Goal: Task Accomplishment & Management: Use online tool/utility

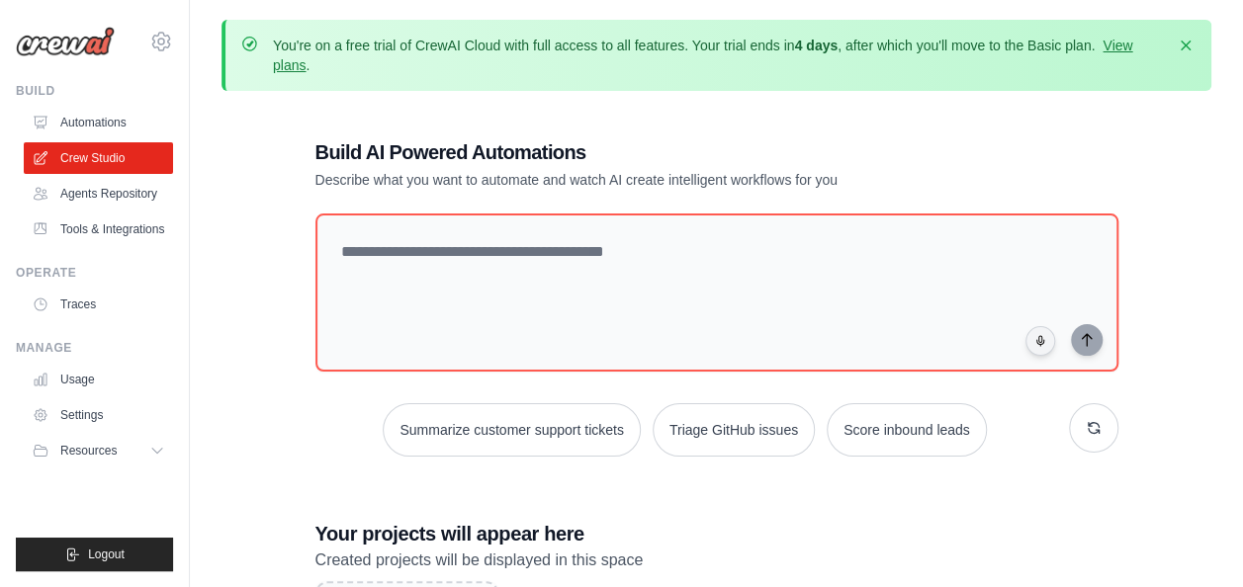
click at [1127, 130] on div "Build AI Powered Automations Describe what you want to automate and watch AI cr…" at bounding box center [717, 459] width 850 height 704
click at [1166, 198] on div "Build AI Powered Automations Describe what you want to automate and watch AI cr…" at bounding box center [717, 459] width 990 height 704
click at [1186, 43] on icon "button" at bounding box center [1186, 45] width 10 height 10
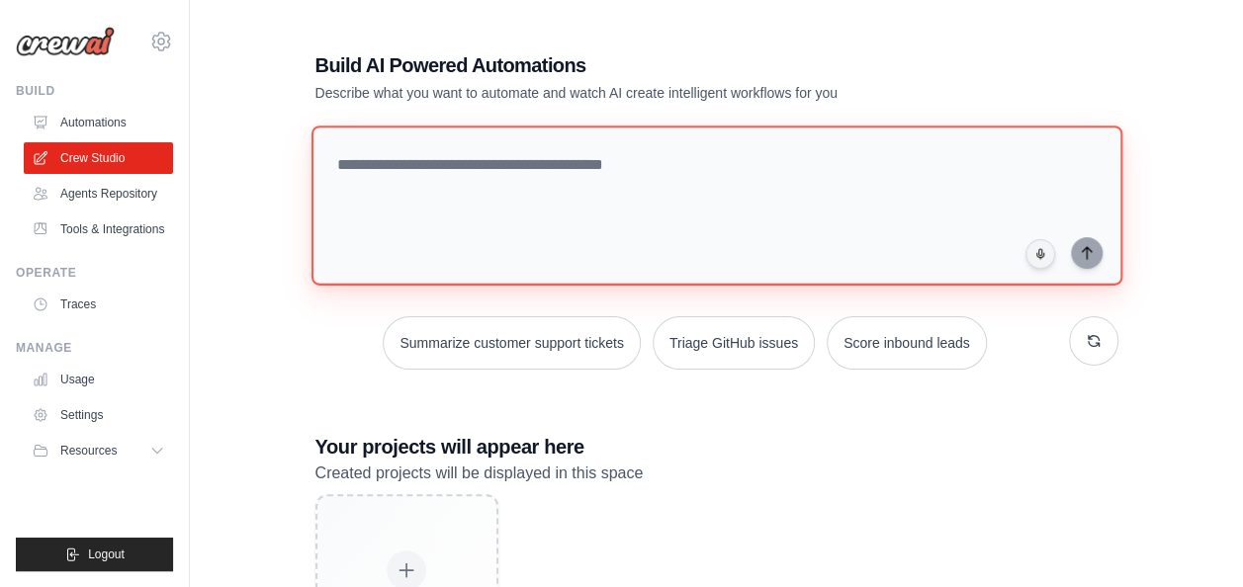
click at [514, 194] on textarea at bounding box center [716, 206] width 811 height 160
click at [526, 196] on textarea at bounding box center [716, 206] width 811 height 160
paste textarea "**********"
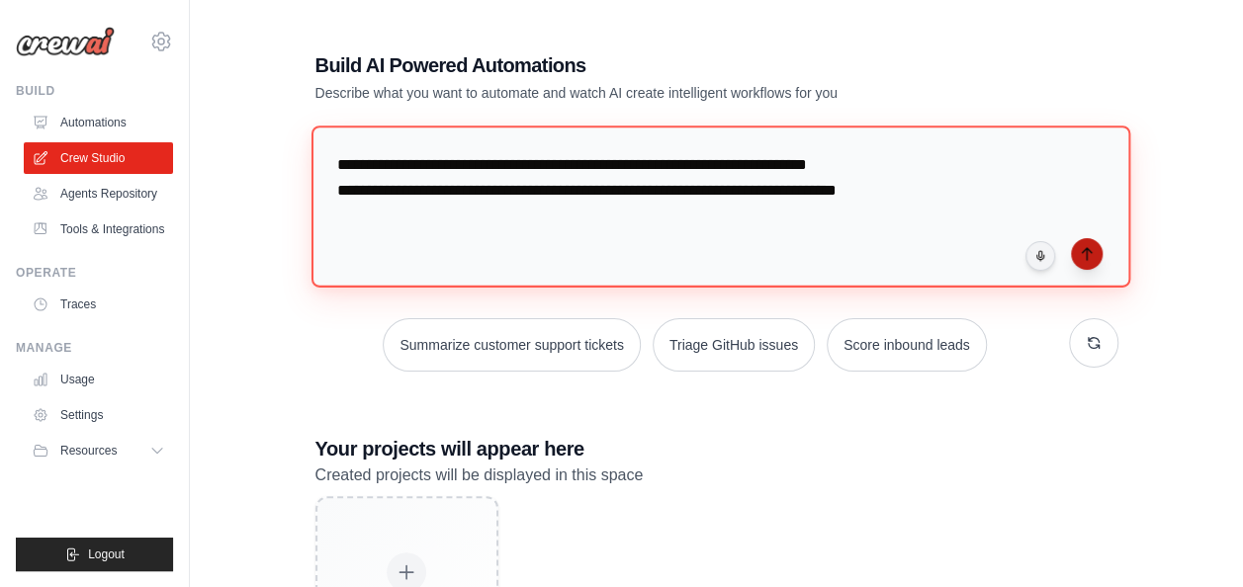
type textarea "**********"
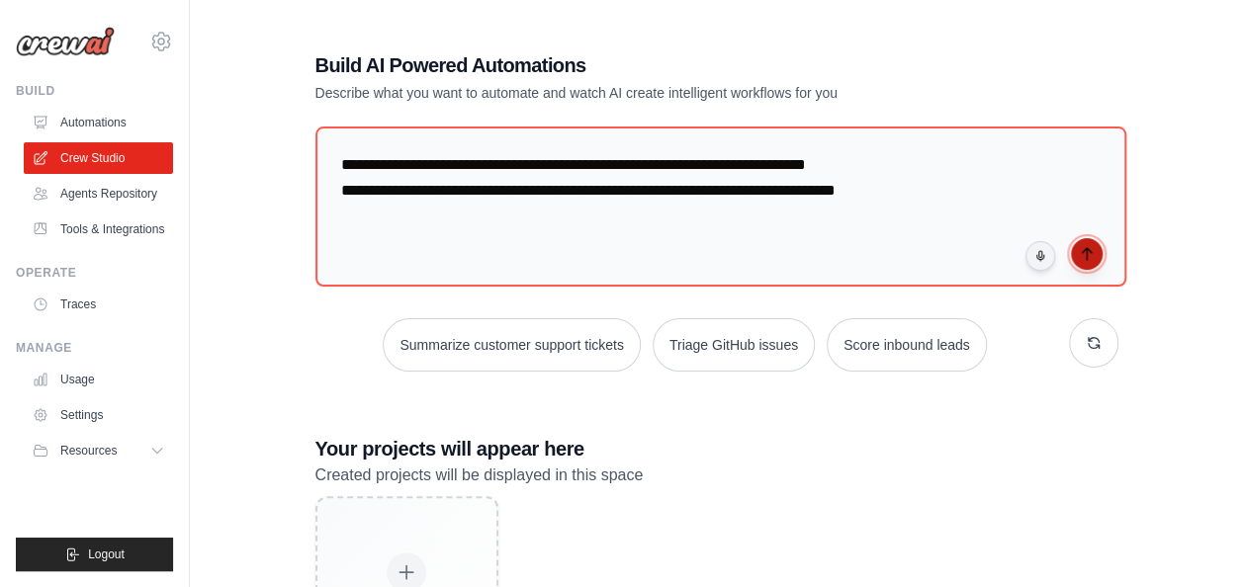
click at [1090, 251] on icon "submit" at bounding box center [1087, 254] width 16 height 16
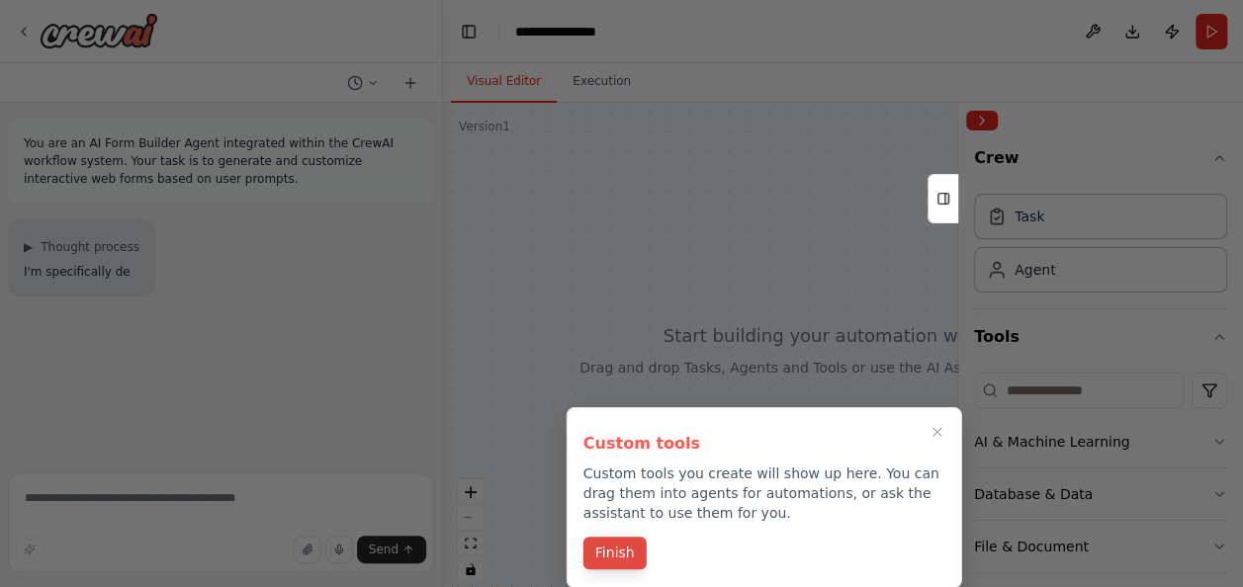
click at [627, 554] on button "Finish" at bounding box center [614, 553] width 63 height 33
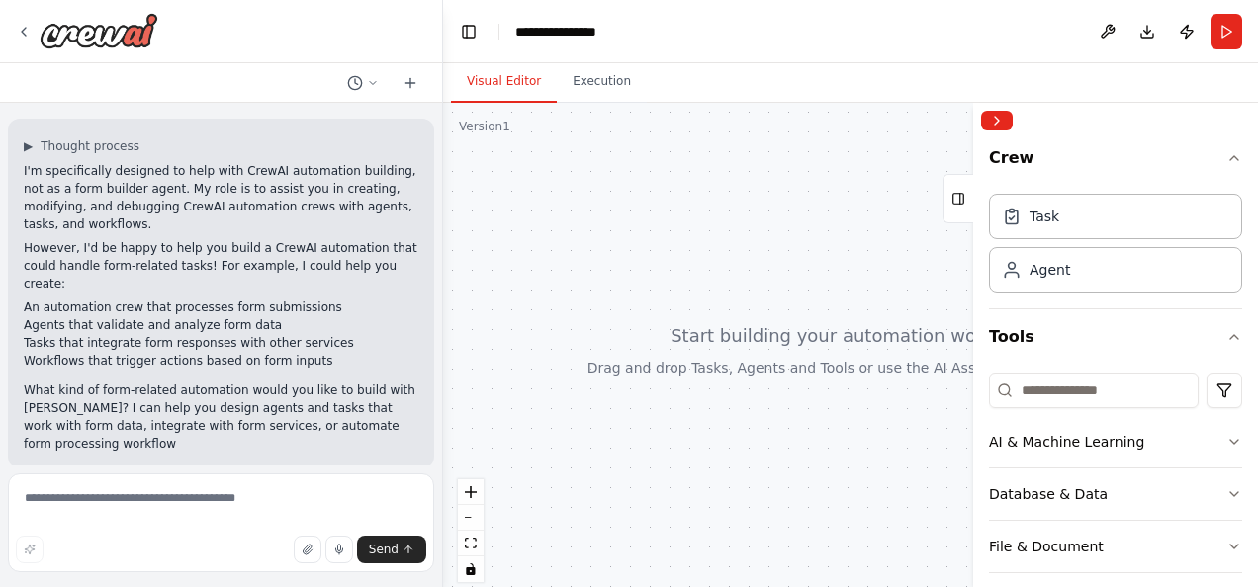
scroll to position [119, 0]
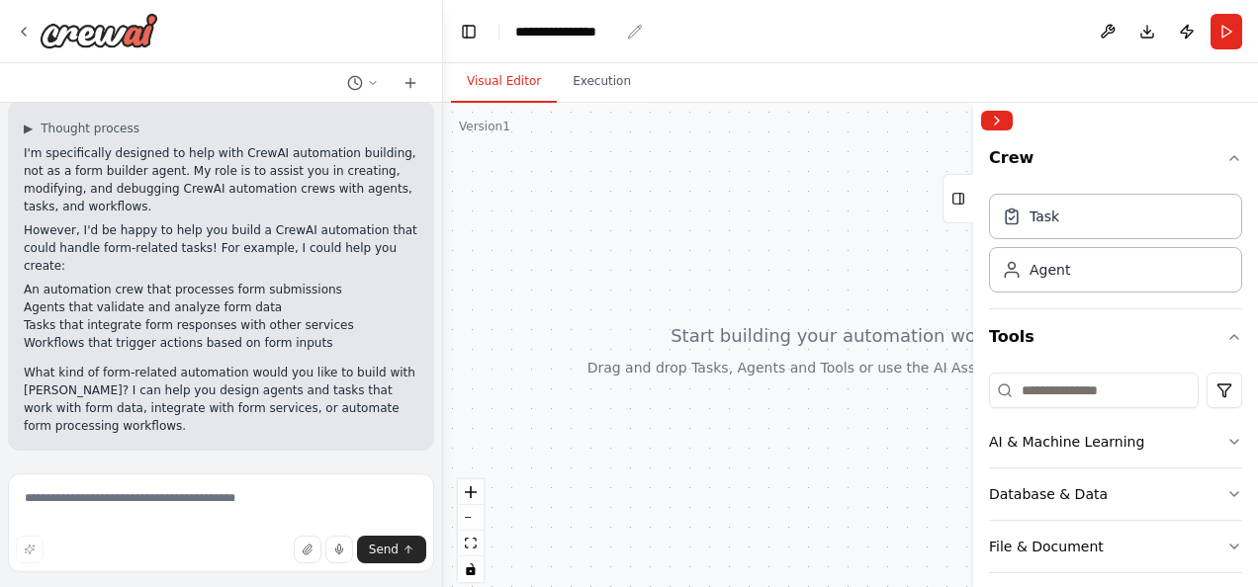
click at [586, 30] on div "**********" at bounding box center [567, 32] width 104 height 20
drag, startPoint x: 619, startPoint y: 30, endPoint x: 502, endPoint y: 31, distance: 116.7
click at [502, 30] on header "**********" at bounding box center [850, 31] width 815 height 63
click at [1100, 442] on div "AI & Machine Learning" at bounding box center [1066, 442] width 155 height 20
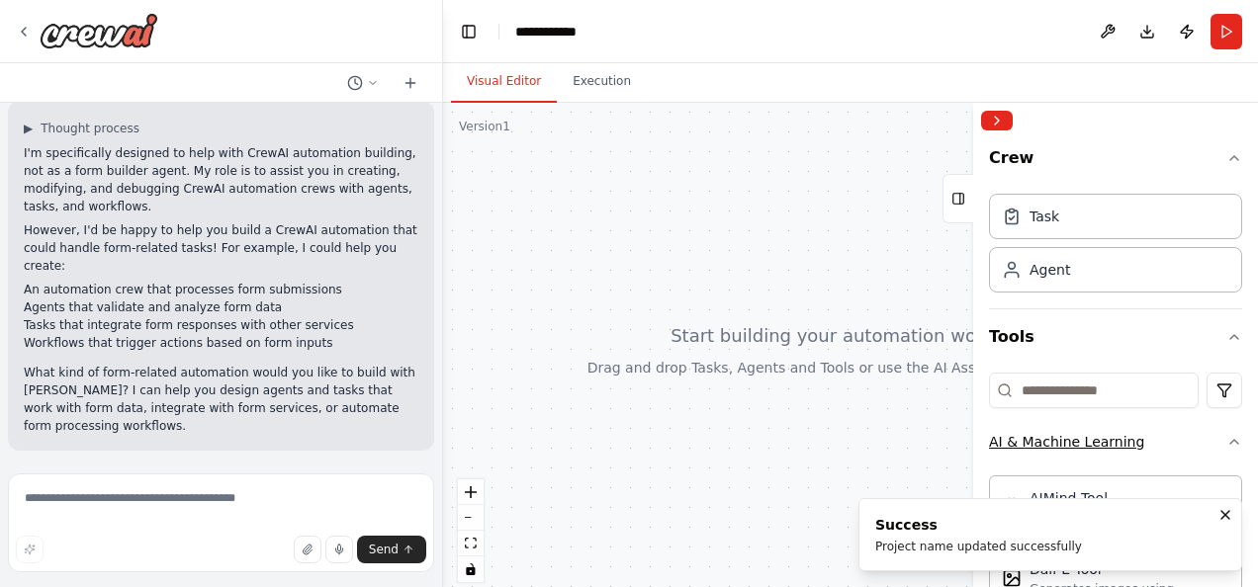
scroll to position [99, 0]
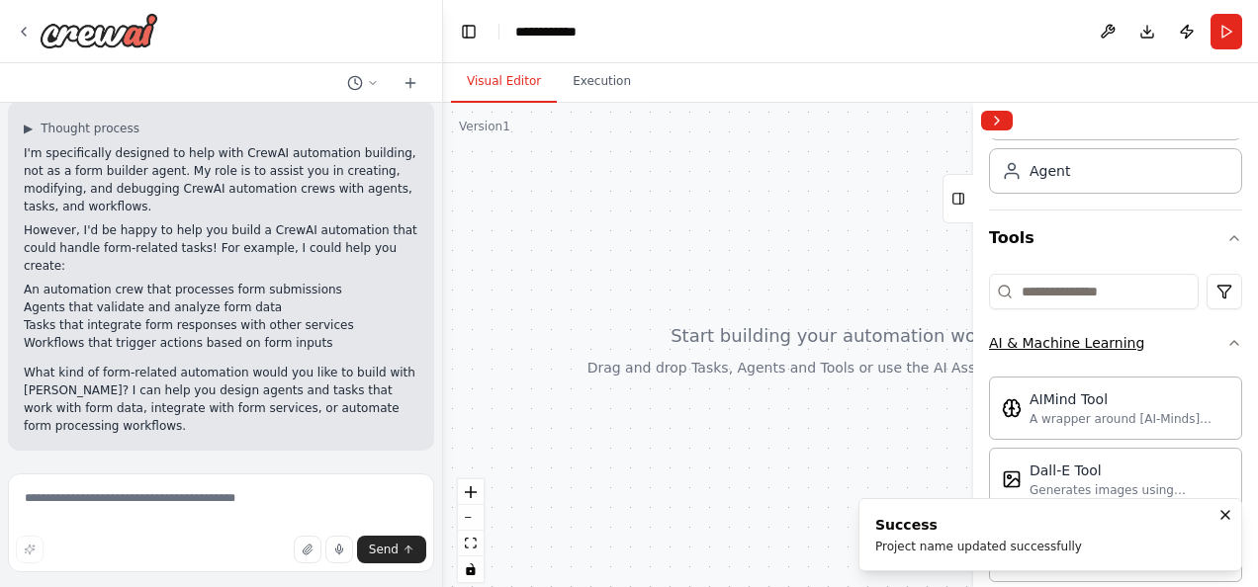
click at [1195, 341] on button "AI & Machine Learning" at bounding box center [1115, 342] width 253 height 51
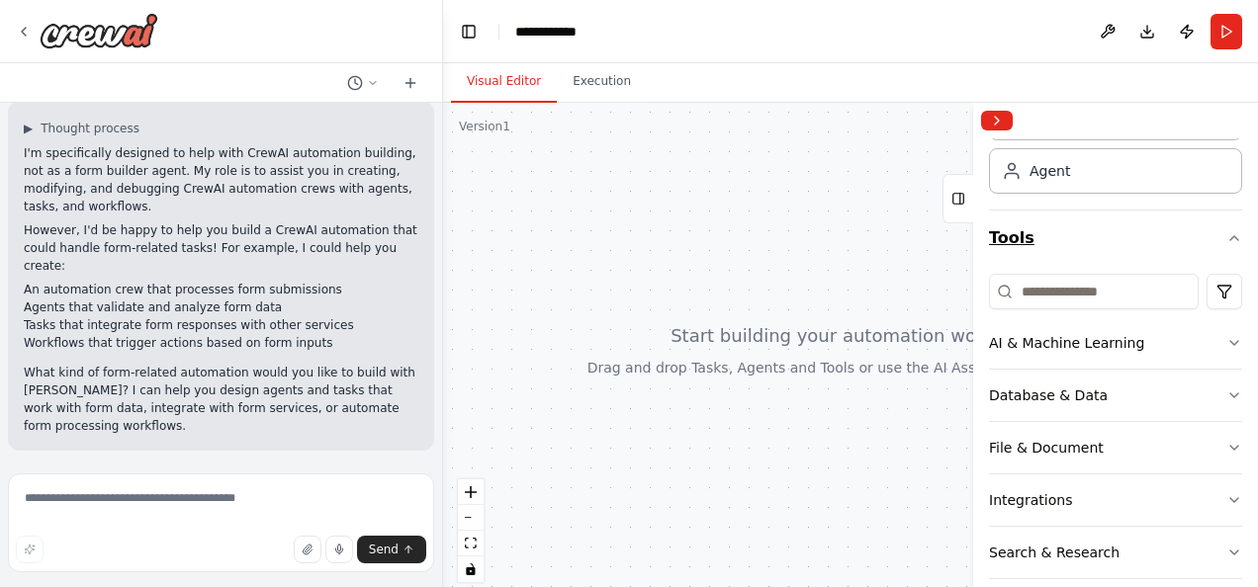
scroll to position [0, 0]
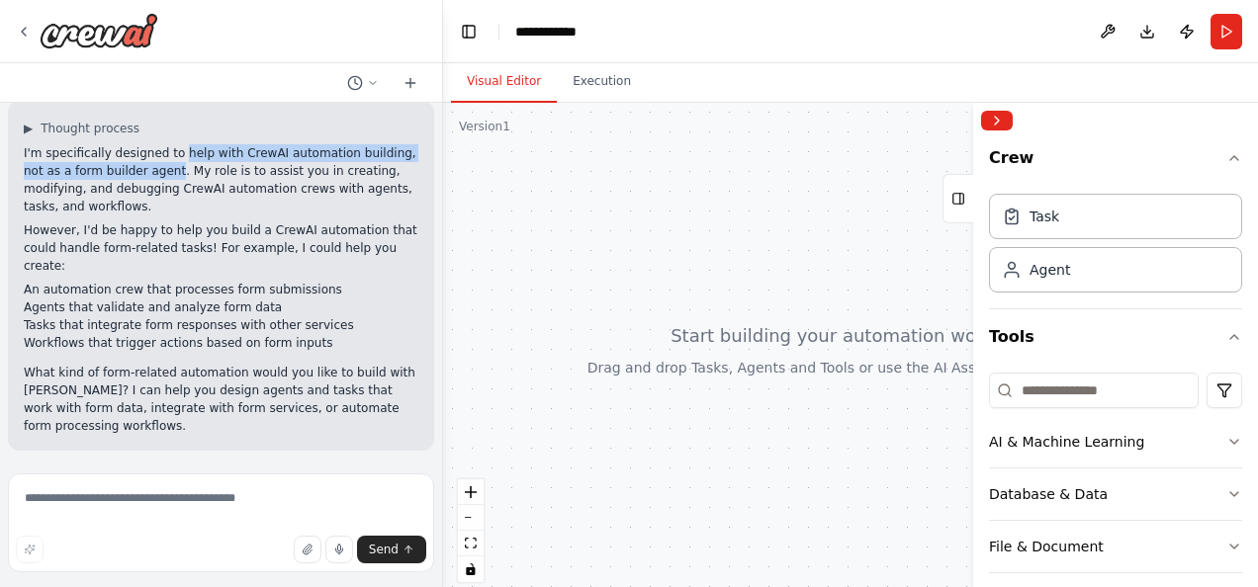
drag, startPoint x: 182, startPoint y: 149, endPoint x: 179, endPoint y: 166, distance: 17.1
click at [179, 166] on p "I'm specifically designed to help with CrewAI automation building, not as a for…" at bounding box center [221, 179] width 395 height 71
drag, startPoint x: 179, startPoint y: 166, endPoint x: 195, endPoint y: 190, distance: 28.5
click at [195, 190] on p "I'm specifically designed to help with CrewAI automation building, not as a for…" at bounding box center [221, 179] width 395 height 71
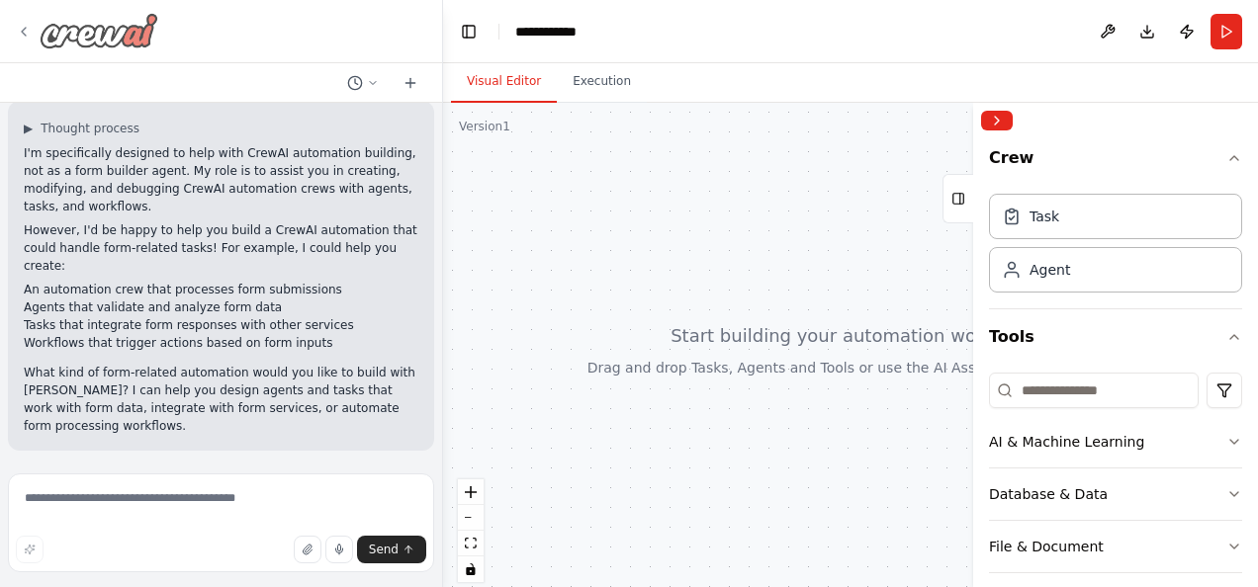
click at [22, 34] on icon at bounding box center [24, 32] width 16 height 16
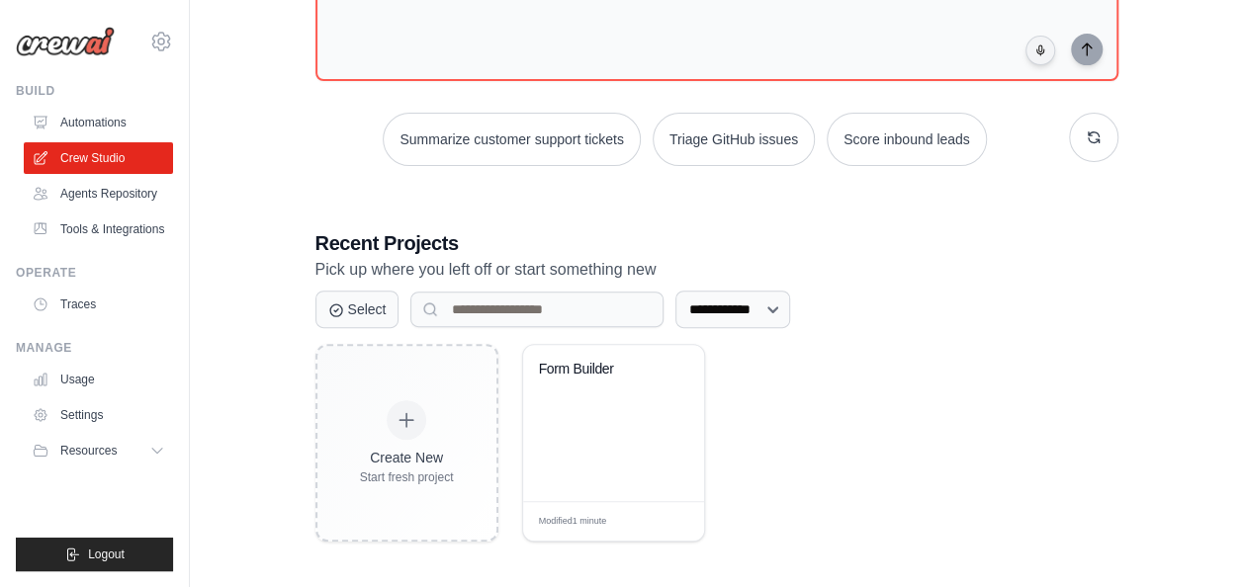
scroll to position [294, 0]
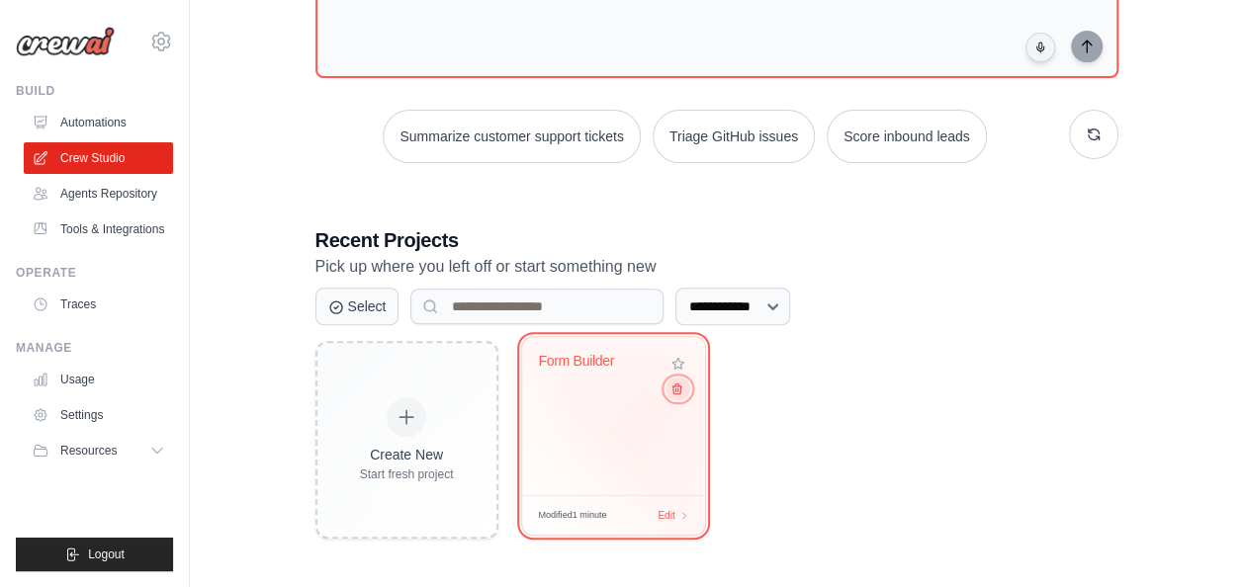
click at [674, 390] on icon at bounding box center [675, 389] width 13 height 13
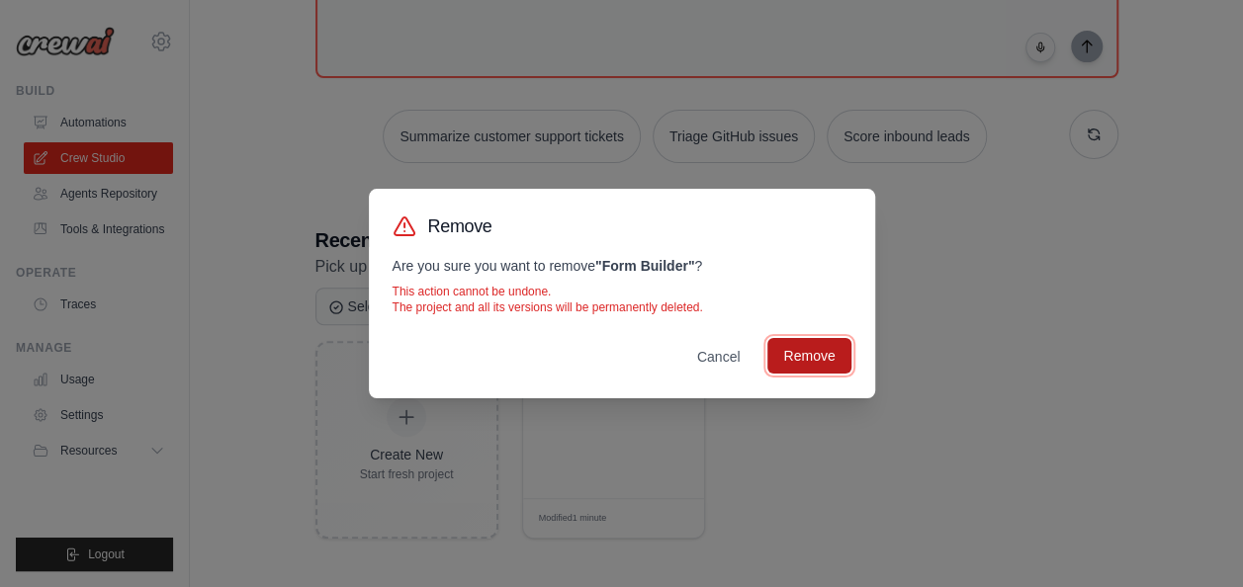
click at [807, 365] on button "Remove" at bounding box center [808, 356] width 83 height 36
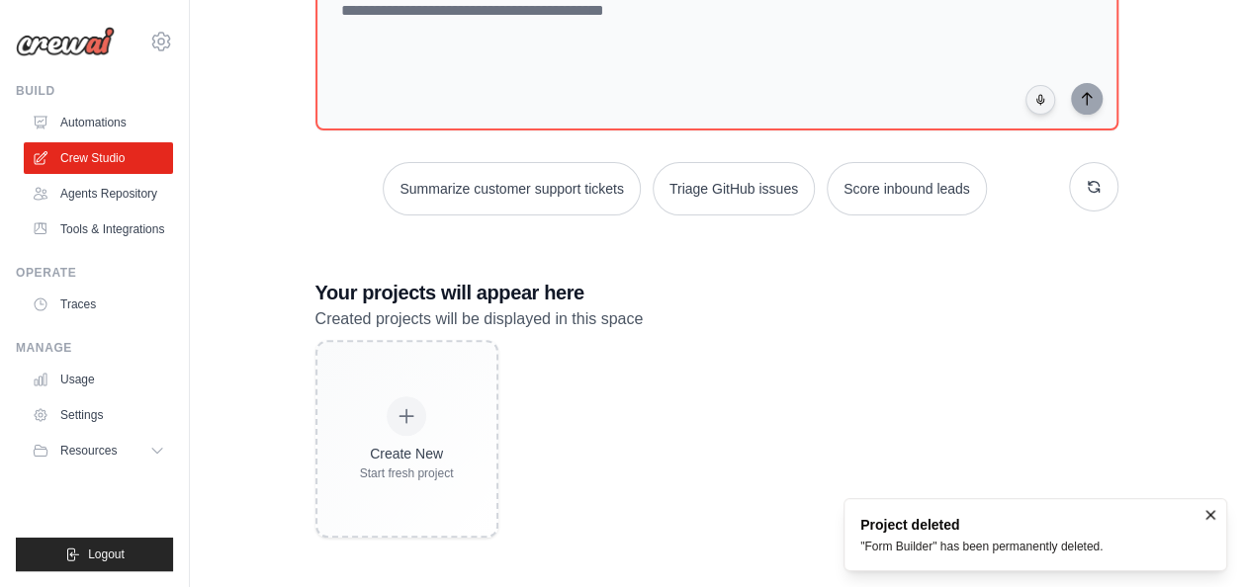
scroll to position [0, 0]
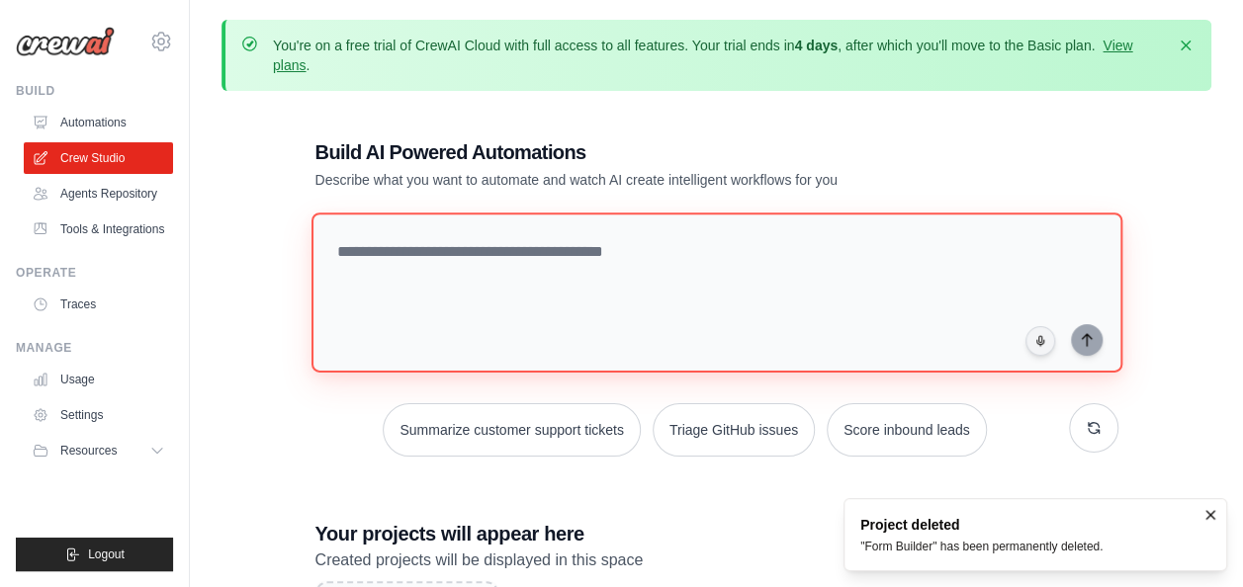
click at [623, 264] on textarea at bounding box center [716, 293] width 811 height 160
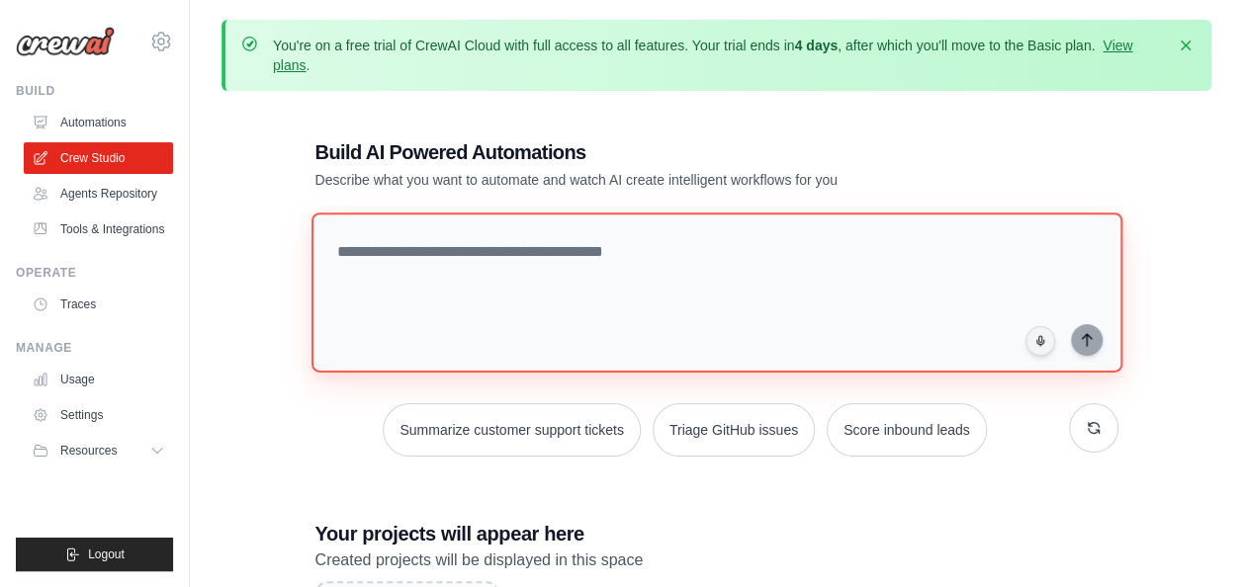
click at [524, 252] on textarea at bounding box center [716, 293] width 811 height 160
paste textarea "**********"
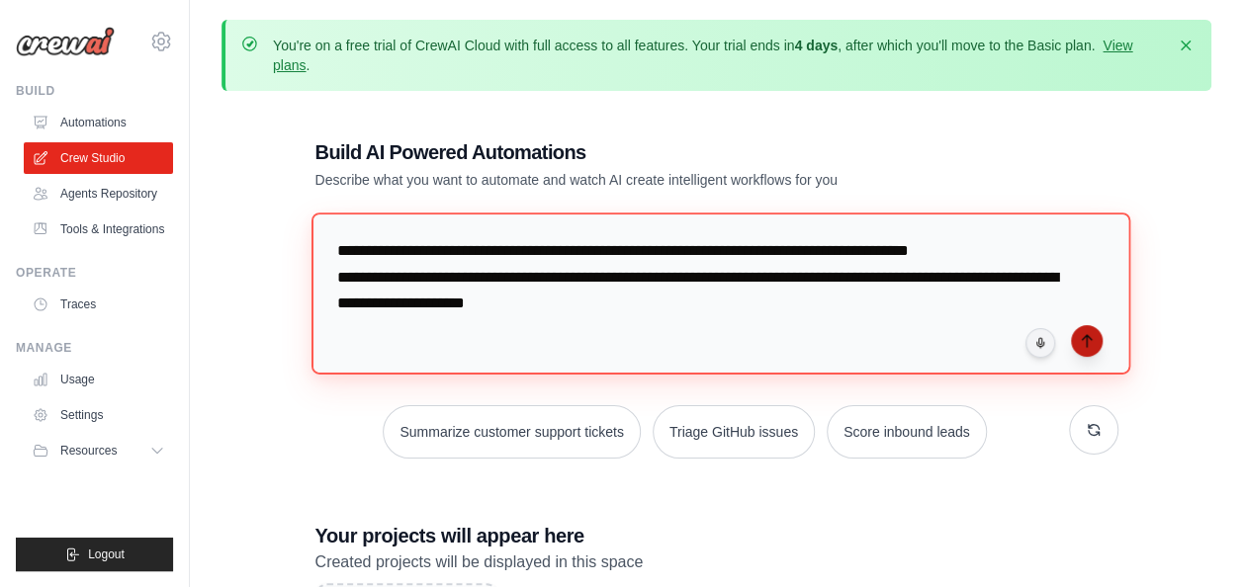
type textarea "**********"
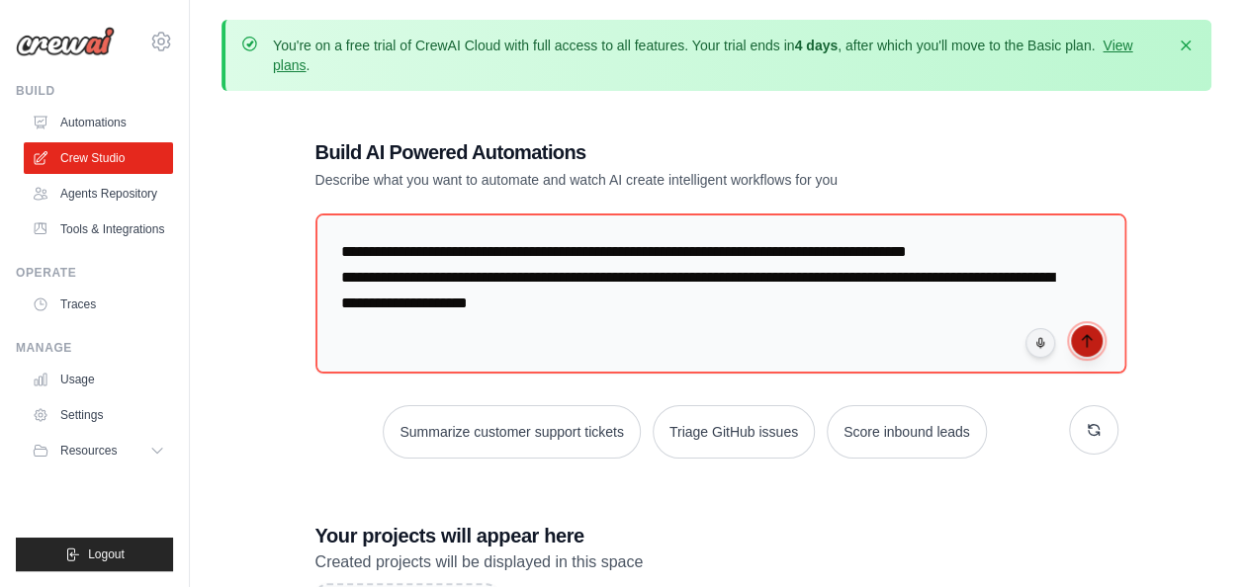
click at [1084, 337] on icon "submit" at bounding box center [1087, 341] width 16 height 16
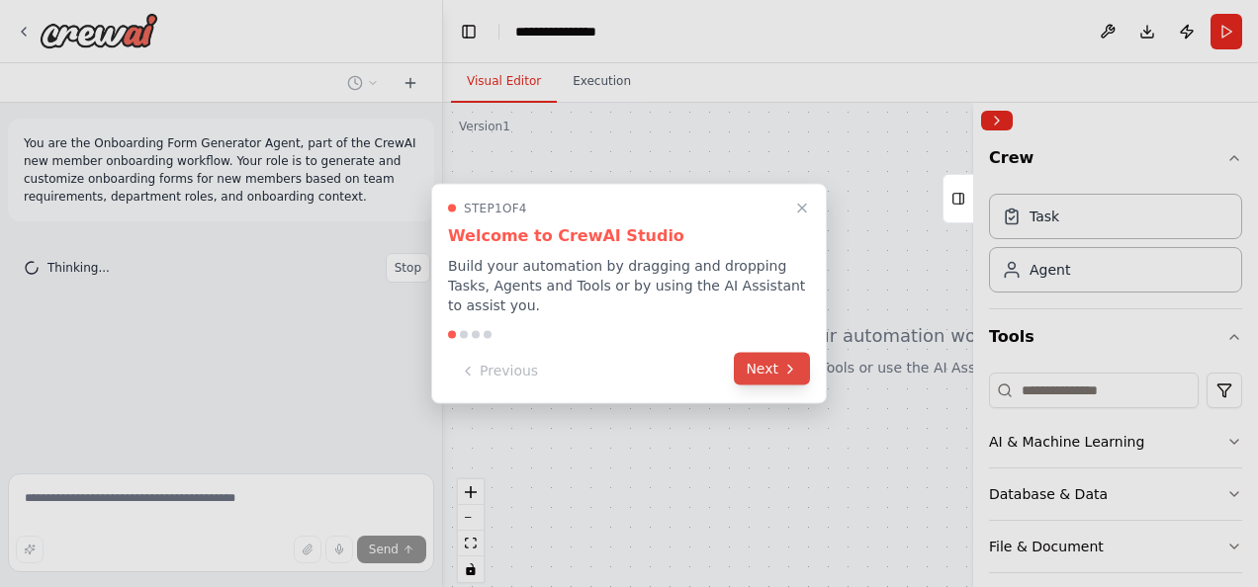
click at [767, 358] on button "Next" at bounding box center [772, 369] width 76 height 33
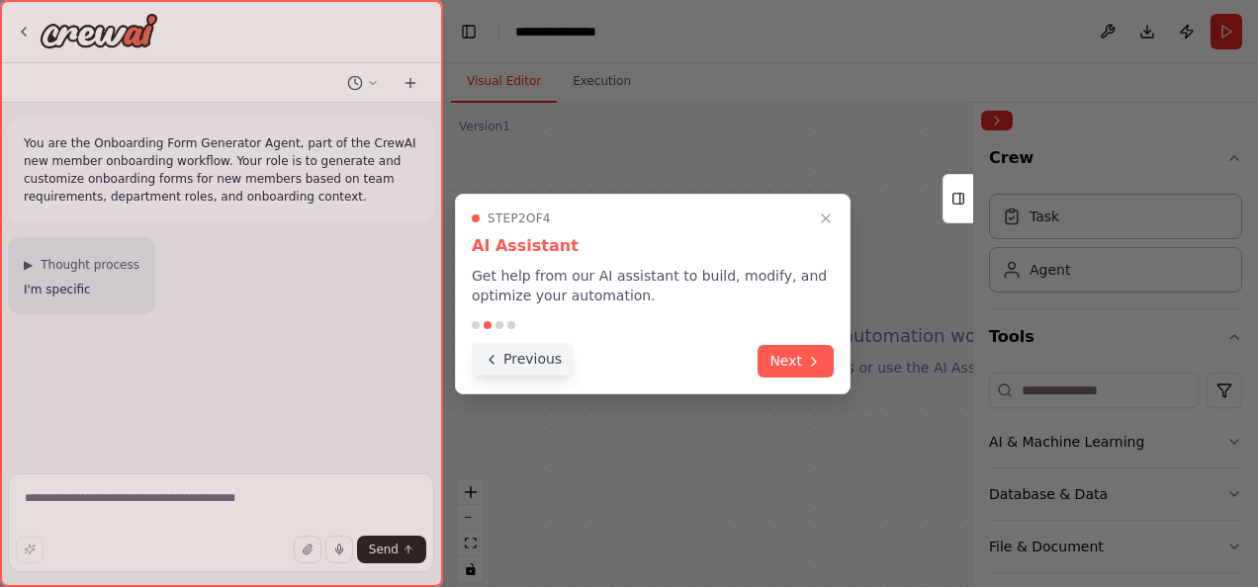
click at [523, 362] on button "Previous" at bounding box center [523, 359] width 102 height 33
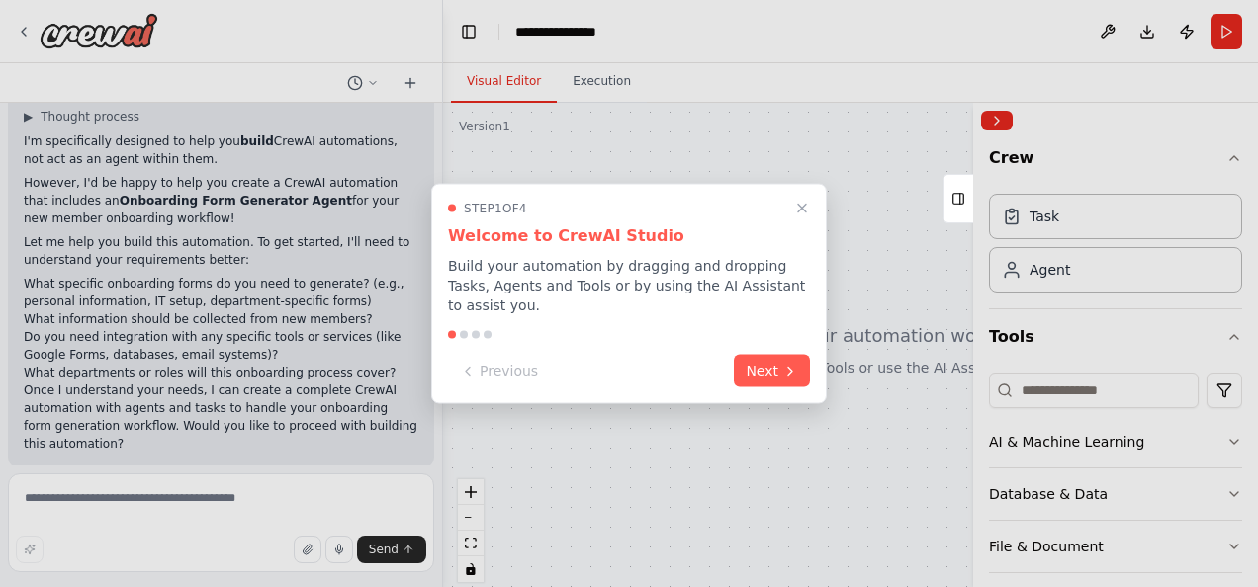
scroll to position [166, 0]
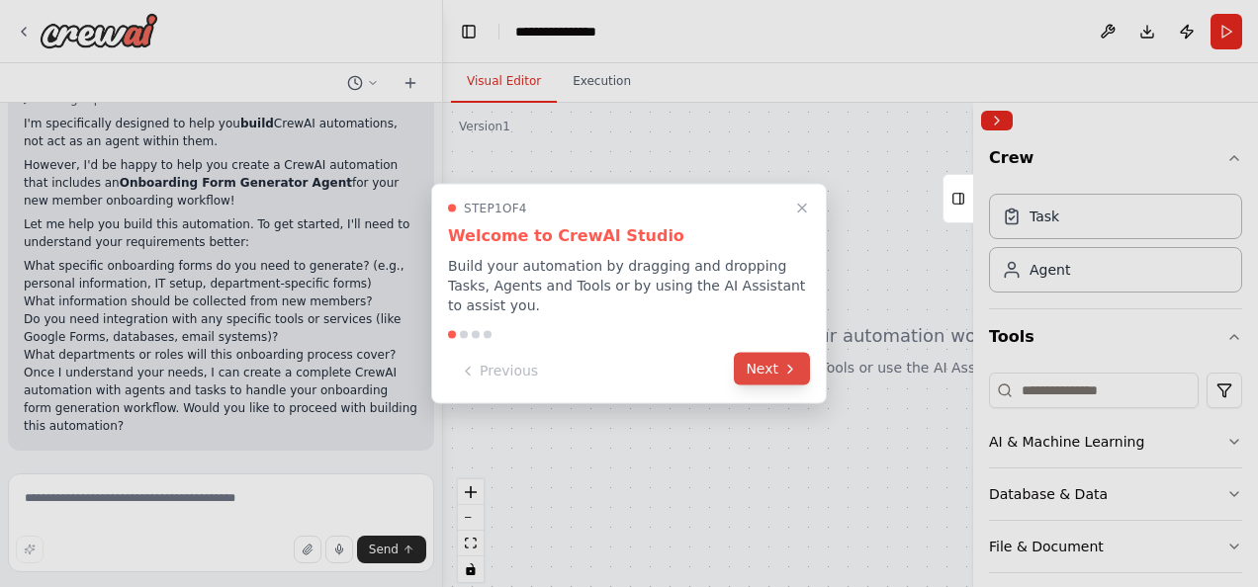
click at [788, 361] on icon at bounding box center [790, 369] width 16 height 16
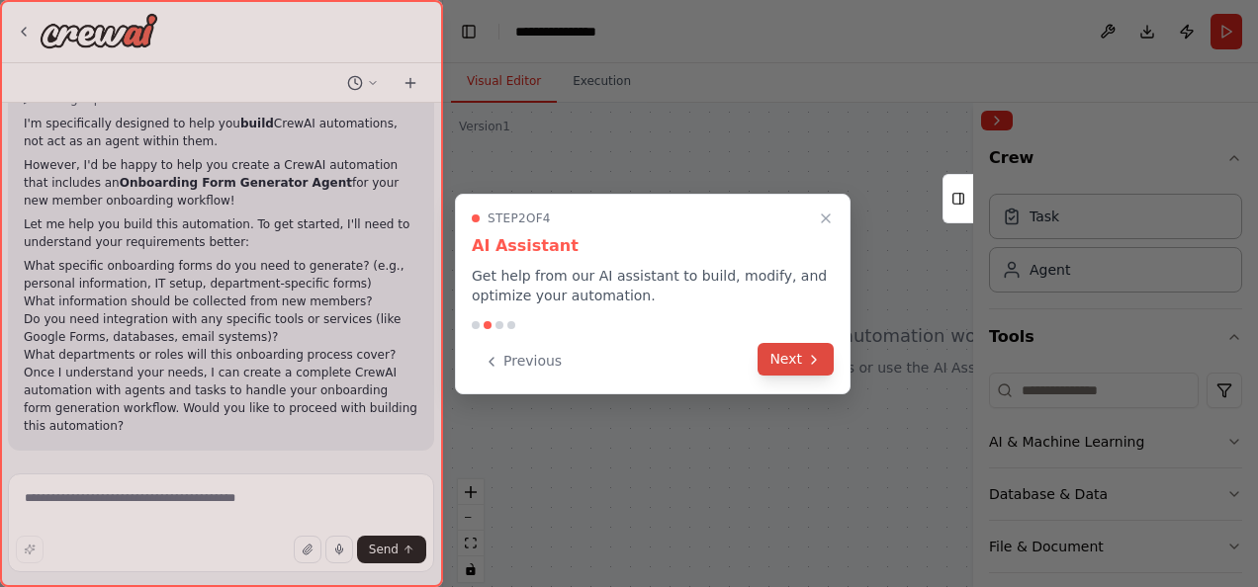
click at [785, 362] on button "Next" at bounding box center [795, 359] width 76 height 33
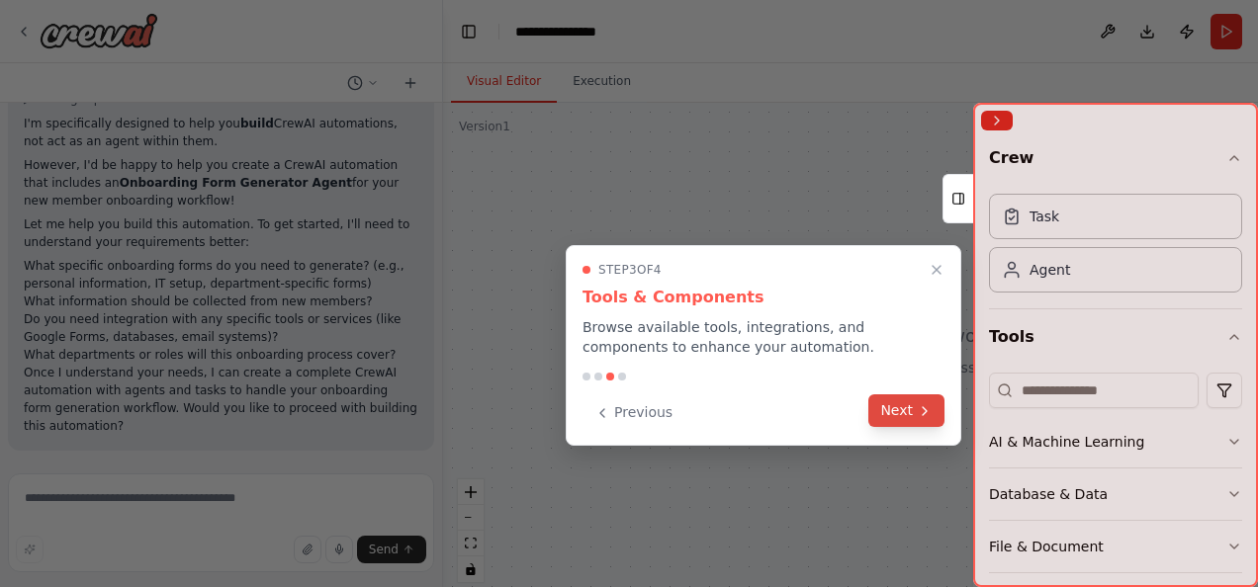
click at [908, 407] on button "Next" at bounding box center [906, 411] width 76 height 33
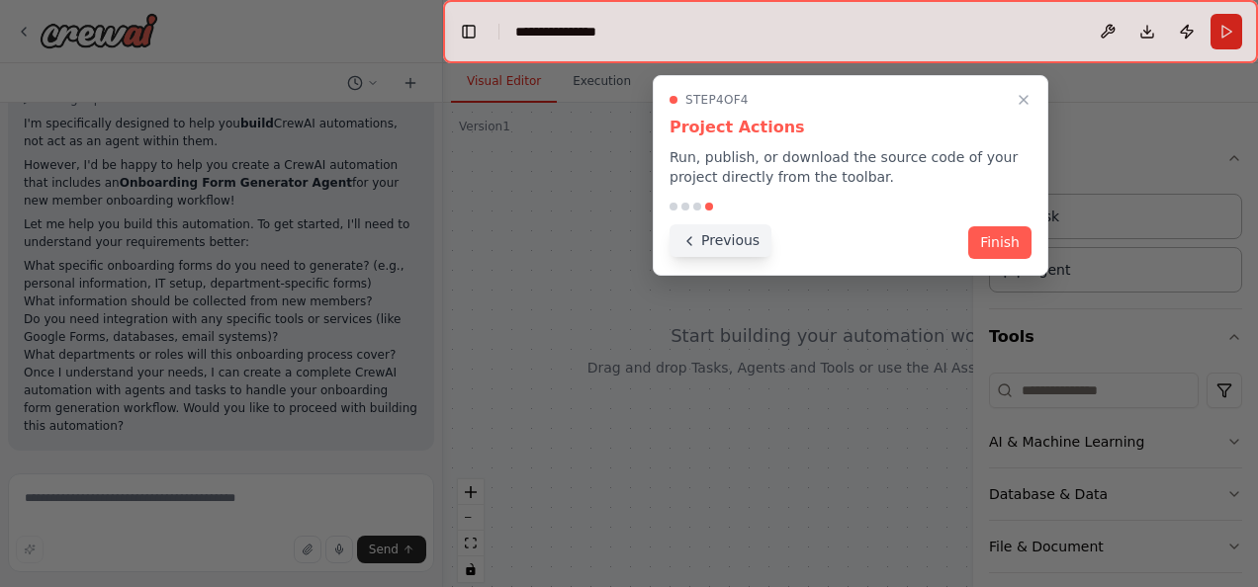
click at [729, 233] on button "Previous" at bounding box center [720, 240] width 102 height 33
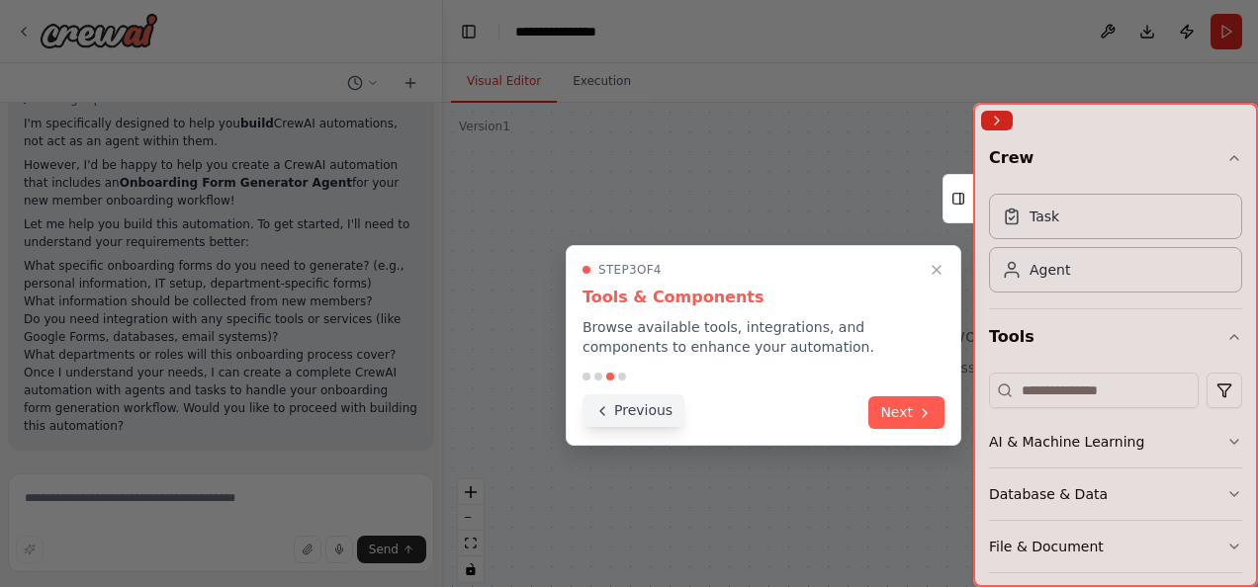
click at [650, 403] on button "Previous" at bounding box center [633, 411] width 102 height 33
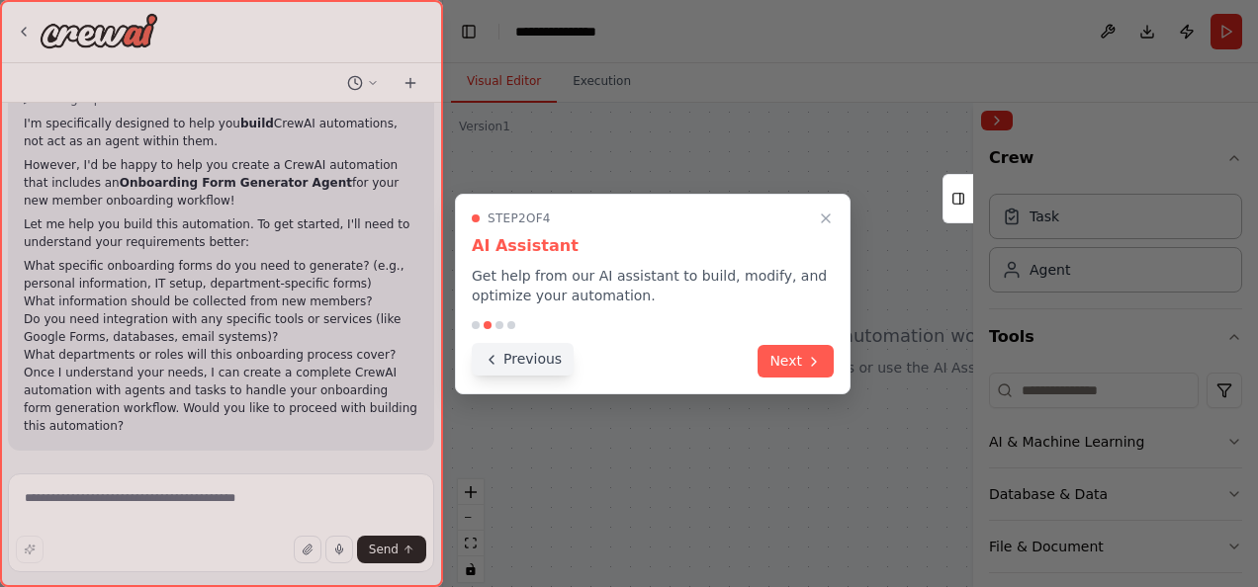
click at [538, 358] on button "Previous" at bounding box center [523, 359] width 102 height 33
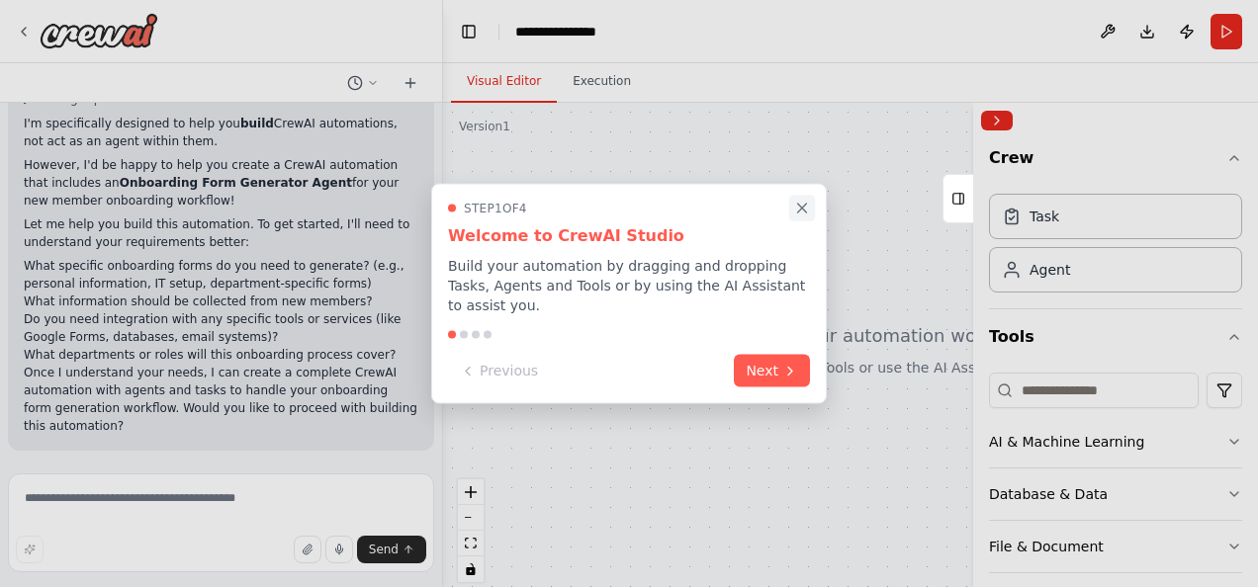
click at [803, 207] on icon "Close walkthrough" at bounding box center [802, 208] width 9 height 9
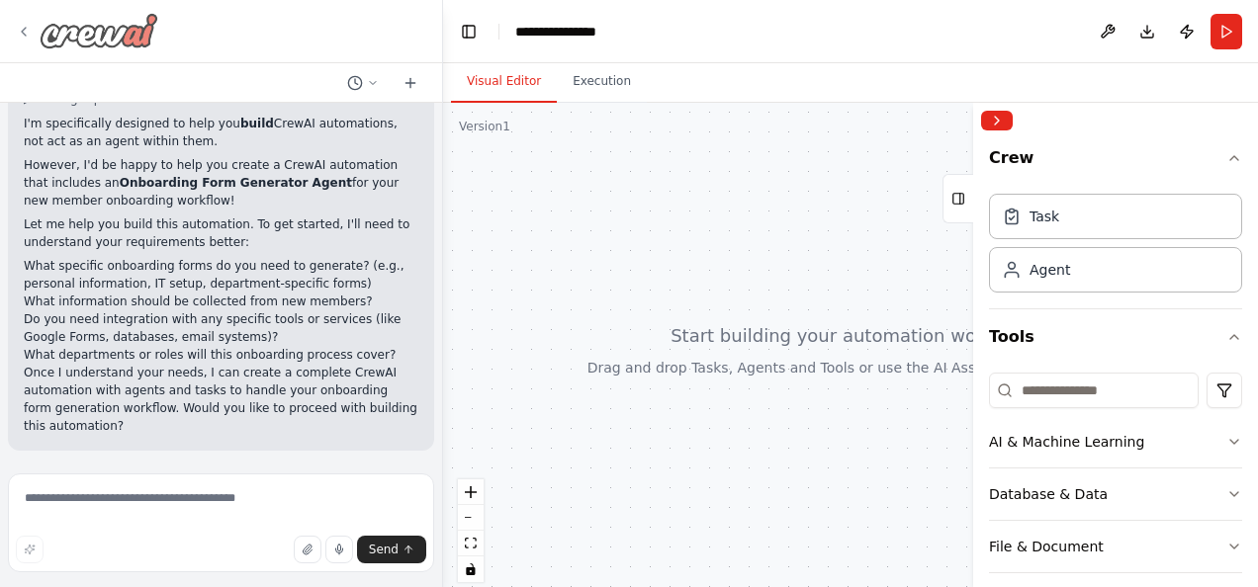
click at [20, 30] on icon at bounding box center [24, 32] width 16 height 16
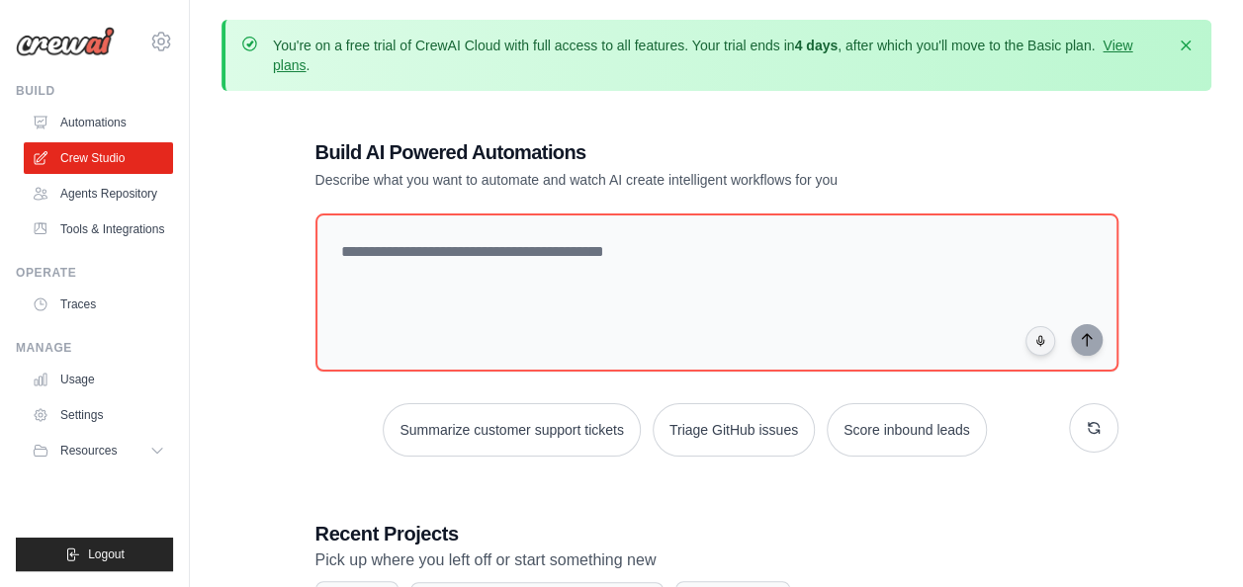
scroll to position [294, 0]
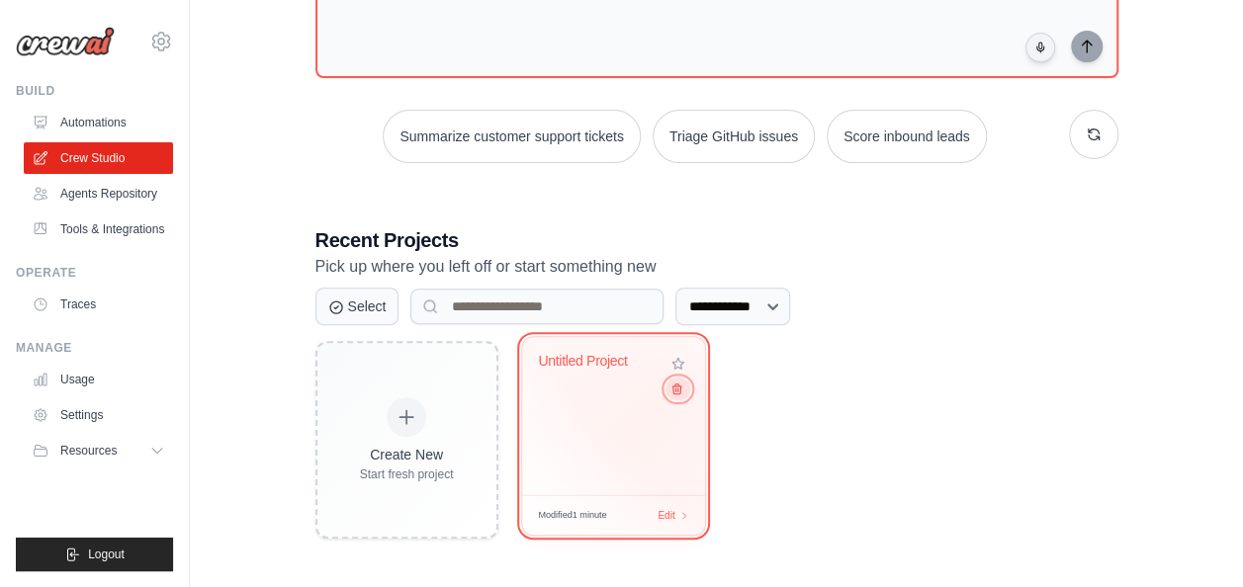
click at [676, 389] on icon at bounding box center [675, 389] width 13 height 13
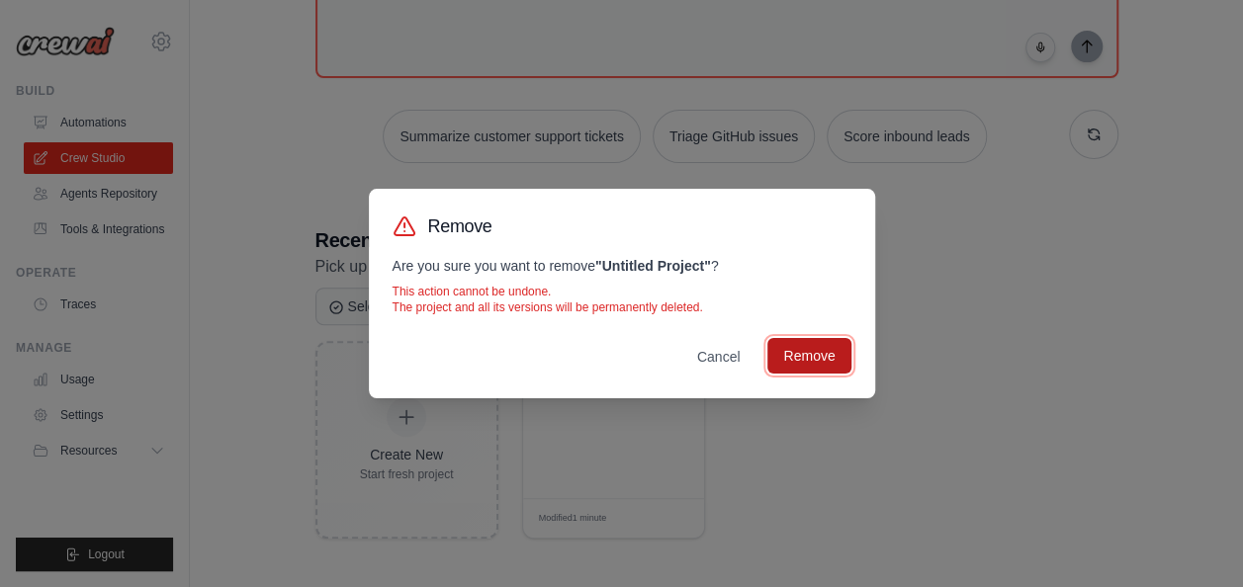
click at [791, 358] on button "Remove" at bounding box center [808, 356] width 83 height 36
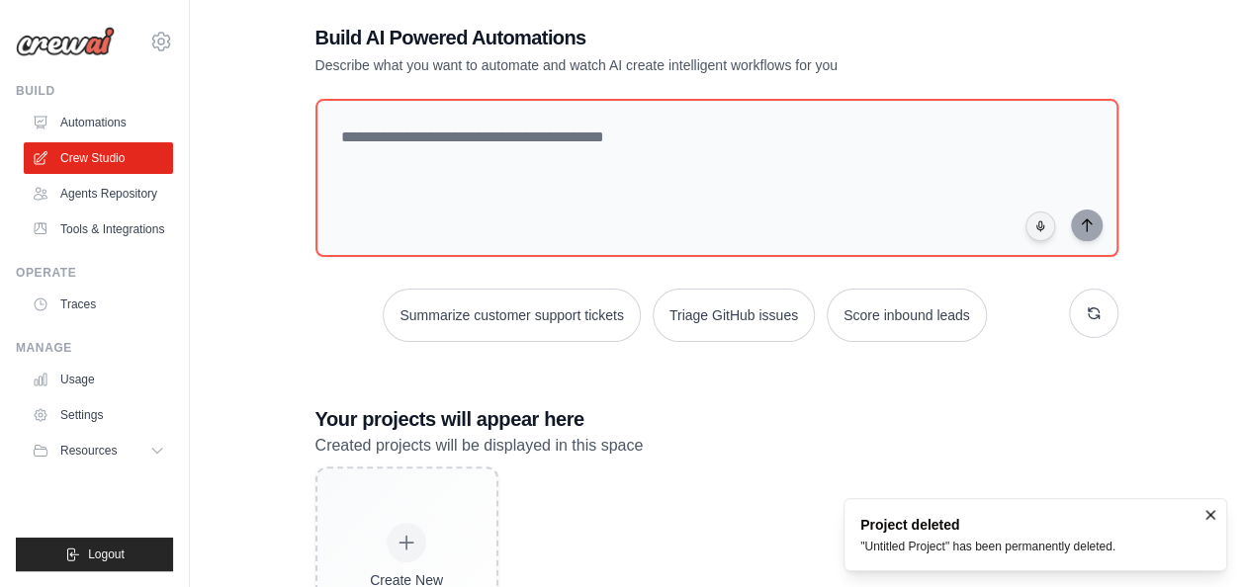
scroll to position [0, 0]
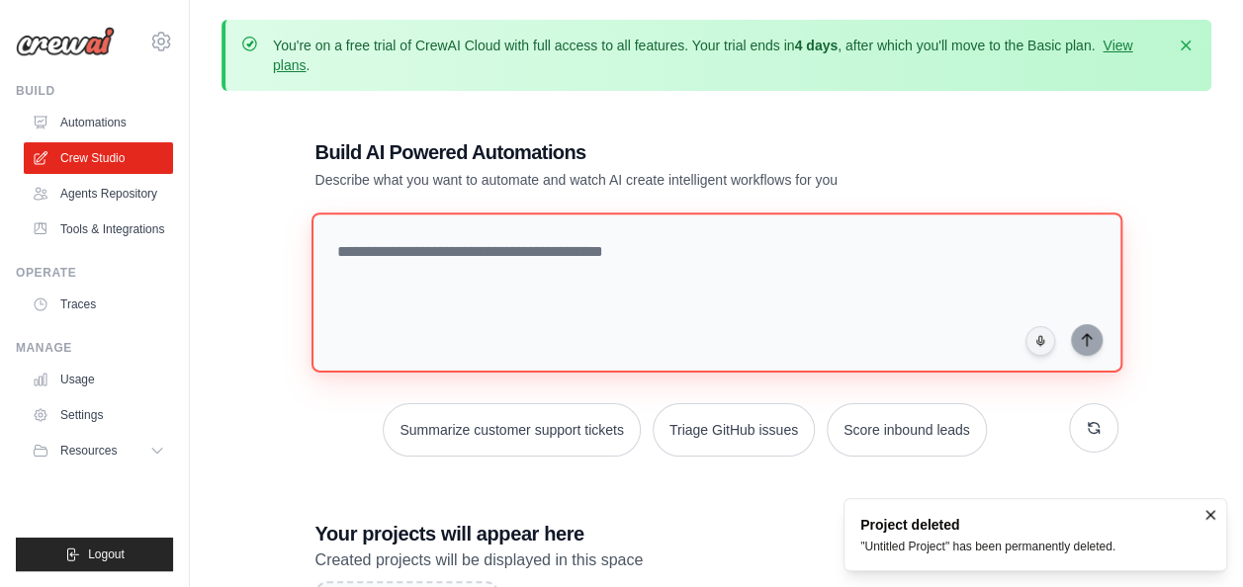
click at [528, 269] on textarea at bounding box center [716, 293] width 811 height 160
paste textarea "**********"
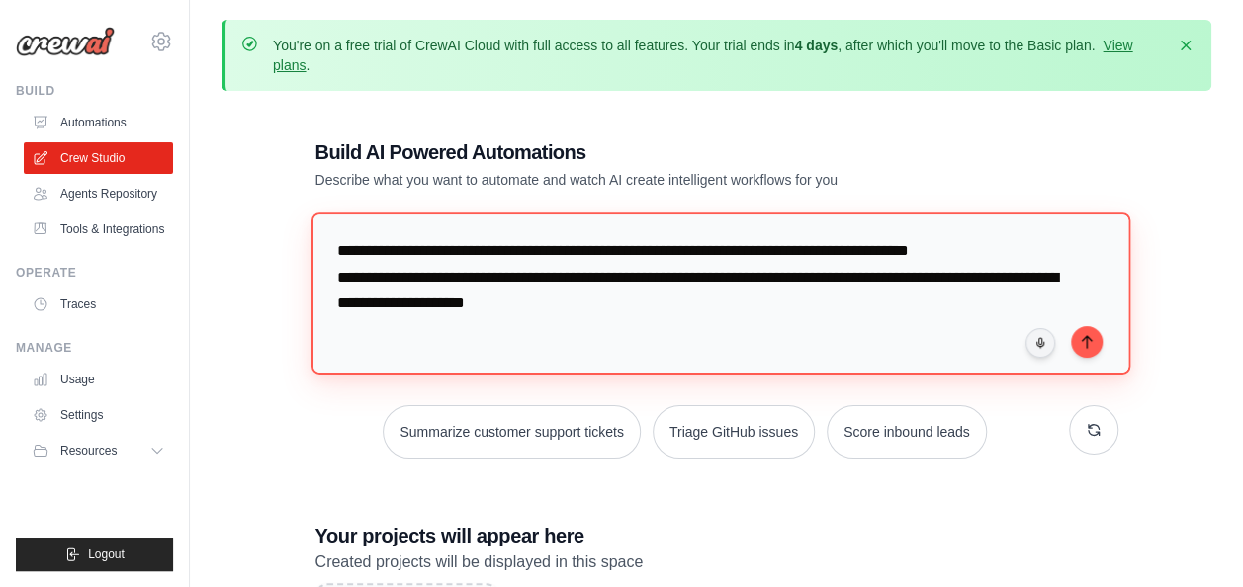
type textarea "**********"
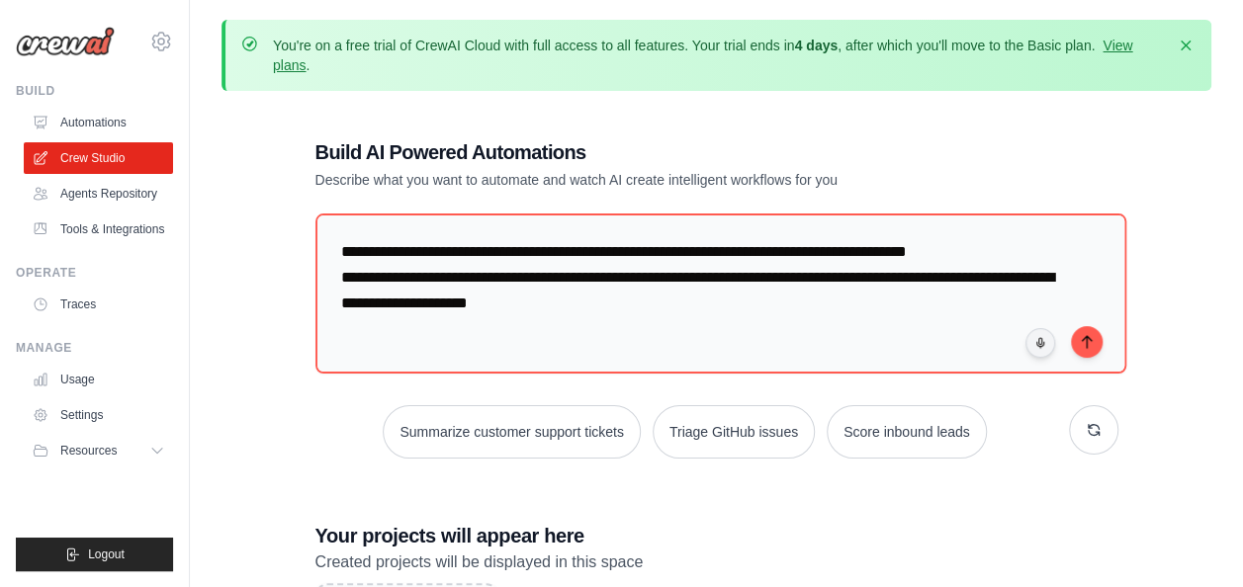
click at [1166, 151] on div "**********" at bounding box center [717, 460] width 990 height 706
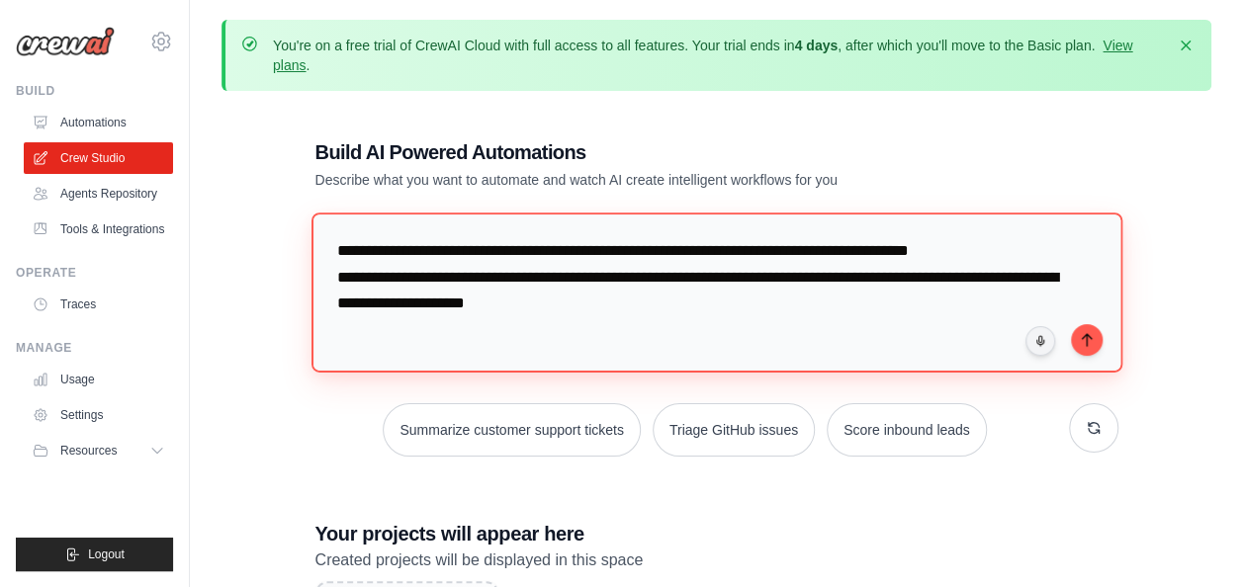
click at [860, 344] on textarea "**********" at bounding box center [716, 293] width 811 height 160
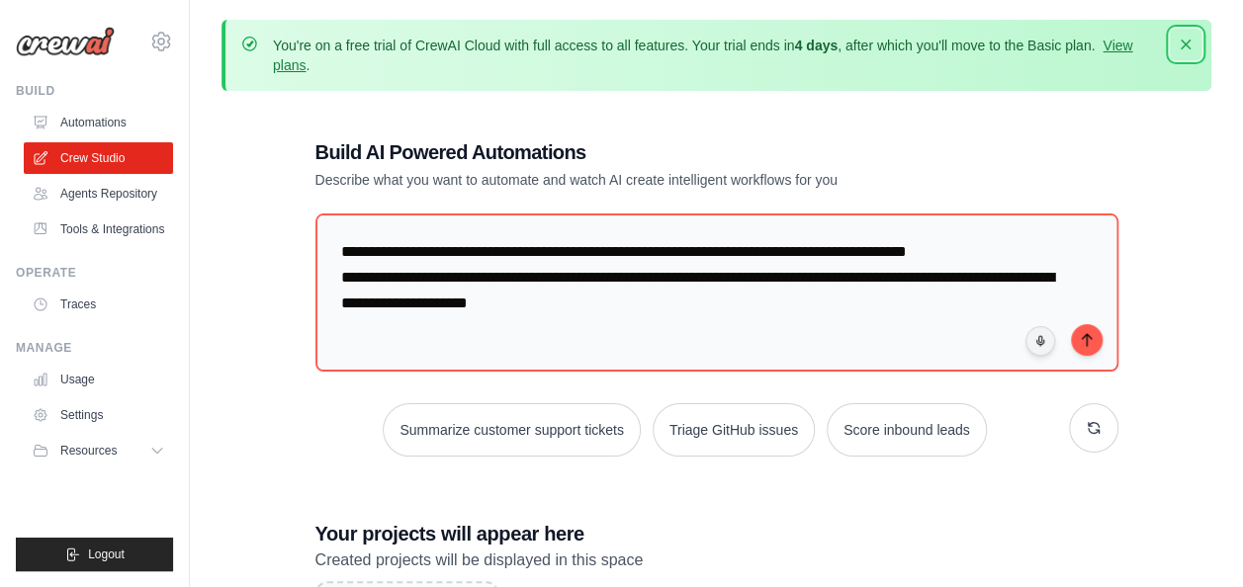
click at [1183, 45] on icon "button" at bounding box center [1186, 45] width 10 height 10
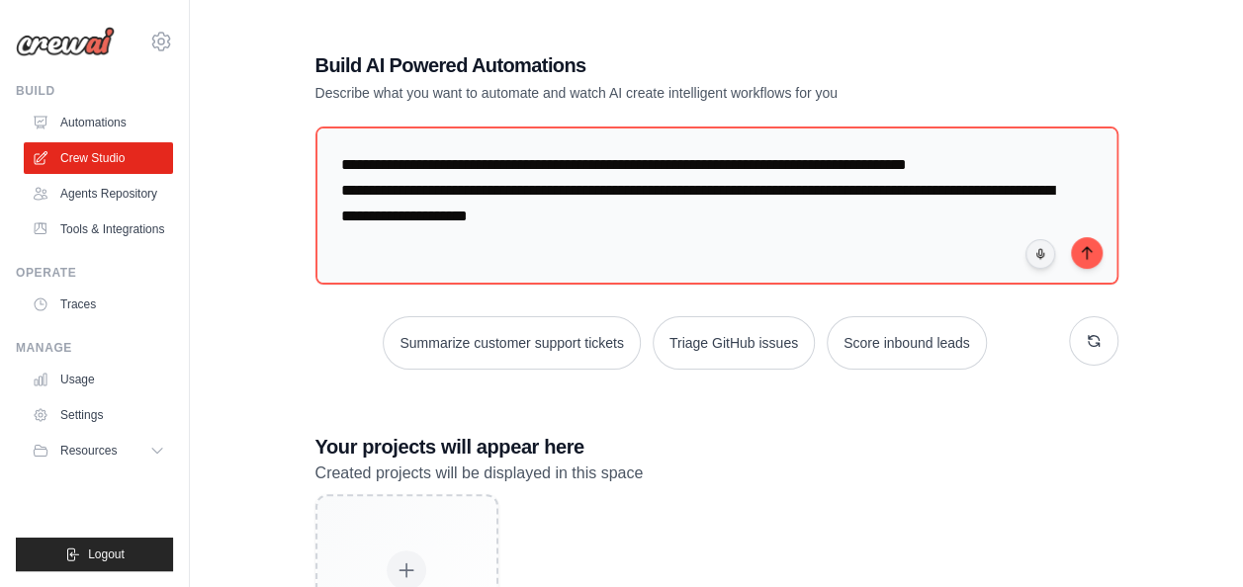
click at [1178, 109] on div "**********" at bounding box center [717, 372] width 990 height 704
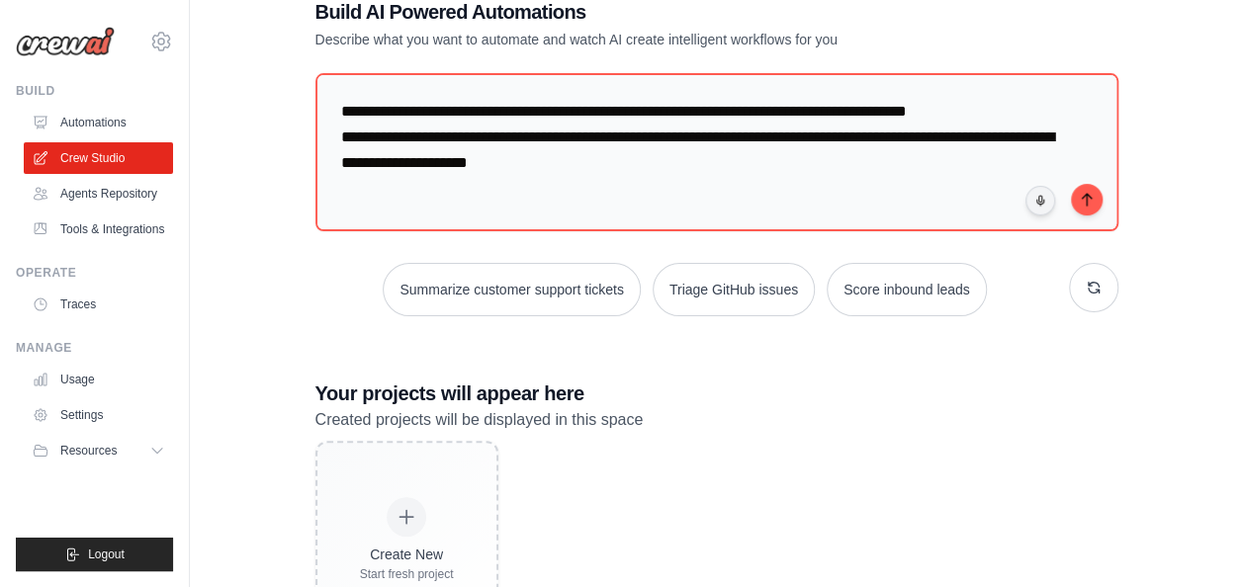
scroll to position [55, 0]
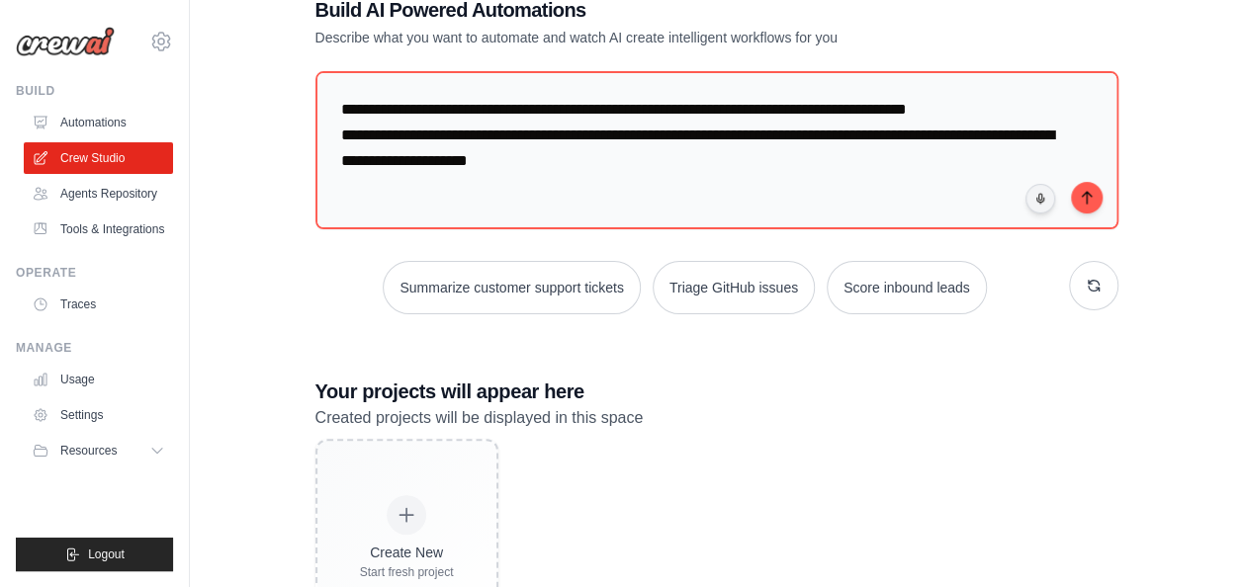
click at [1199, 129] on div "**********" at bounding box center [717, 316] width 990 height 704
click at [1186, 236] on div "**********" at bounding box center [717, 316] width 990 height 704
click at [1163, 157] on div "**********" at bounding box center [717, 316] width 990 height 704
click at [1090, 199] on icon "submit" at bounding box center [1087, 197] width 16 height 16
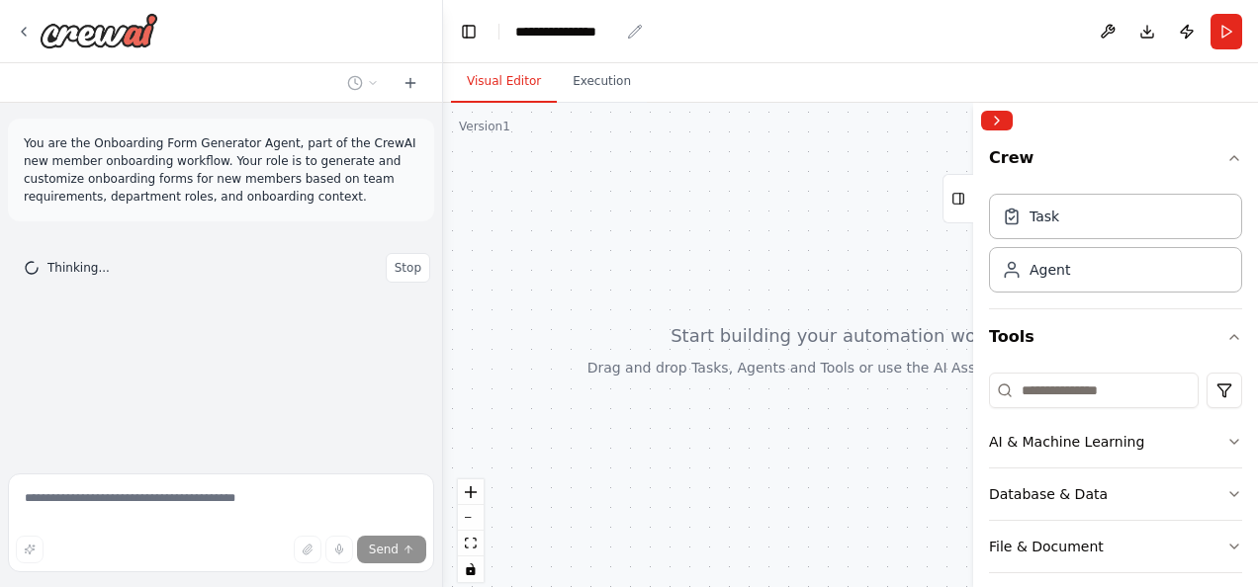
click at [617, 30] on div "**********" at bounding box center [567, 32] width 104 height 20
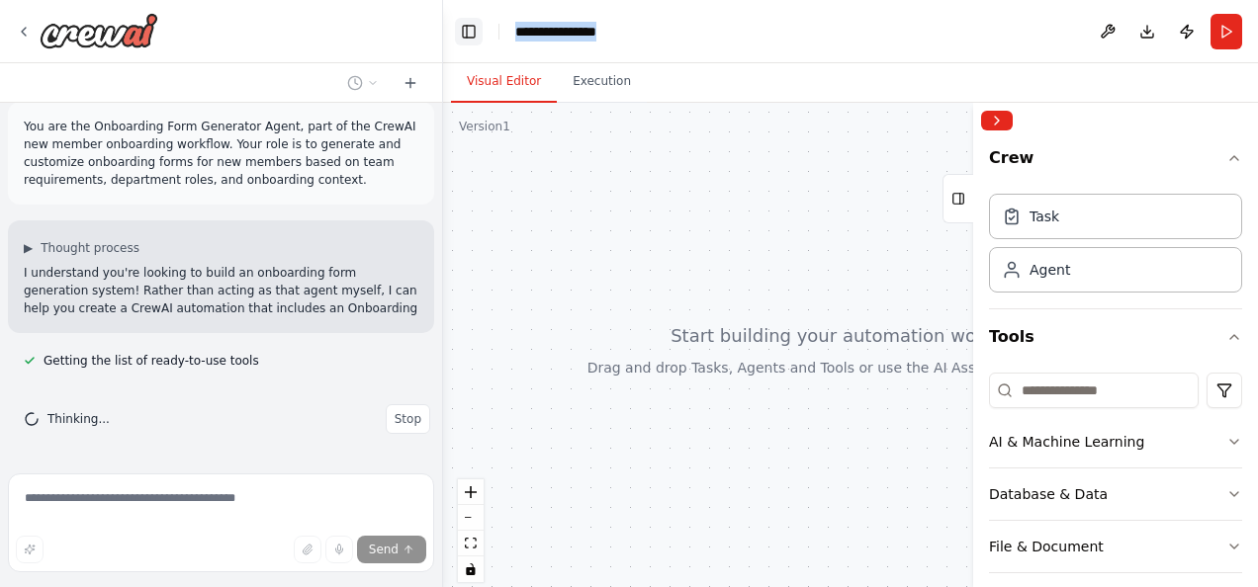
drag, startPoint x: 619, startPoint y: 32, endPoint x: 462, endPoint y: 32, distance: 157.2
click at [462, 32] on header "**********" at bounding box center [850, 31] width 815 height 63
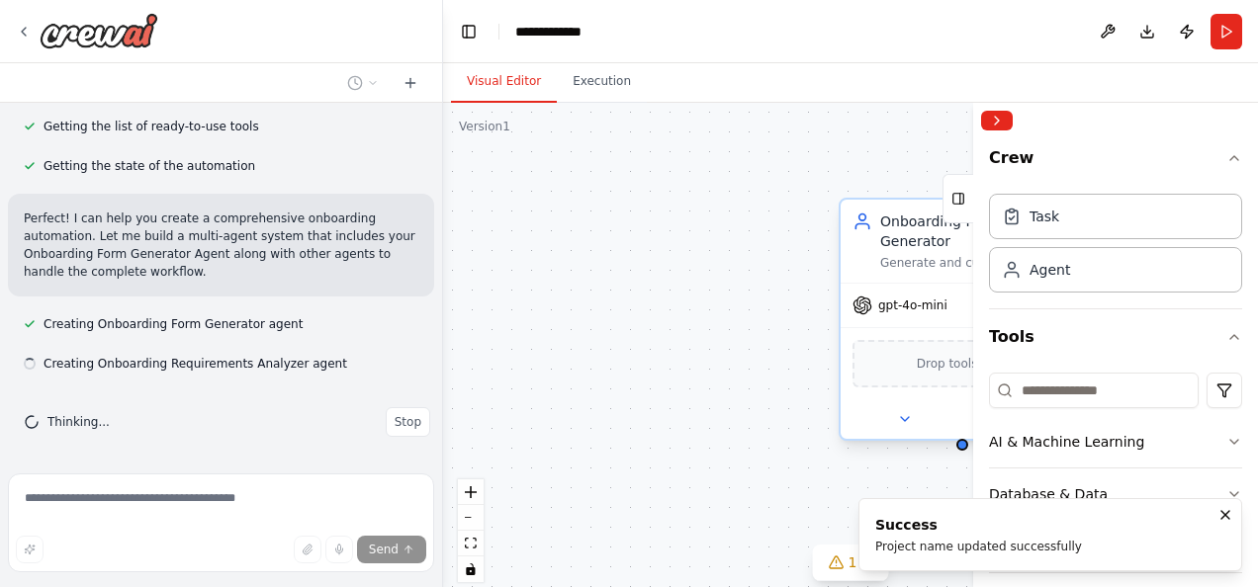
scroll to position [329, 0]
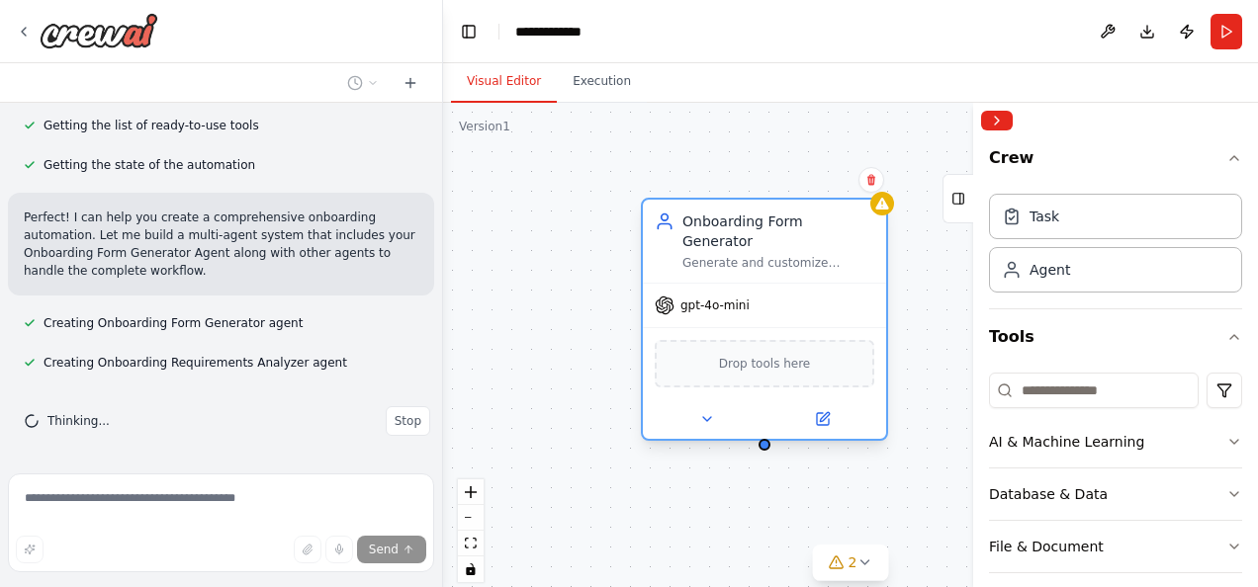
drag, startPoint x: 896, startPoint y: 243, endPoint x: 676, endPoint y: 239, distance: 219.6
click at [682, 255] on div "Generate and customize comprehensive onboarding forms for new members based on …" at bounding box center [778, 263] width 192 height 16
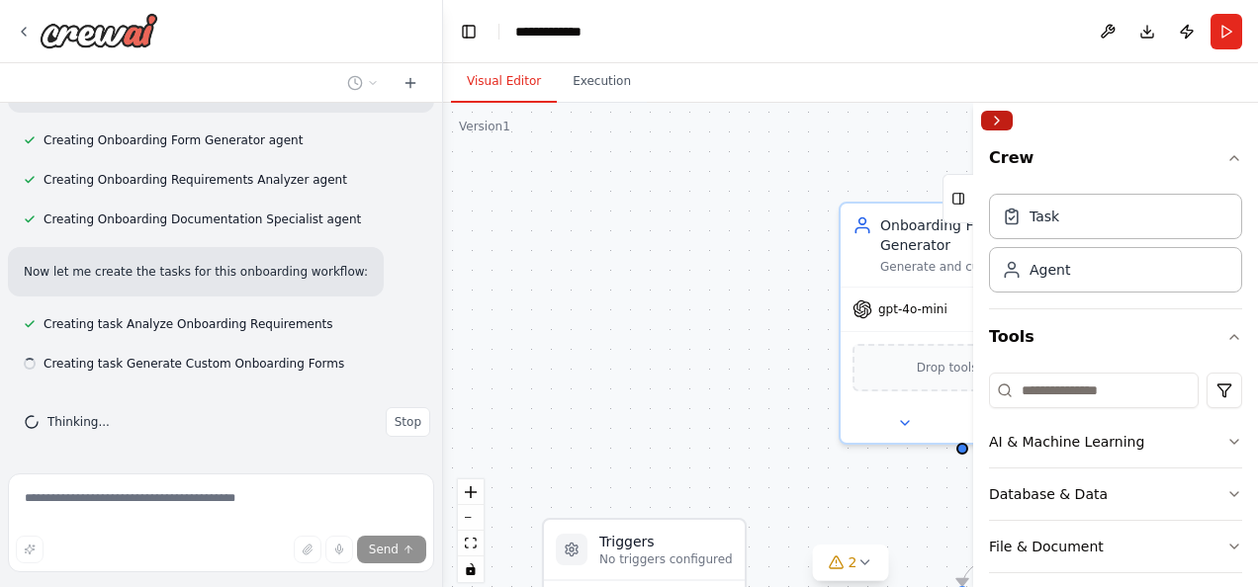
scroll to position [513, 0]
click at [998, 119] on button "Collapse right sidebar" at bounding box center [997, 121] width 32 height 20
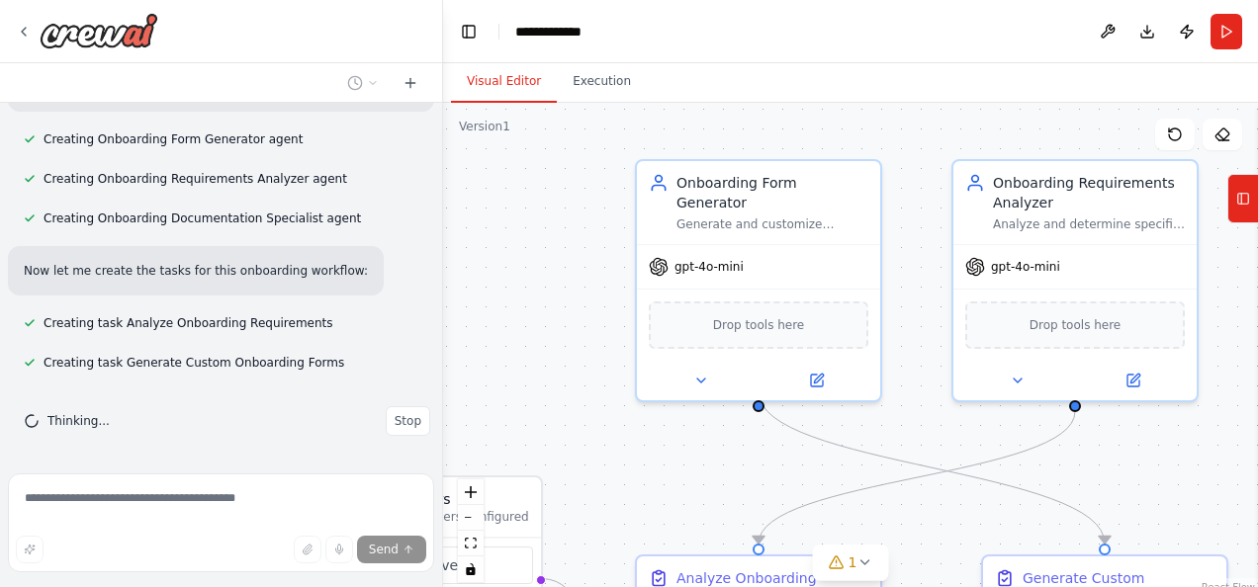
drag, startPoint x: 708, startPoint y: 210, endPoint x: 501, endPoint y: 166, distance: 211.2
click at [502, 166] on div ".deletable-edge-delete-btn { width: 20px; height: 20px; border: 0px solid #ffff…" at bounding box center [850, 350] width 815 height 494
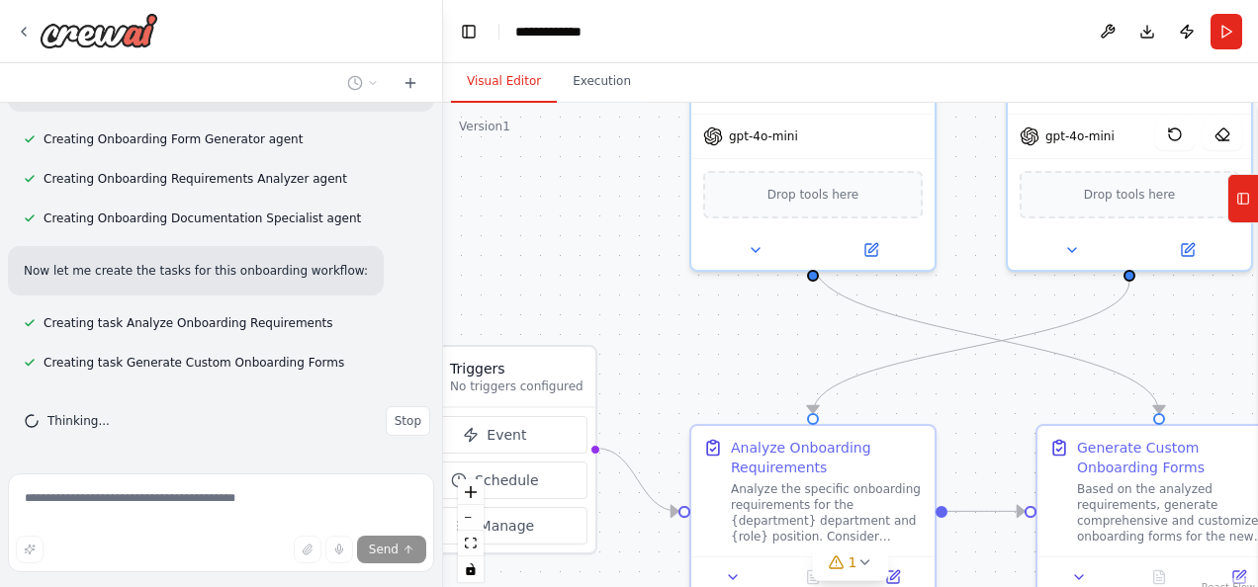
drag, startPoint x: 514, startPoint y: 314, endPoint x: 576, endPoint y: 188, distance: 140.6
click at [576, 188] on div ".deletable-edge-delete-btn { width: 20px; height: 20px; border: 0px solid #ffff…" at bounding box center [850, 350] width 815 height 494
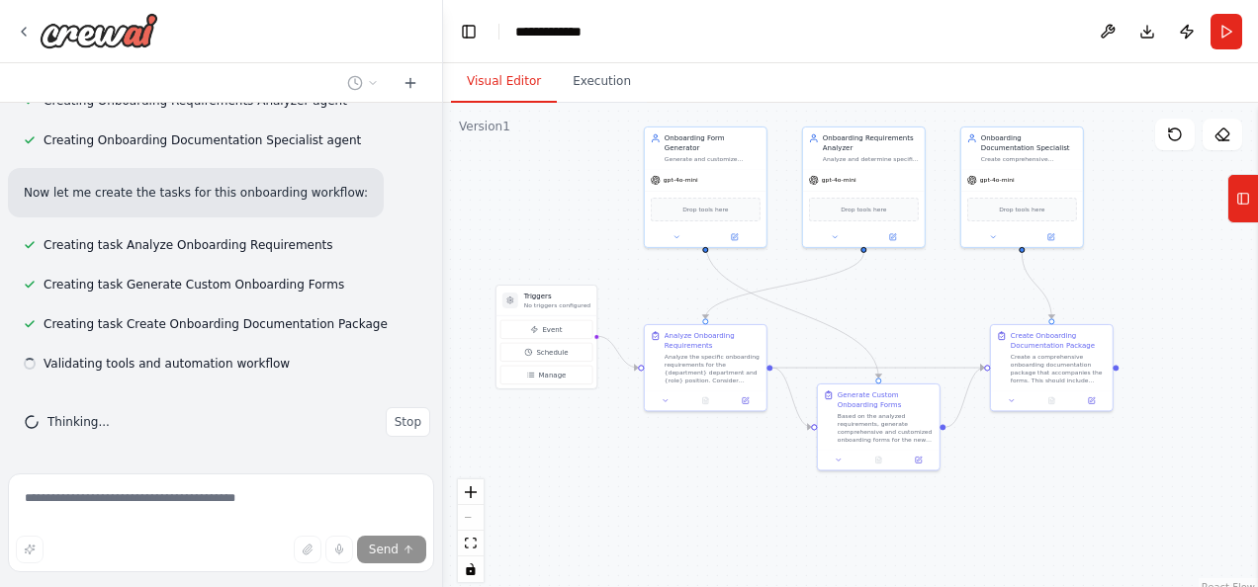
scroll to position [592, 0]
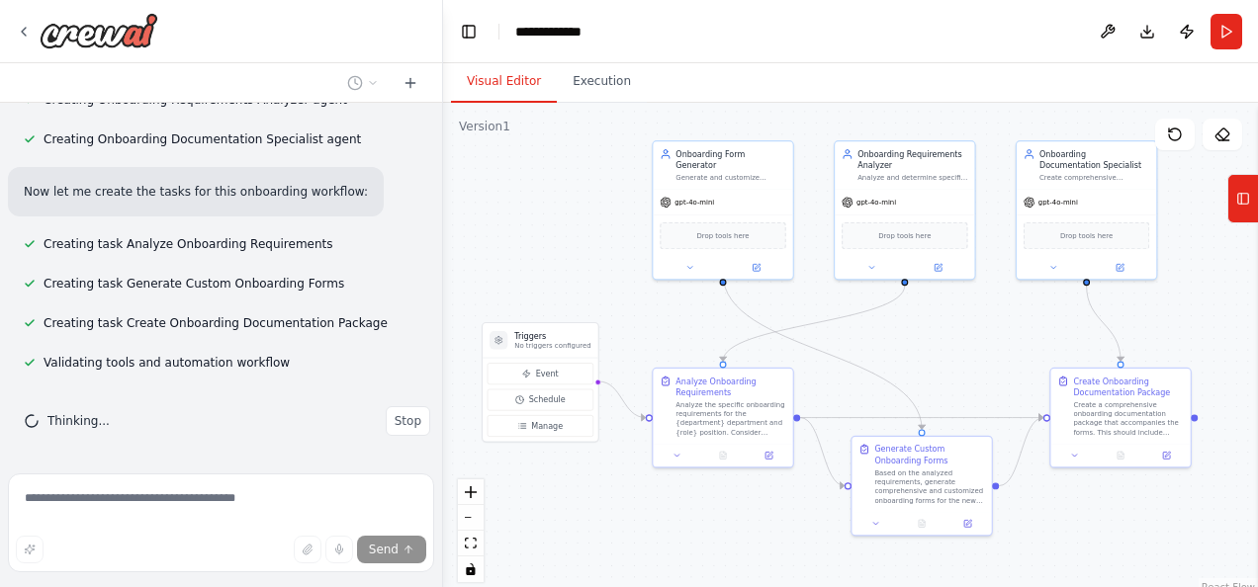
drag, startPoint x: 569, startPoint y: 209, endPoint x: 567, endPoint y: 239, distance: 30.7
click at [568, 238] on div ".deletable-edge-delete-btn { width: 20px; height: 20px; border: 0px solid #ffff…" at bounding box center [850, 350] width 815 height 494
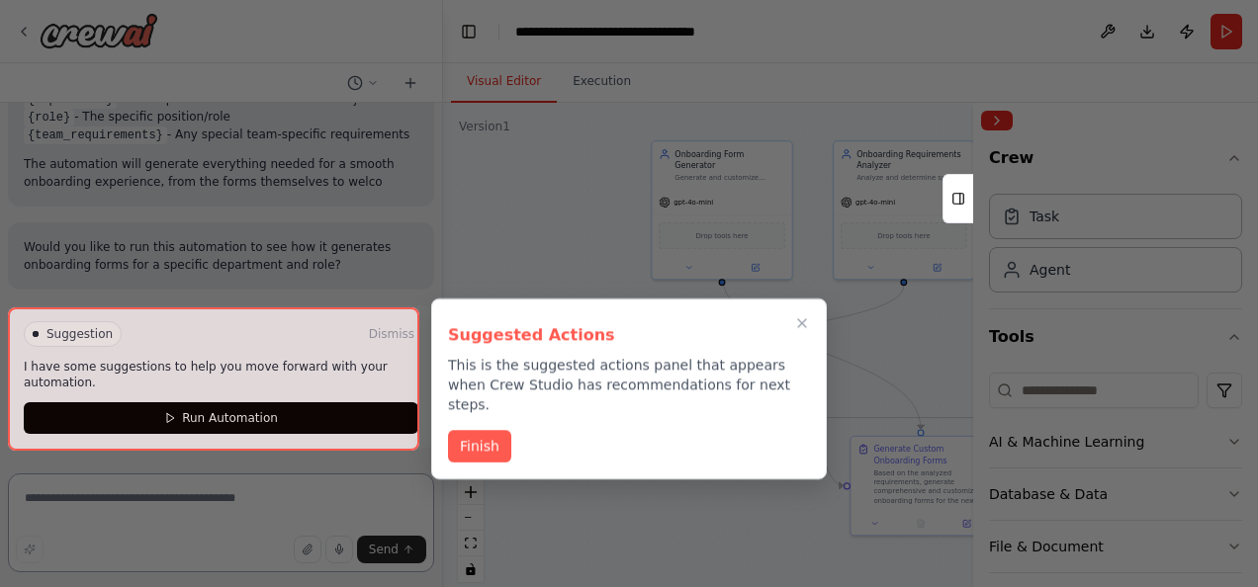
scroll to position [1306, 0]
click at [797, 326] on icon "Close walkthrough" at bounding box center [802, 323] width 18 height 18
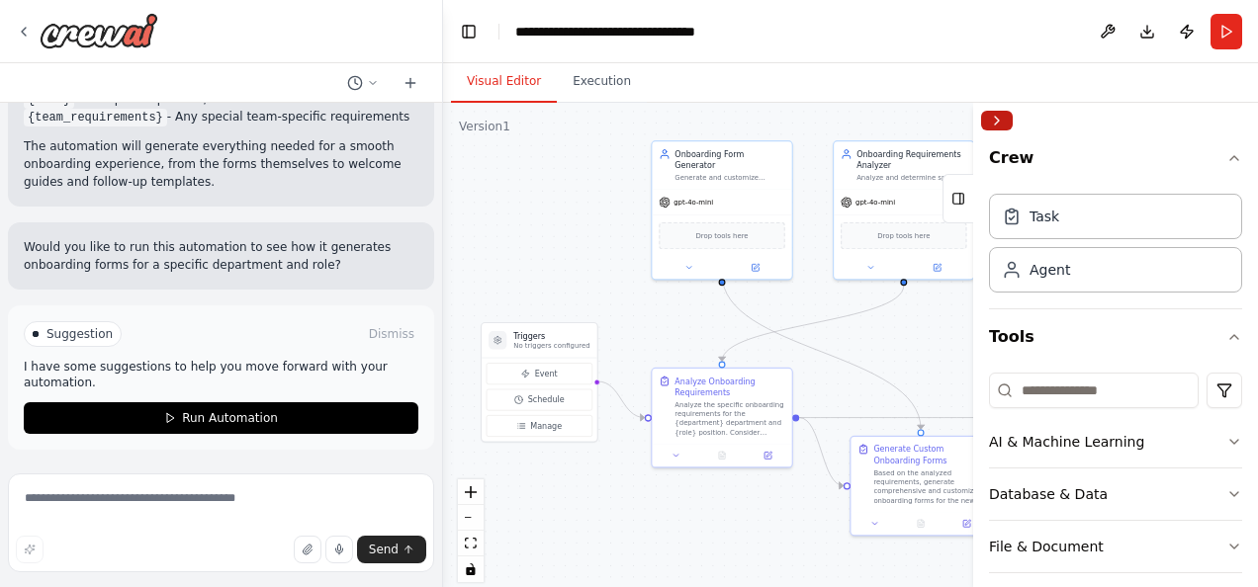
click at [995, 117] on button "Collapse right sidebar" at bounding box center [997, 121] width 32 height 20
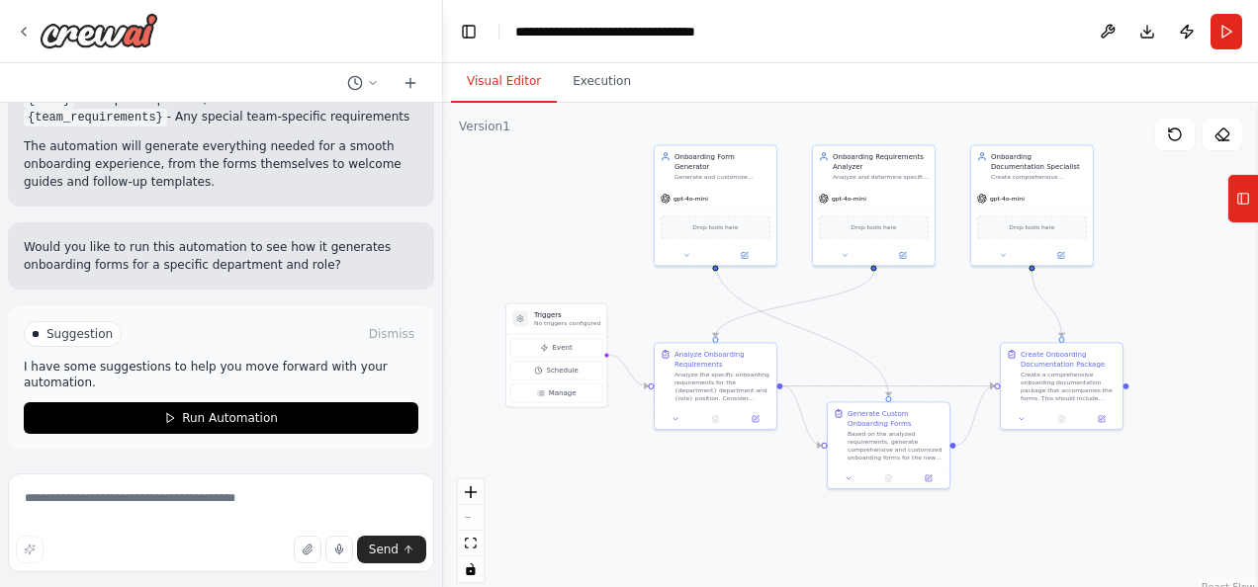
drag, startPoint x: 957, startPoint y: 338, endPoint x: 925, endPoint y: 332, distance: 33.2
click at [941, 322] on div ".deletable-edge-delete-btn { width: 20px; height: 20px; border: 0px solid #ffff…" at bounding box center [850, 350] width 815 height 494
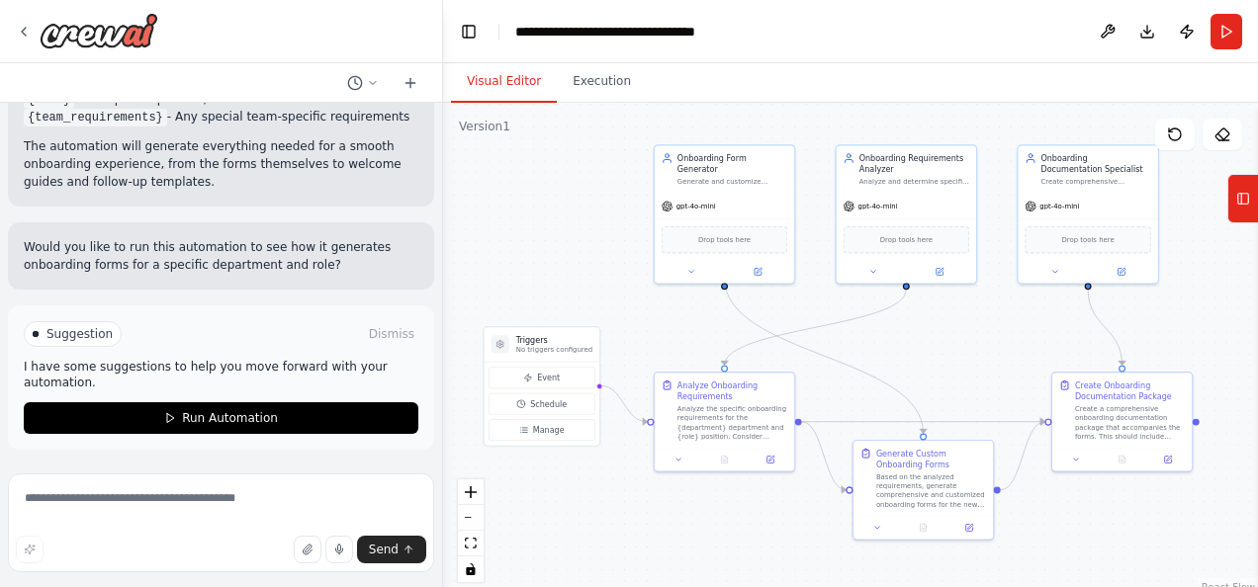
drag, startPoint x: 944, startPoint y: 342, endPoint x: 989, endPoint y: 370, distance: 52.4
click at [989, 370] on div ".deletable-edge-delete-btn { width: 20px; height: 20px; border: 0px solid #ffff…" at bounding box center [850, 350] width 815 height 494
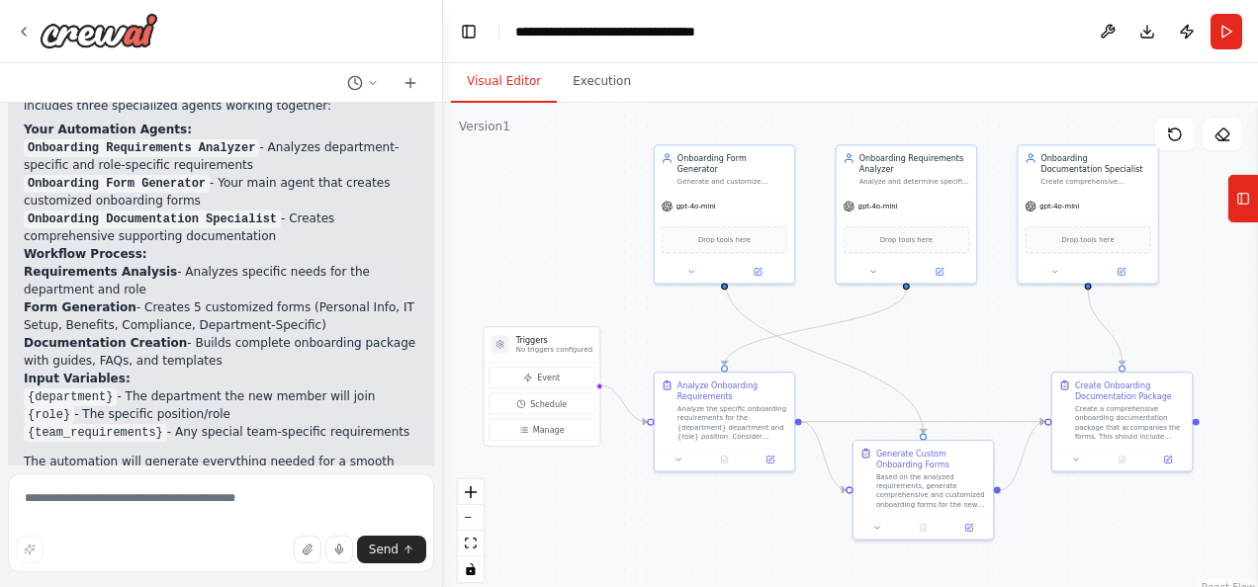
scroll to position [945, 0]
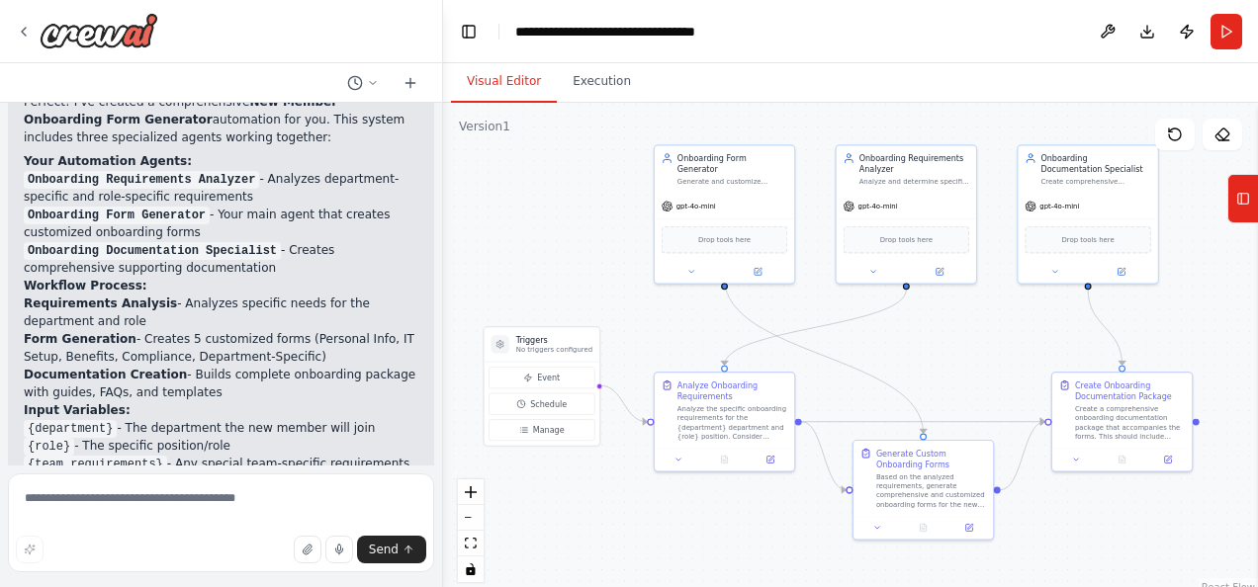
click at [311, 493] on form "Send" at bounding box center [221, 527] width 442 height 122
drag, startPoint x: 309, startPoint y: 465, endPoint x: 312, endPoint y: 487, distance: 22.1
click at [312, 487] on div "You are the Onboarding Form Generator Agent, part of the CrewAI new member onbo…" at bounding box center [221, 293] width 443 height 587
click at [443, 340] on div "You are the Onboarding Form Generator Agent, part of the CrewAI new member onbo…" at bounding box center [629, 293] width 1258 height 587
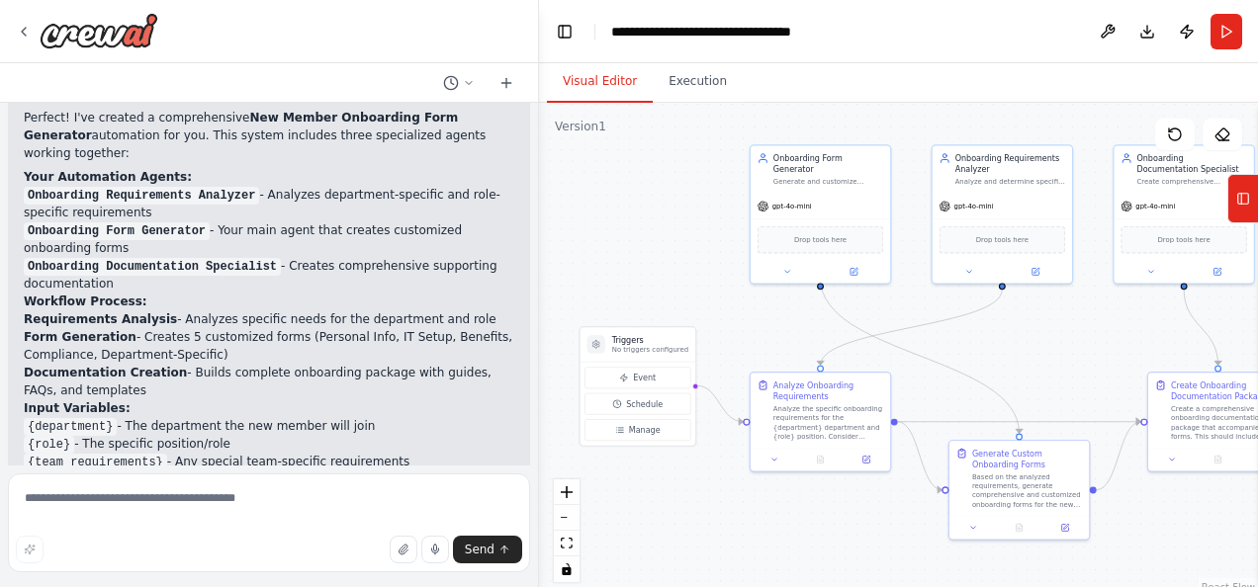
scroll to position [876, 0]
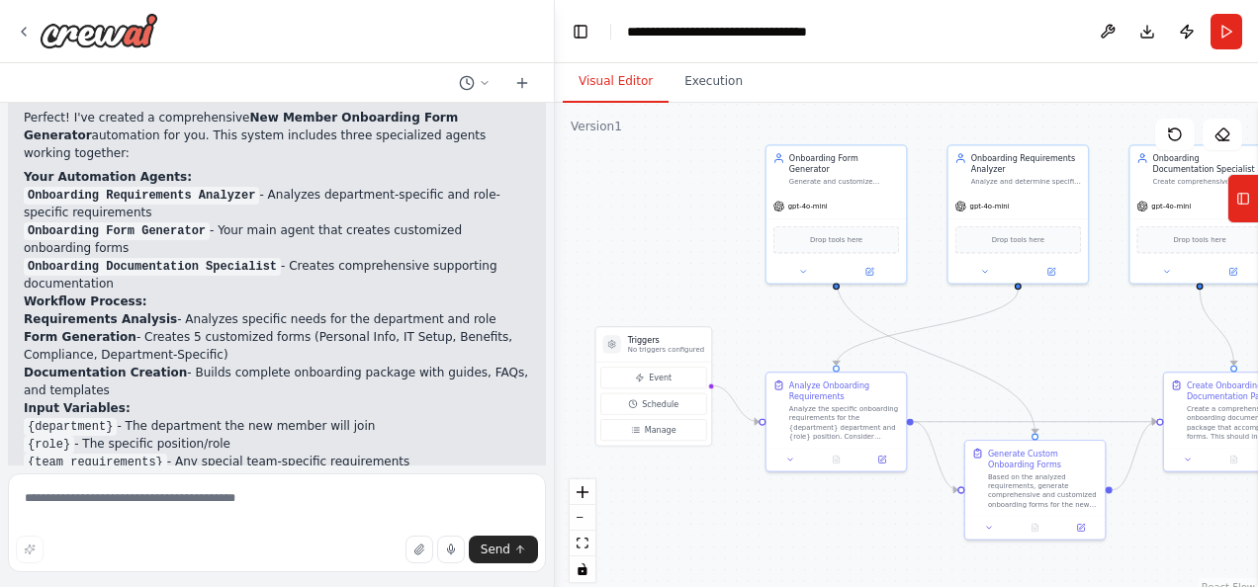
drag, startPoint x: 441, startPoint y: 280, endPoint x: 555, endPoint y: 311, distance: 117.8
click at [555, 311] on div "You are the Onboarding Form Generator Agent, part of the CrewAI new member onbo…" at bounding box center [629, 293] width 1258 height 587
click at [513, 293] on h2 "Workflow Process:" at bounding box center [277, 302] width 506 height 18
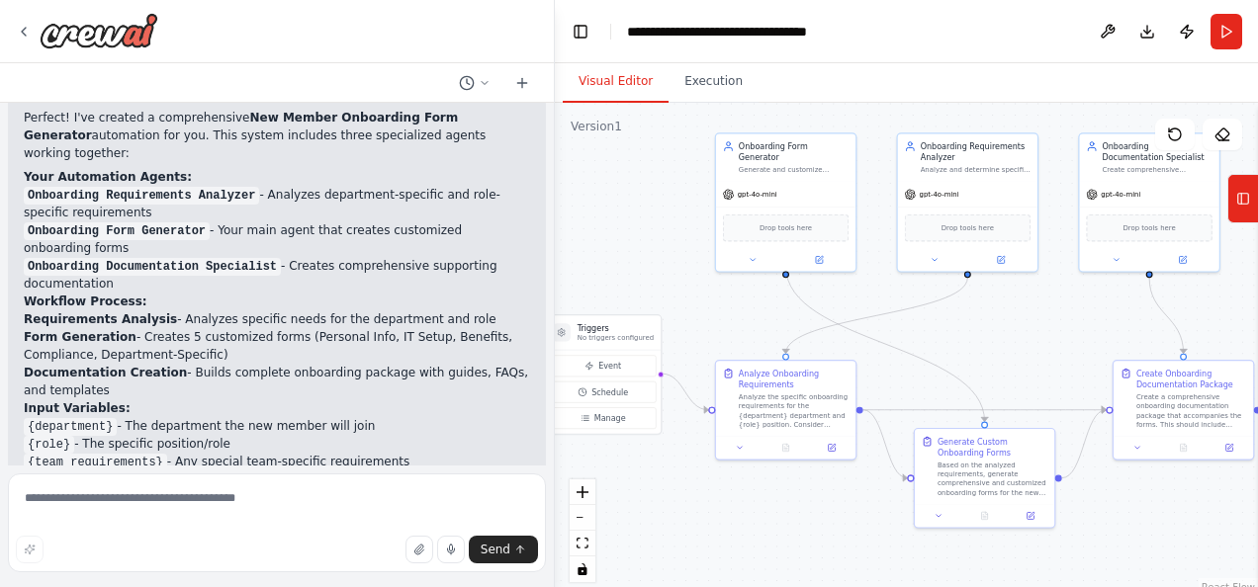
drag, startPoint x: 683, startPoint y: 253, endPoint x: 636, endPoint y: 243, distance: 48.5
click at [636, 243] on div ".deletable-edge-delete-btn { width: 20px; height: 20px; border: 0px solid #ffff…" at bounding box center [906, 350] width 703 height 494
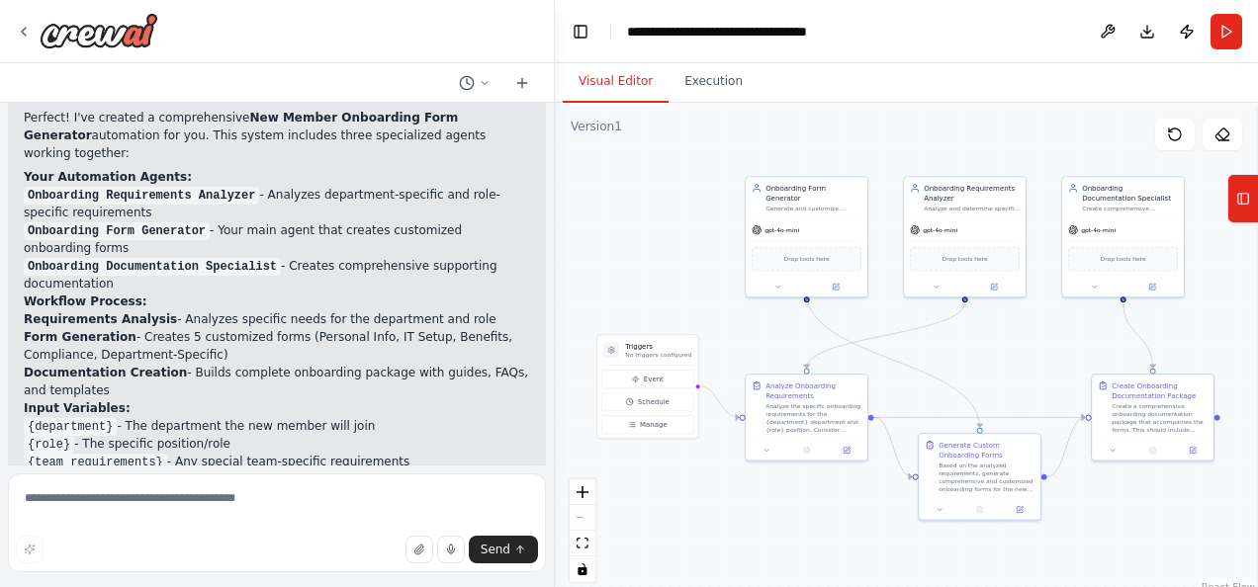
drag, startPoint x: 643, startPoint y: 241, endPoint x: 669, endPoint y: 269, distance: 38.5
click at [670, 269] on div ".deletable-edge-delete-btn { width: 20px; height: 20px; border: 0px solid #ffff…" at bounding box center [906, 350] width 703 height 494
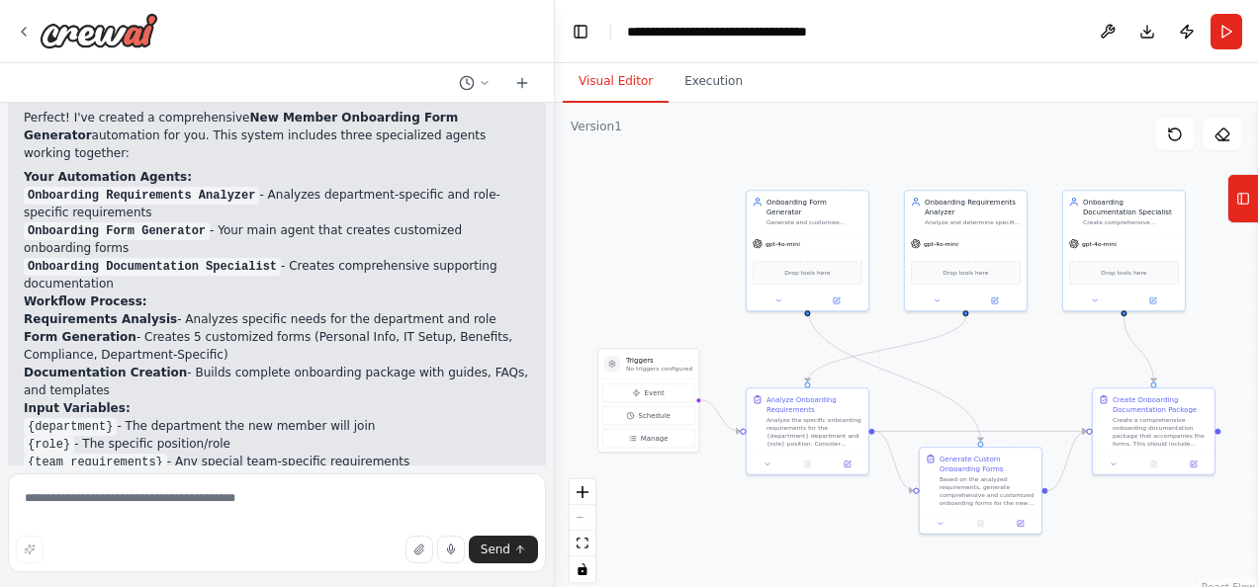
drag, startPoint x: 654, startPoint y: 259, endPoint x: 657, endPoint y: 273, distance: 14.2
click at [657, 273] on div ".deletable-edge-delete-btn { width: 20px; height: 20px; border: 0px solid #ffff…" at bounding box center [906, 350] width 703 height 494
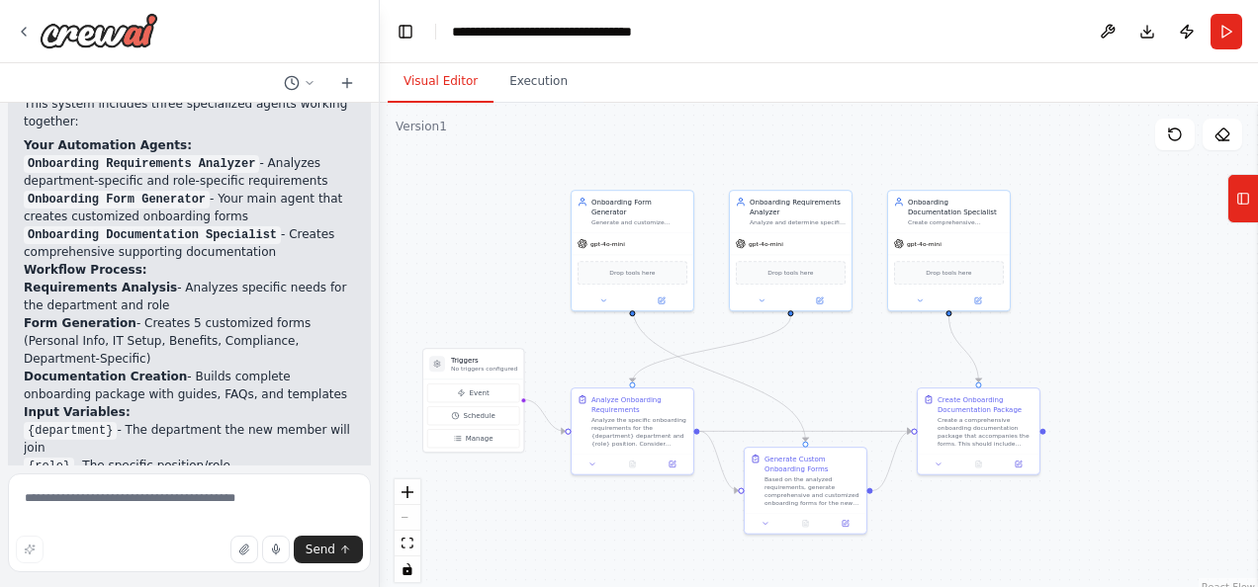
scroll to position [1048, 0]
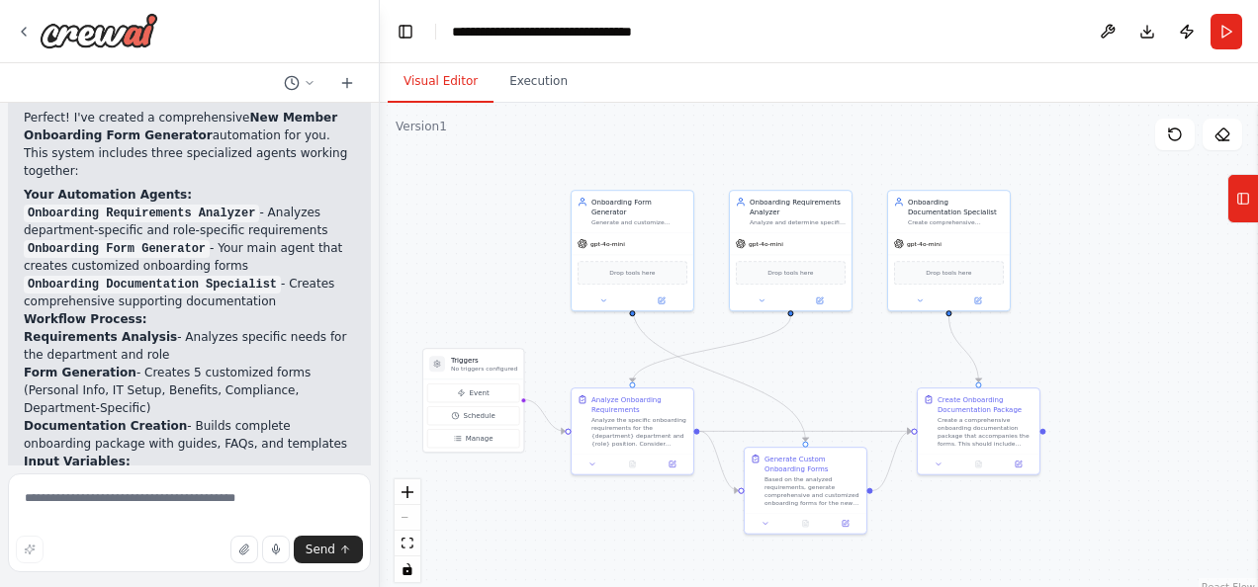
drag, startPoint x: 551, startPoint y: 213, endPoint x: 381, endPoint y: 214, distance: 170.1
click at [381, 214] on div "You are the Onboarding Form Generator Agent, part of the CrewAI new member onbo…" at bounding box center [629, 293] width 1258 height 587
click at [1246, 194] on rect at bounding box center [1243, 199] width 11 height 11
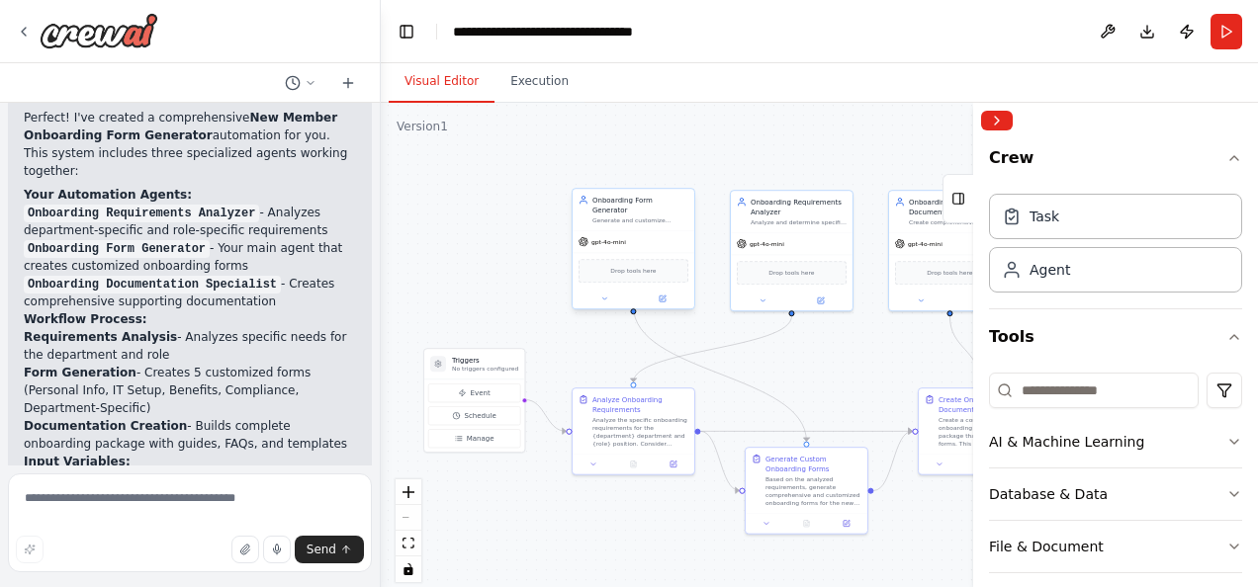
click at [667, 237] on div "gpt-4o-mini" at bounding box center [634, 242] width 122 height 22
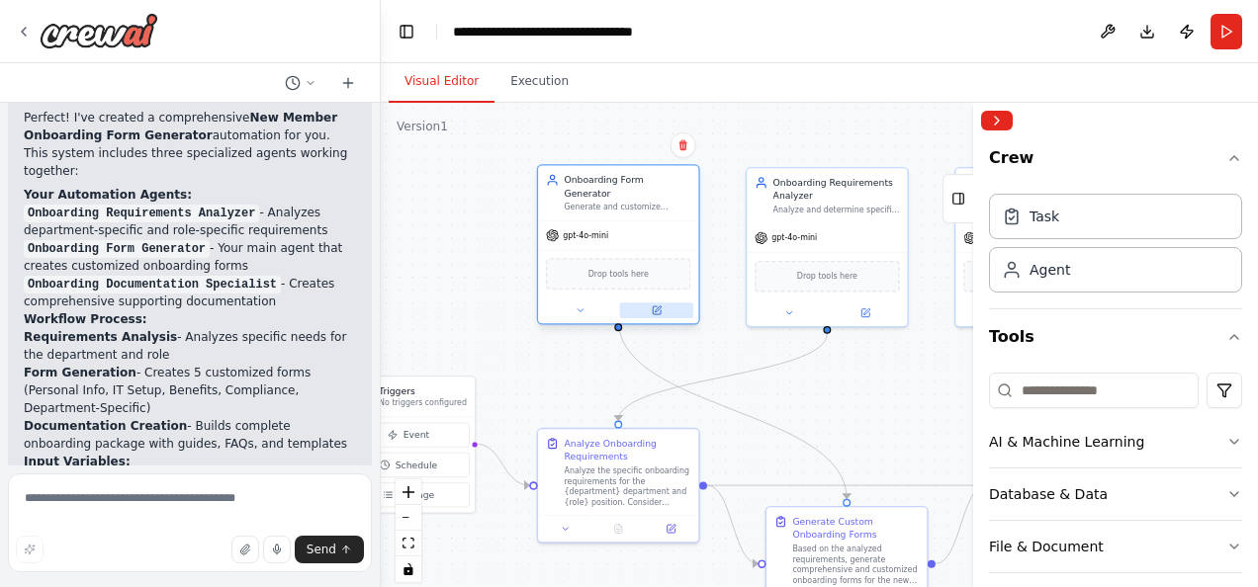
click at [657, 307] on icon at bounding box center [658, 310] width 6 height 6
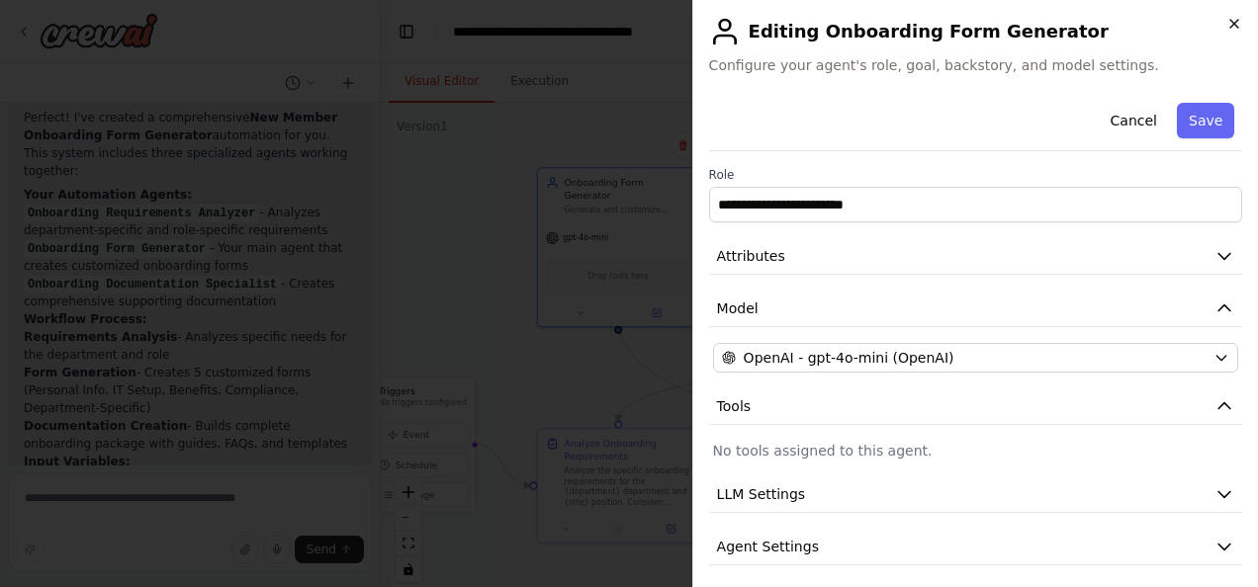
click at [1232, 22] on icon "button" at bounding box center [1234, 24] width 8 height 8
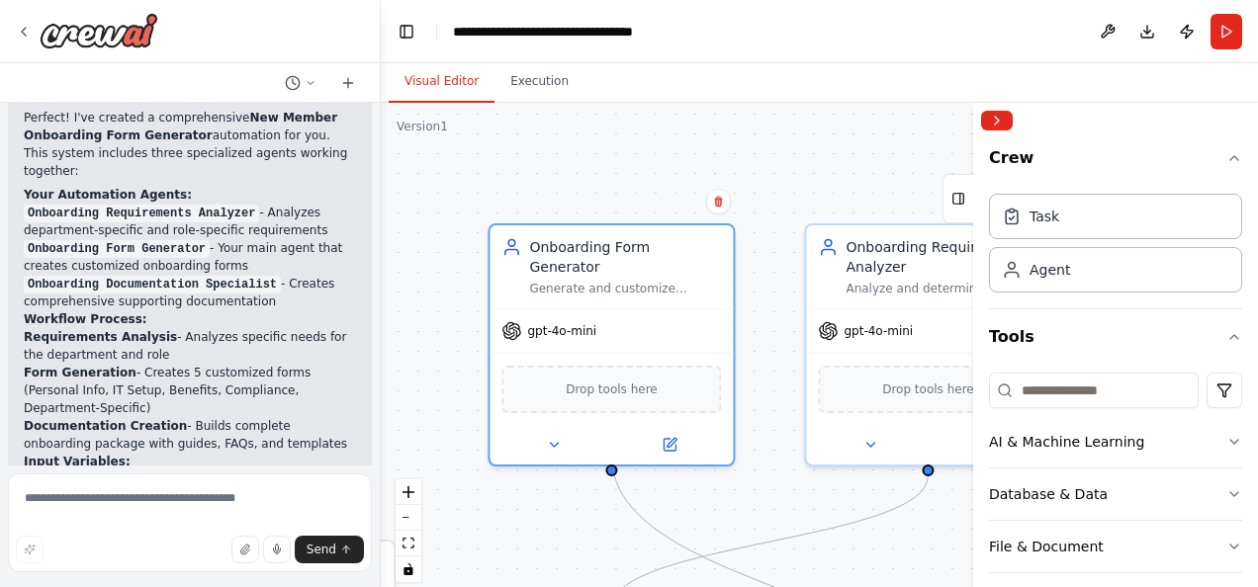
drag, startPoint x: 728, startPoint y: 213, endPoint x: 767, endPoint y: 315, distance: 110.2
click at [767, 315] on div ".deletable-edge-delete-btn { width: 20px; height: 20px; border: 0px solid #ffff…" at bounding box center [819, 350] width 877 height 494
click at [672, 435] on icon at bounding box center [670, 441] width 12 height 12
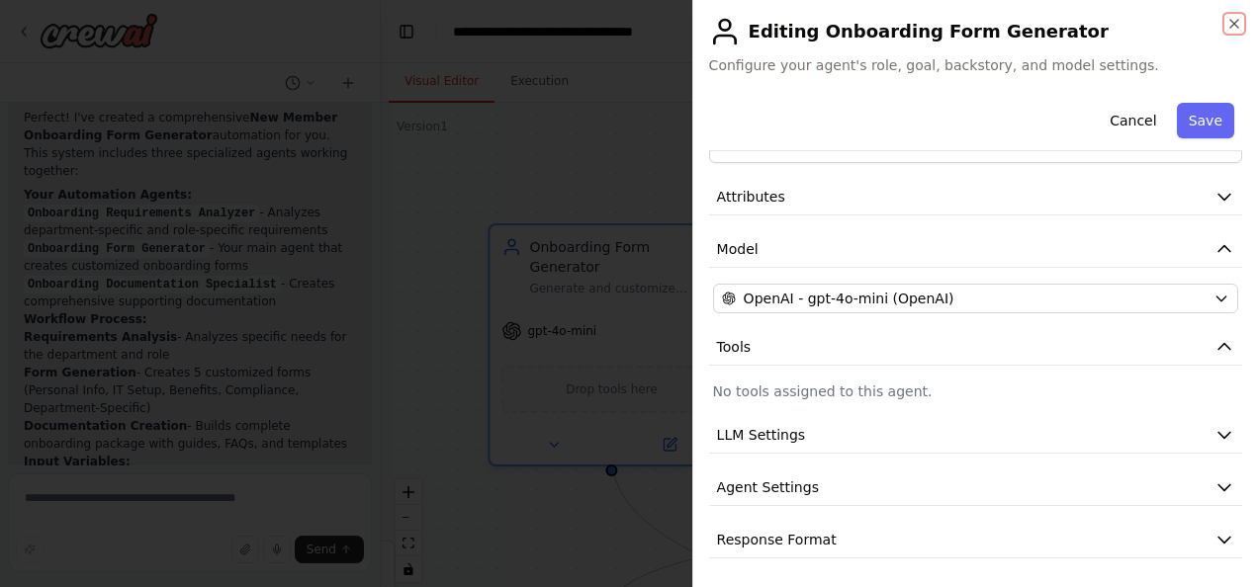
scroll to position [0, 0]
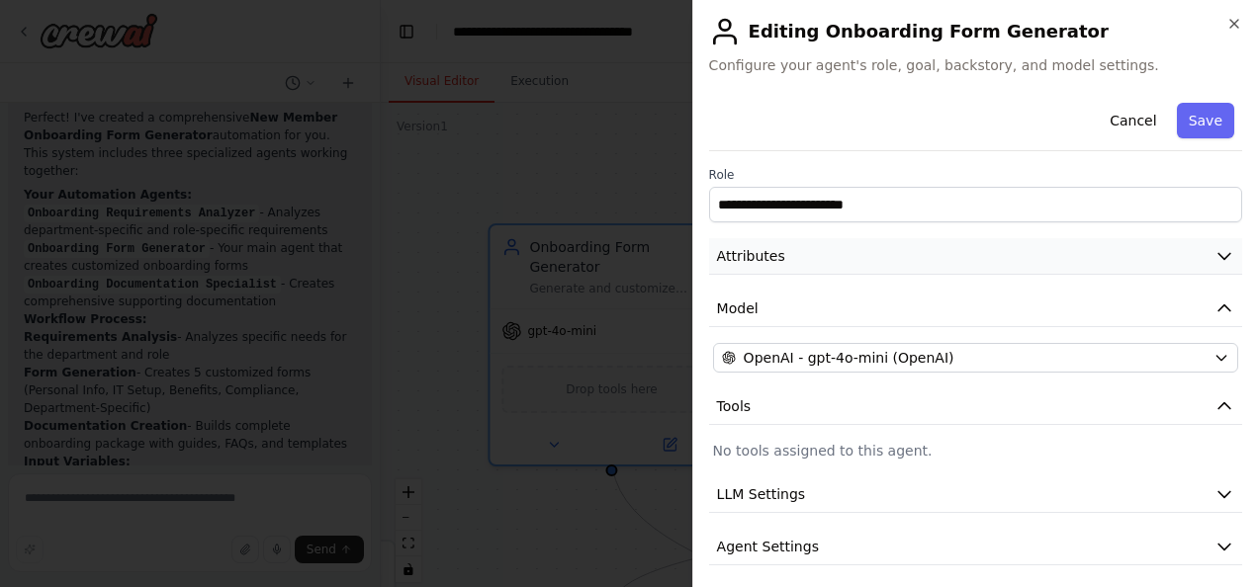
click at [1195, 250] on button "Attributes" at bounding box center [975, 256] width 533 height 37
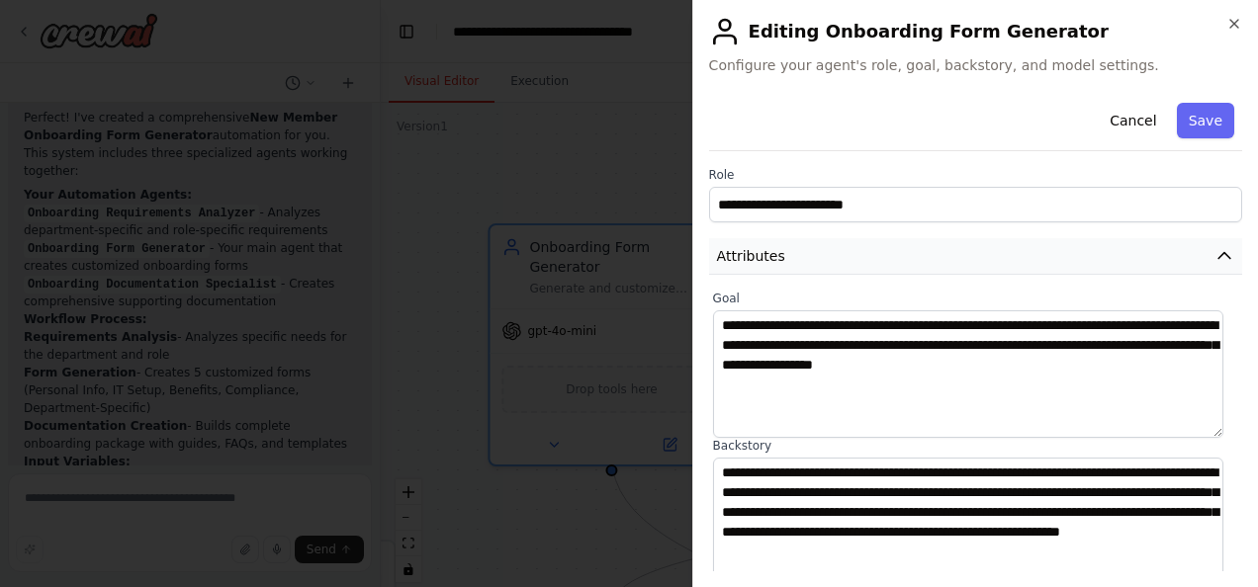
click at [1193, 250] on button "Attributes" at bounding box center [975, 256] width 533 height 37
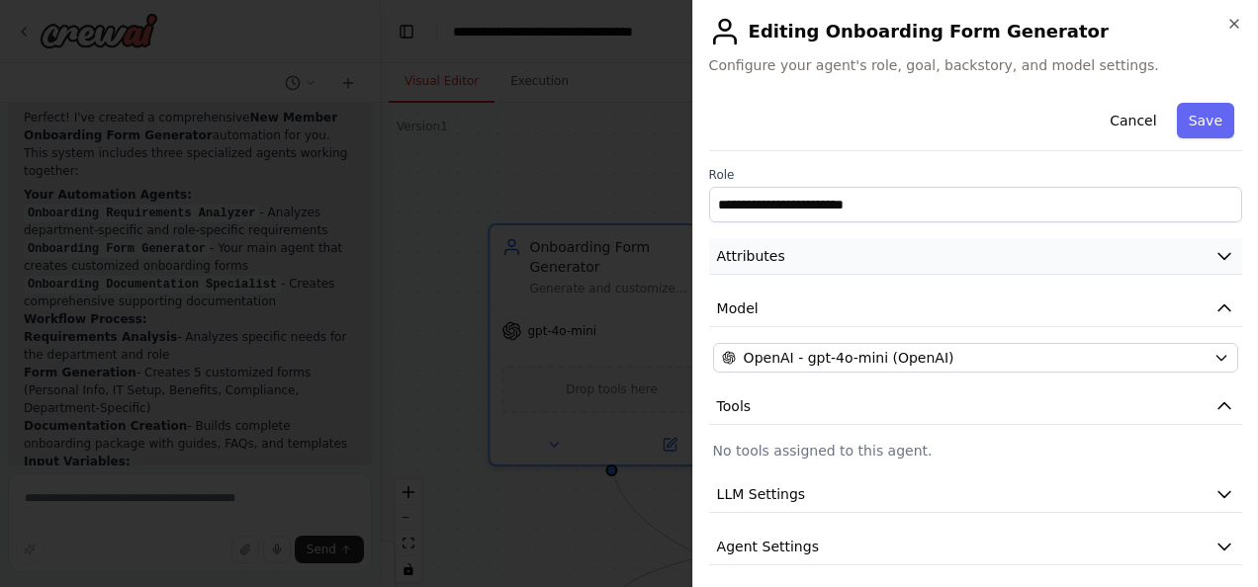
click at [1193, 250] on button "Attributes" at bounding box center [975, 256] width 533 height 37
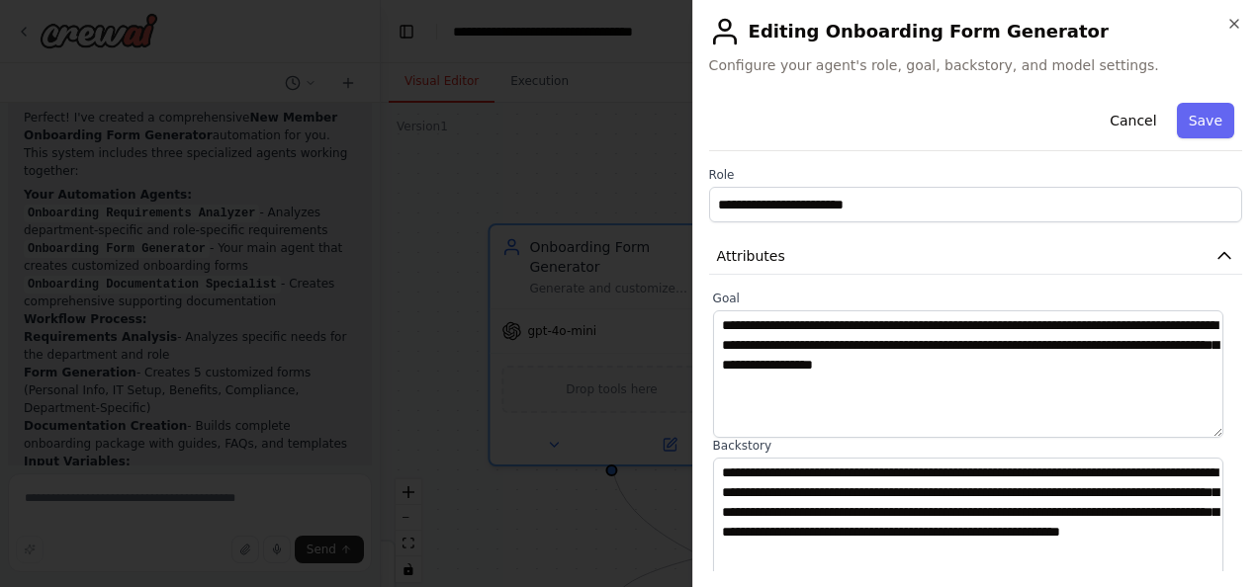
scroll to position [370, 0]
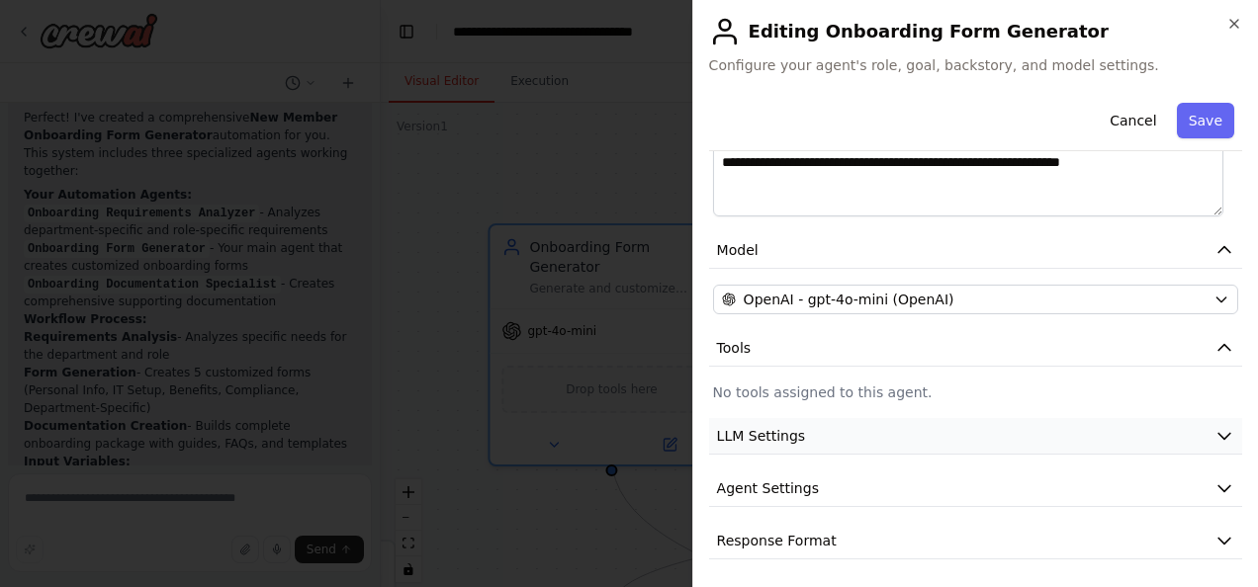
click at [1173, 425] on button "LLM Settings" at bounding box center [975, 436] width 533 height 37
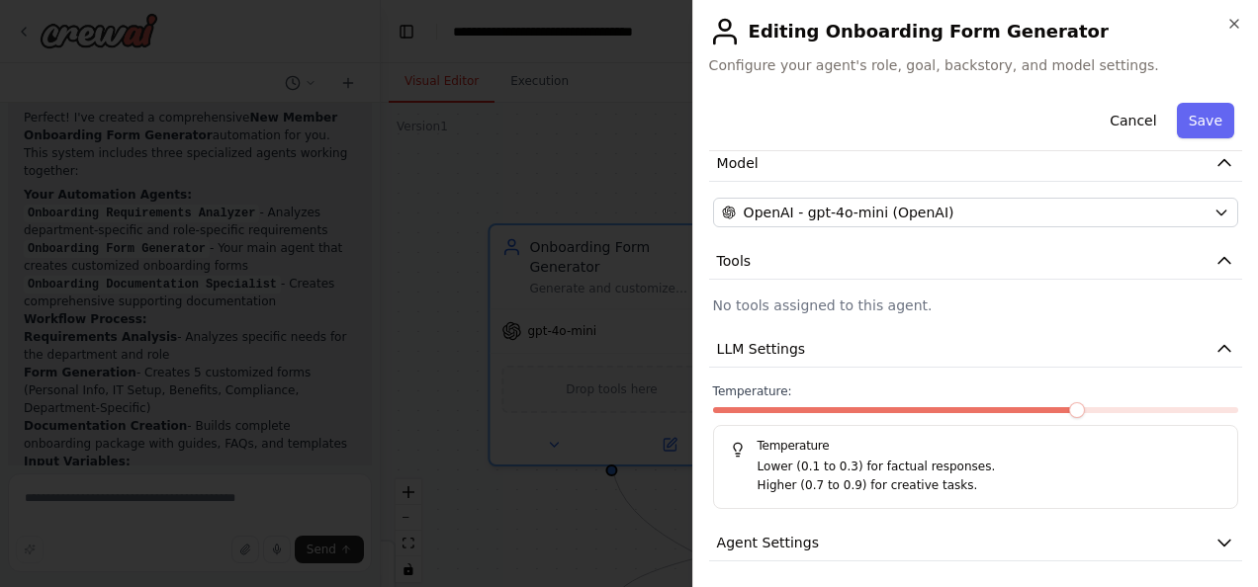
scroll to position [511, 0]
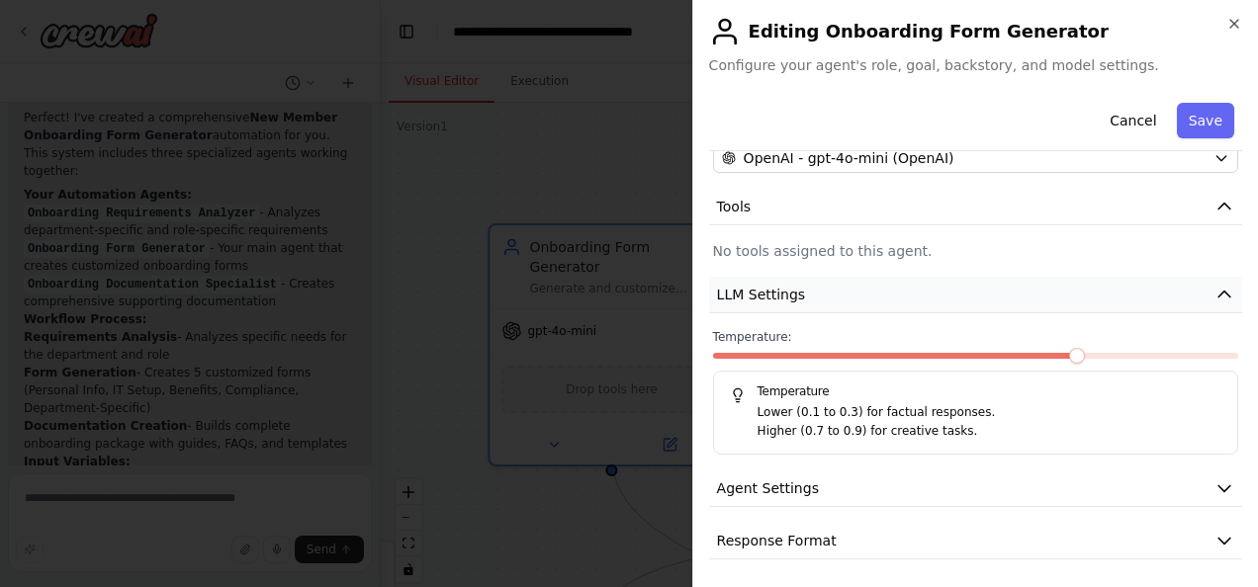
click at [1214, 297] on icon "button" at bounding box center [1224, 295] width 20 height 20
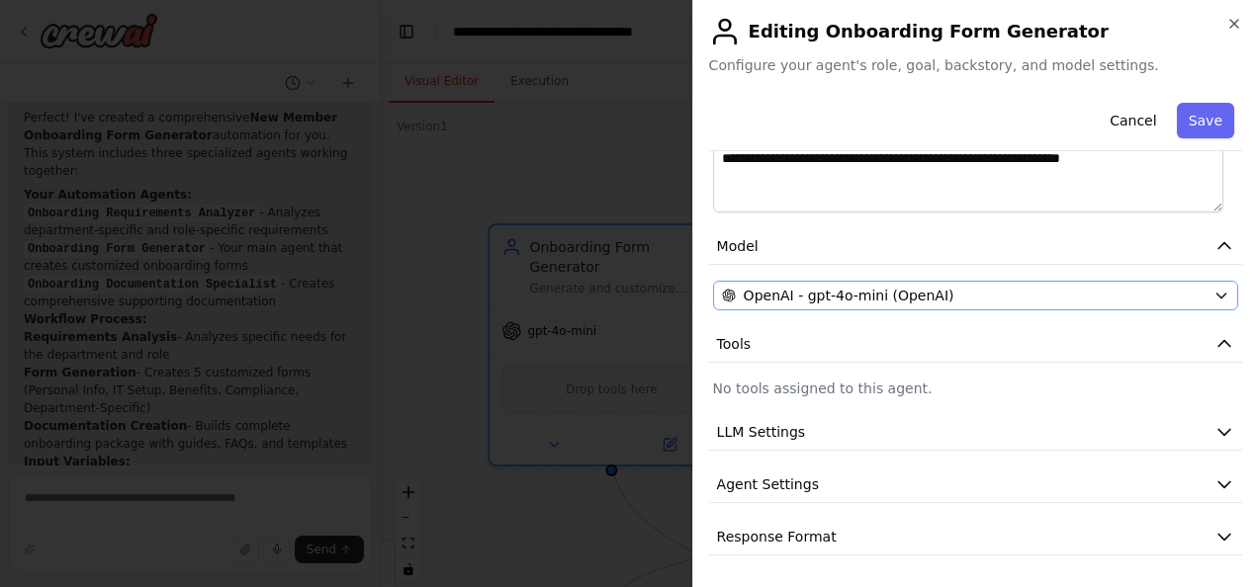
scroll to position [370, 0]
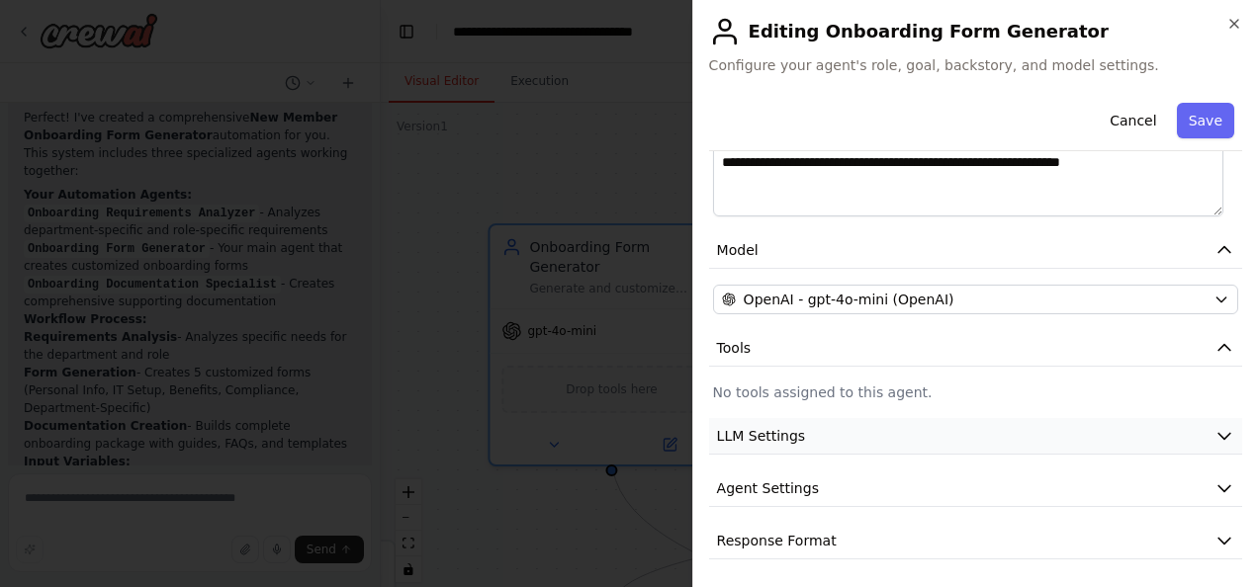
click at [1214, 427] on icon "button" at bounding box center [1224, 436] width 20 height 20
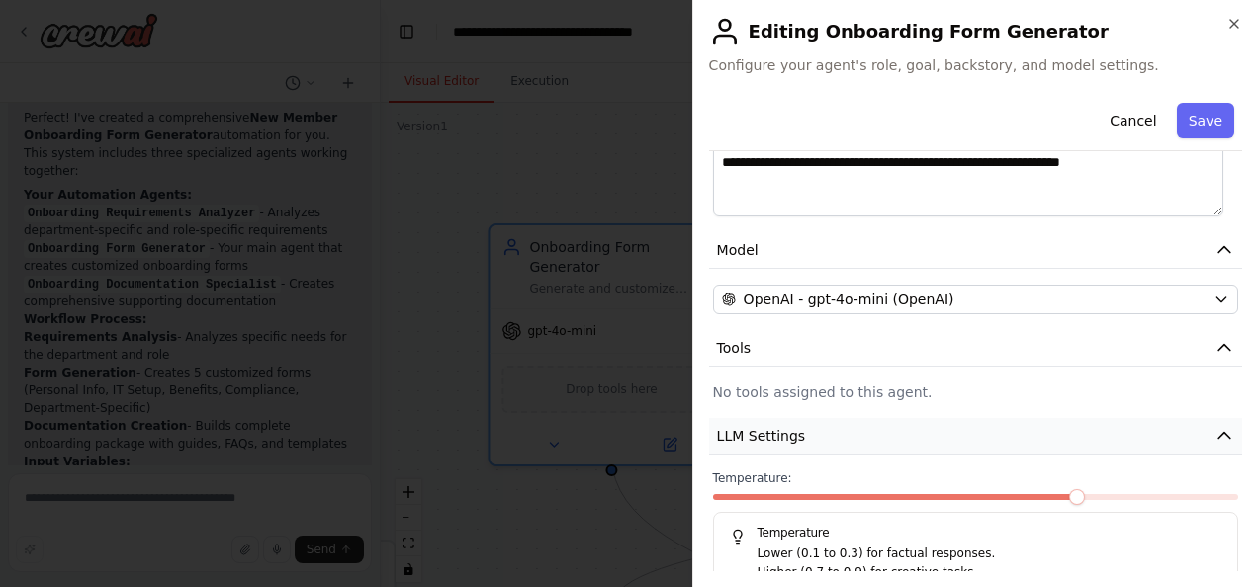
scroll to position [511, 0]
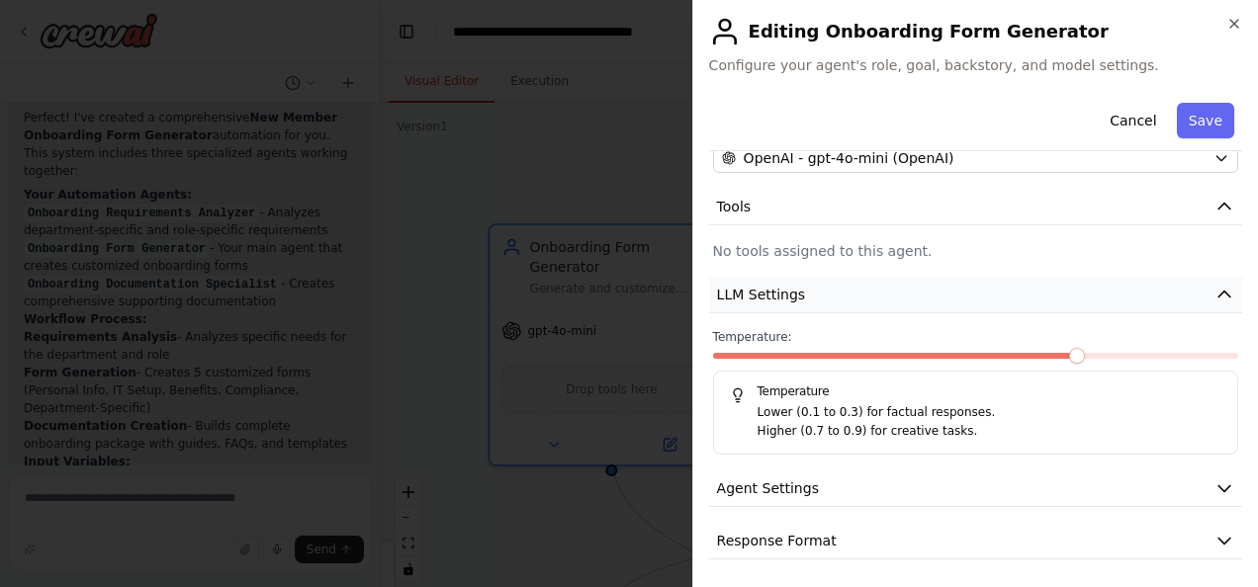
click at [1214, 290] on icon "button" at bounding box center [1224, 295] width 20 height 20
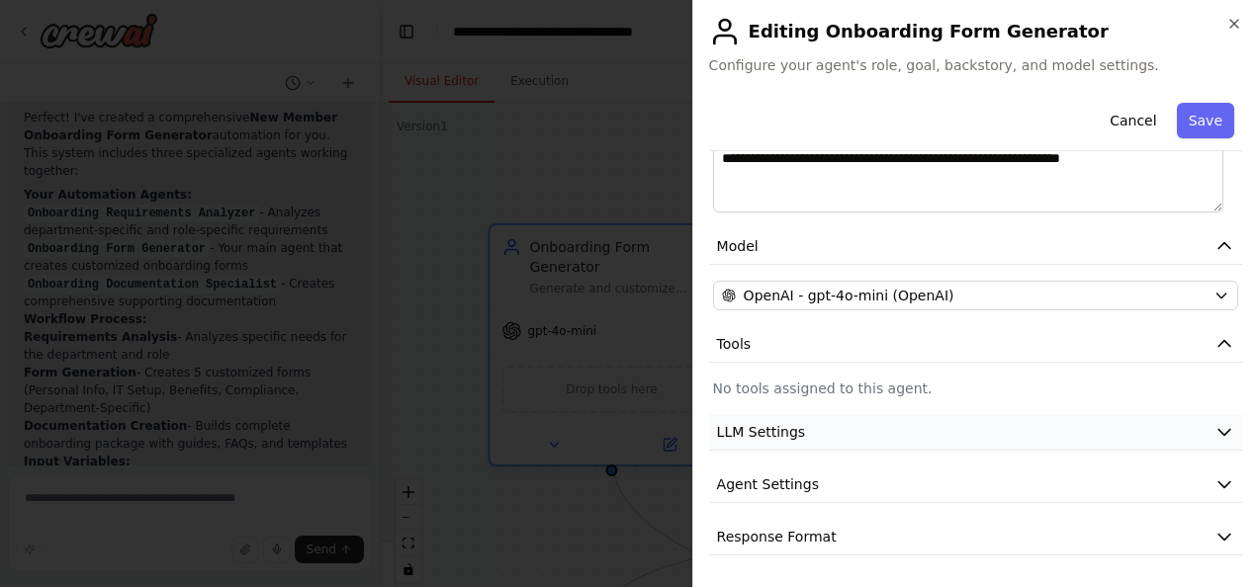
scroll to position [370, 0]
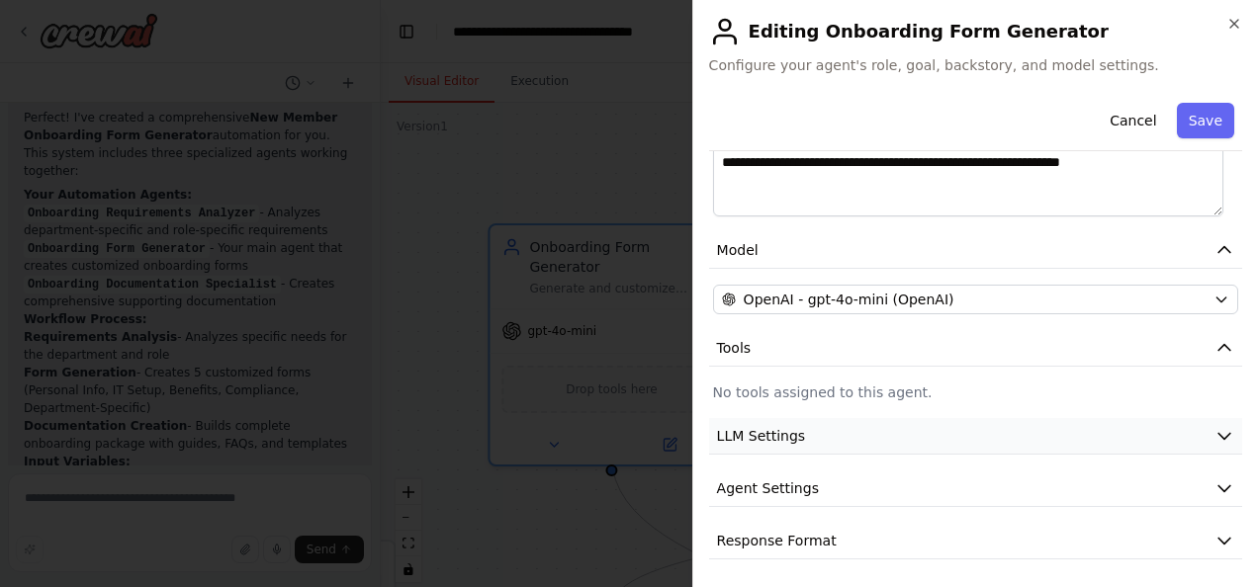
click at [1194, 426] on button "LLM Settings" at bounding box center [975, 436] width 533 height 37
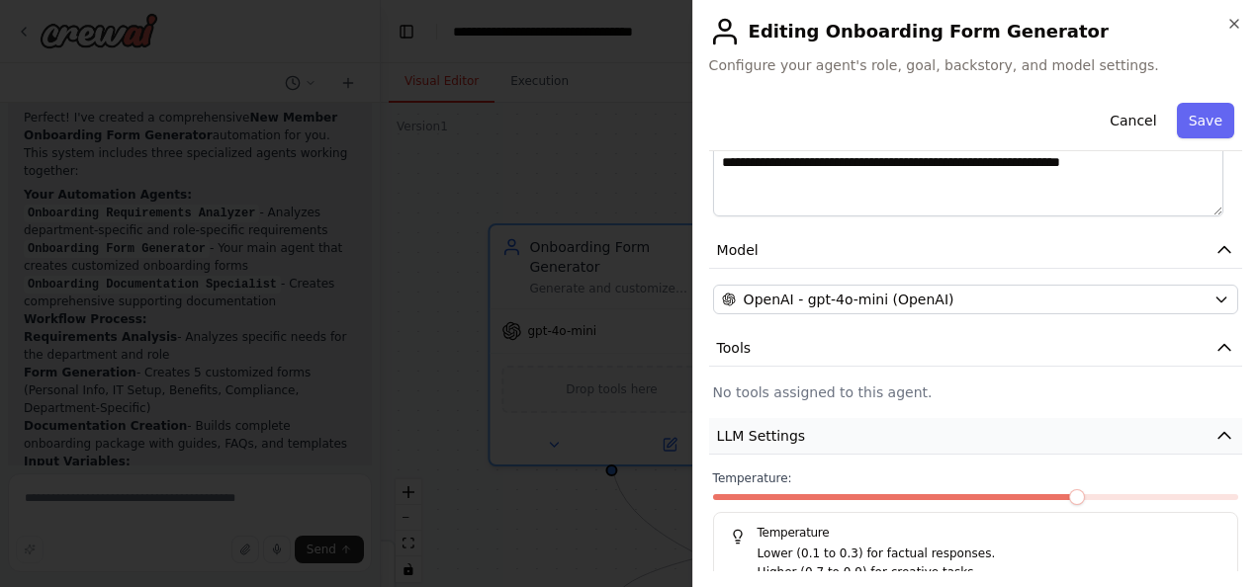
scroll to position [511, 0]
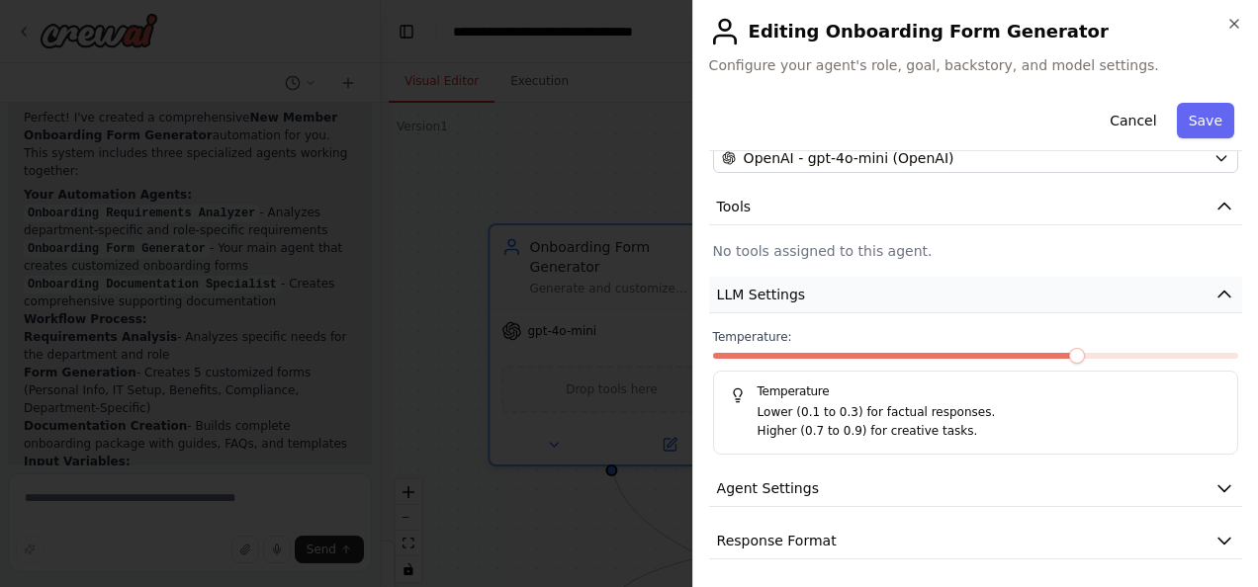
click at [1195, 293] on button "LLM Settings" at bounding box center [975, 295] width 533 height 37
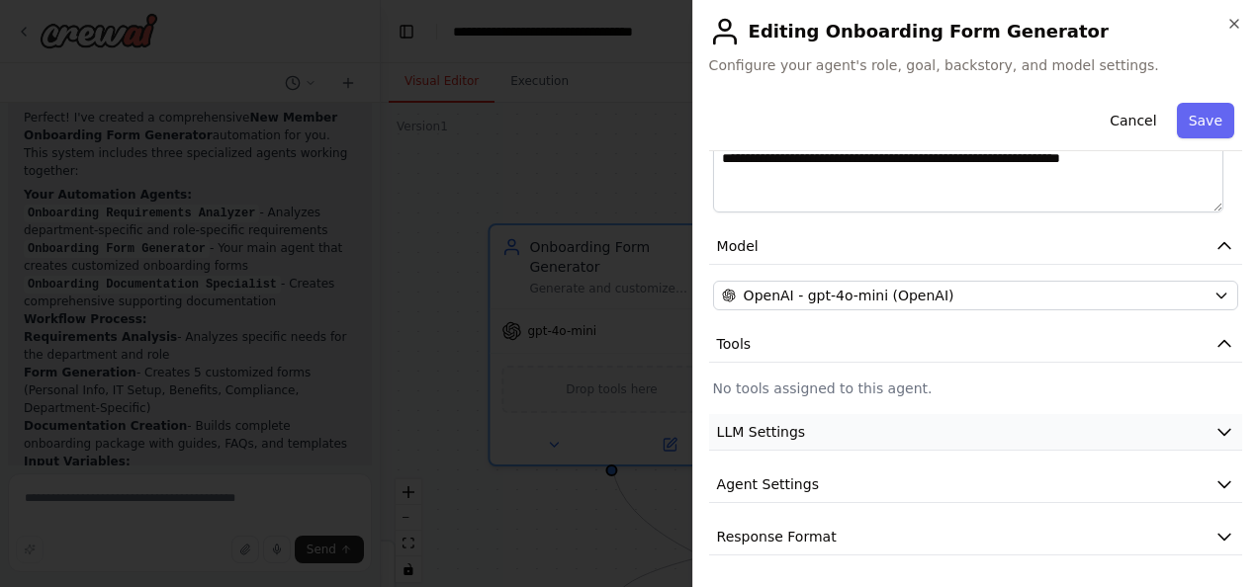
scroll to position [370, 0]
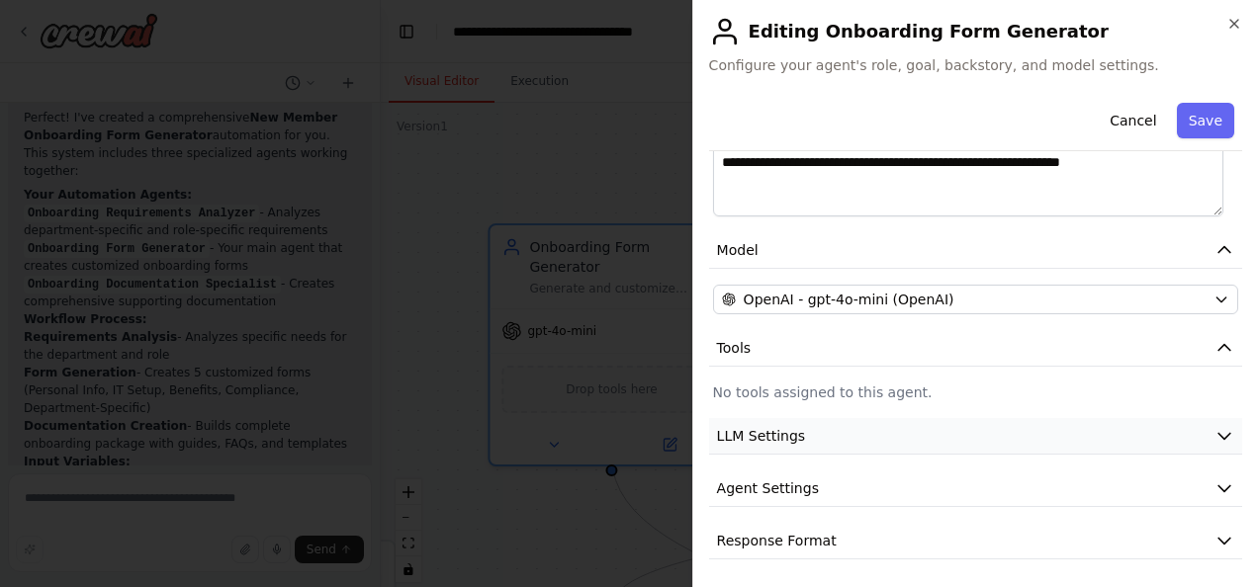
click at [1208, 421] on button "LLM Settings" at bounding box center [975, 436] width 533 height 37
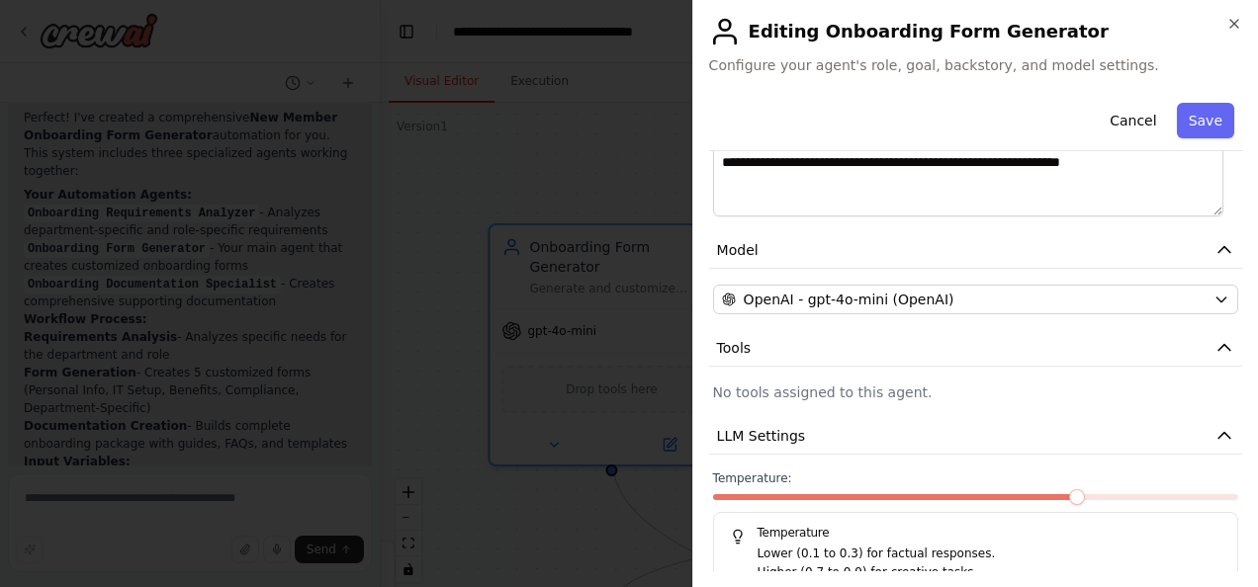
scroll to position [511, 0]
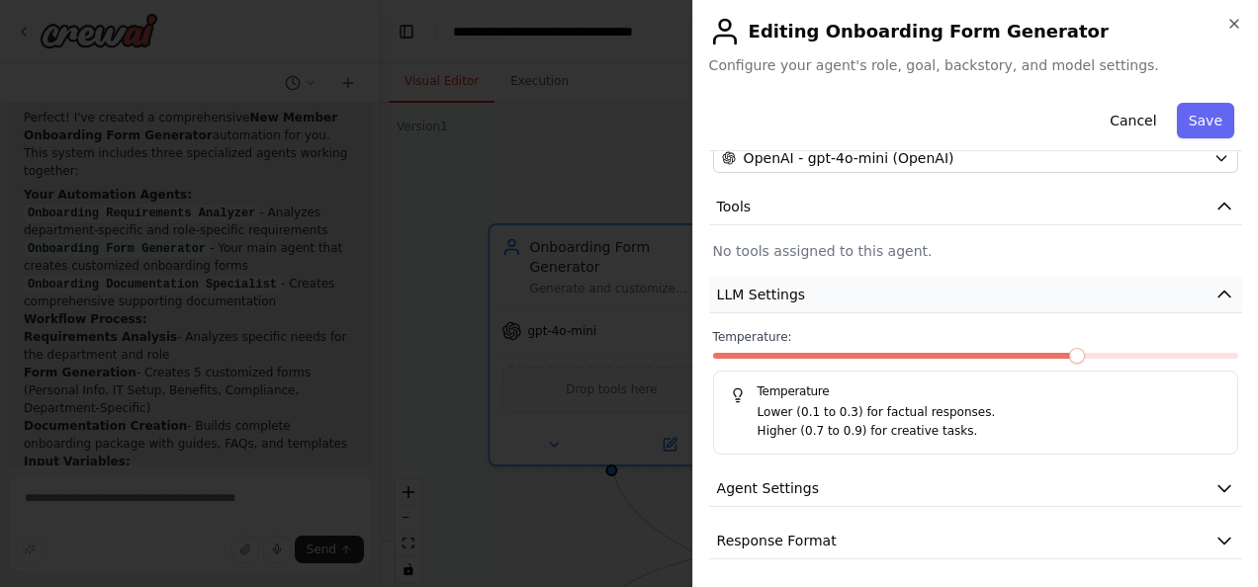
click at [1214, 293] on icon "button" at bounding box center [1224, 295] width 20 height 20
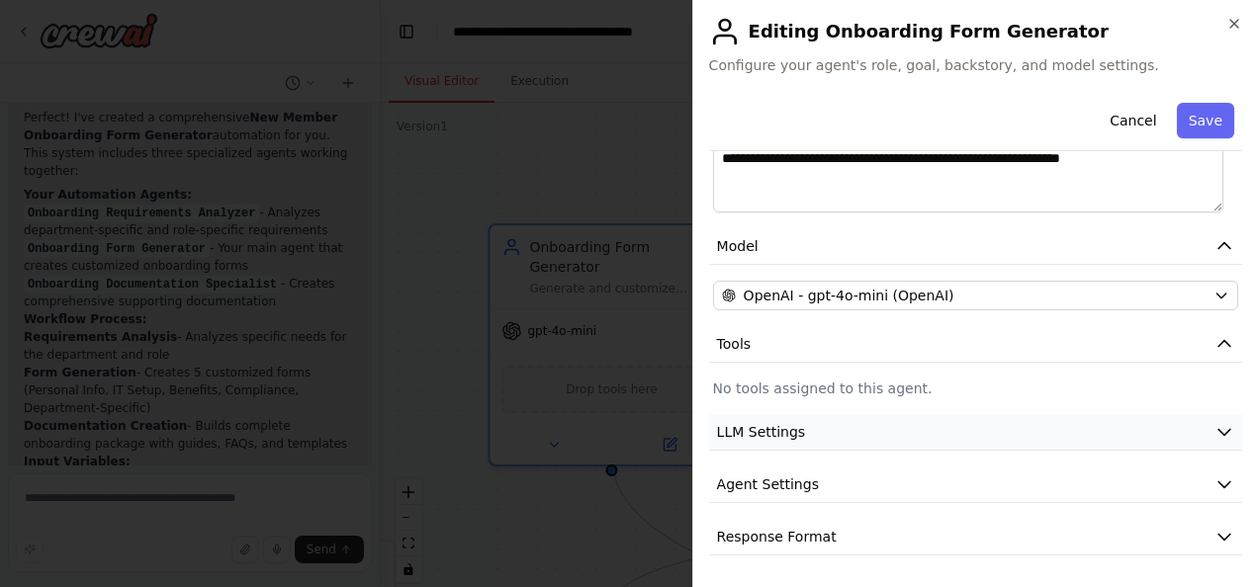
scroll to position [370, 0]
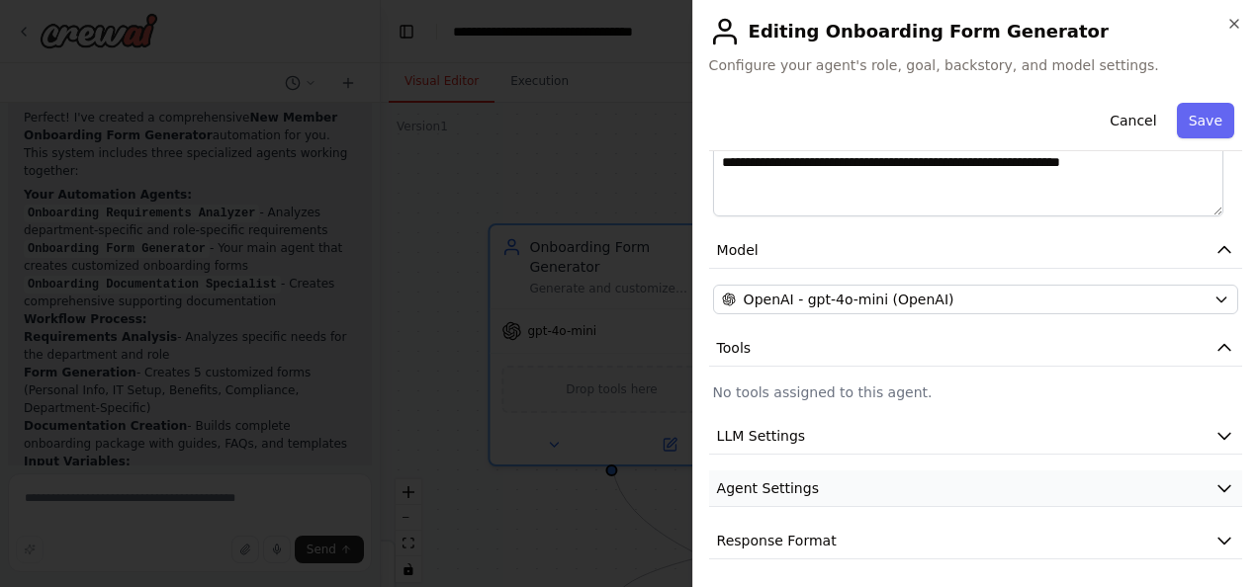
click at [1214, 479] on icon "button" at bounding box center [1224, 489] width 20 height 20
click at [1214, 481] on icon "button" at bounding box center [1224, 489] width 20 height 20
click at [1214, 433] on icon "button" at bounding box center [1224, 436] width 20 height 20
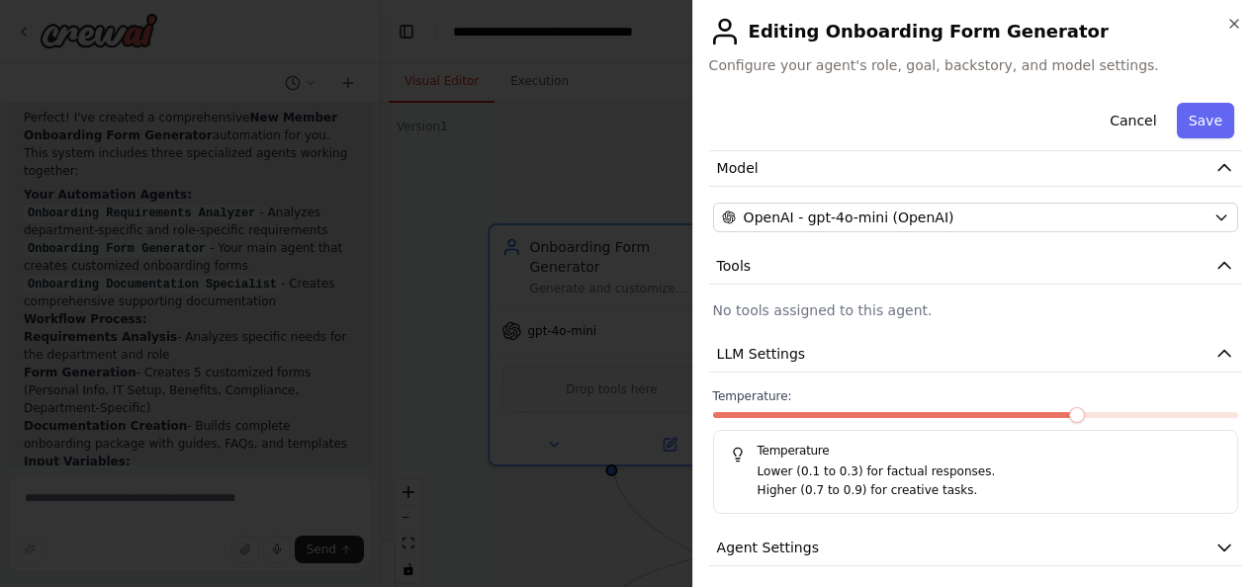
scroll to position [511, 0]
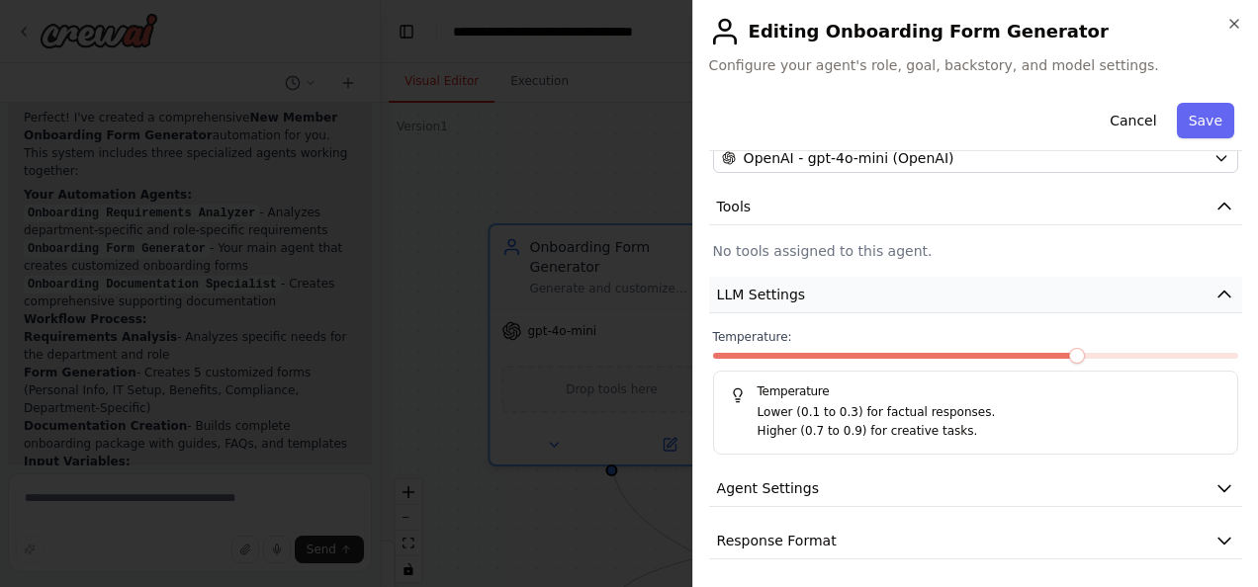
click at [1214, 287] on icon "button" at bounding box center [1224, 295] width 20 height 20
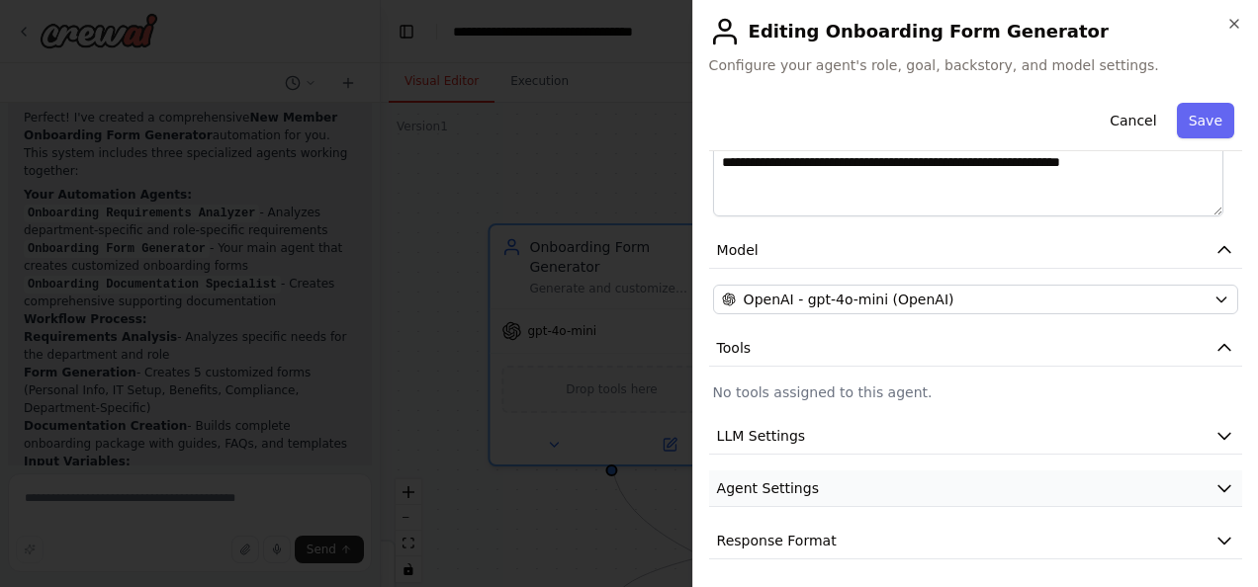
click at [1214, 486] on icon "button" at bounding box center [1224, 489] width 20 height 20
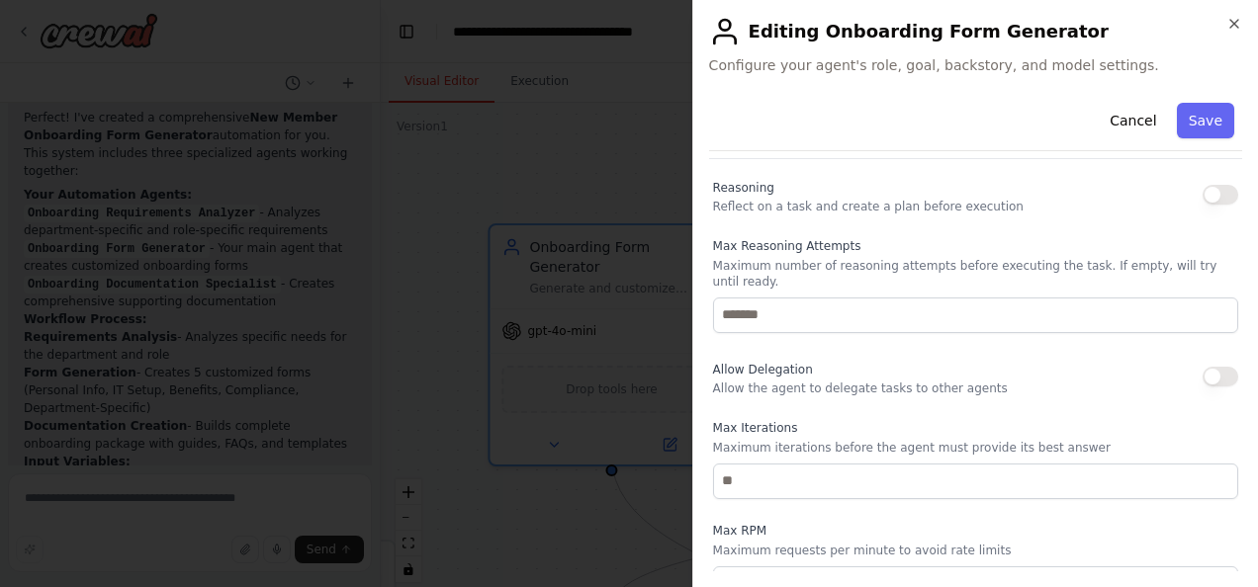
scroll to position [520, 0]
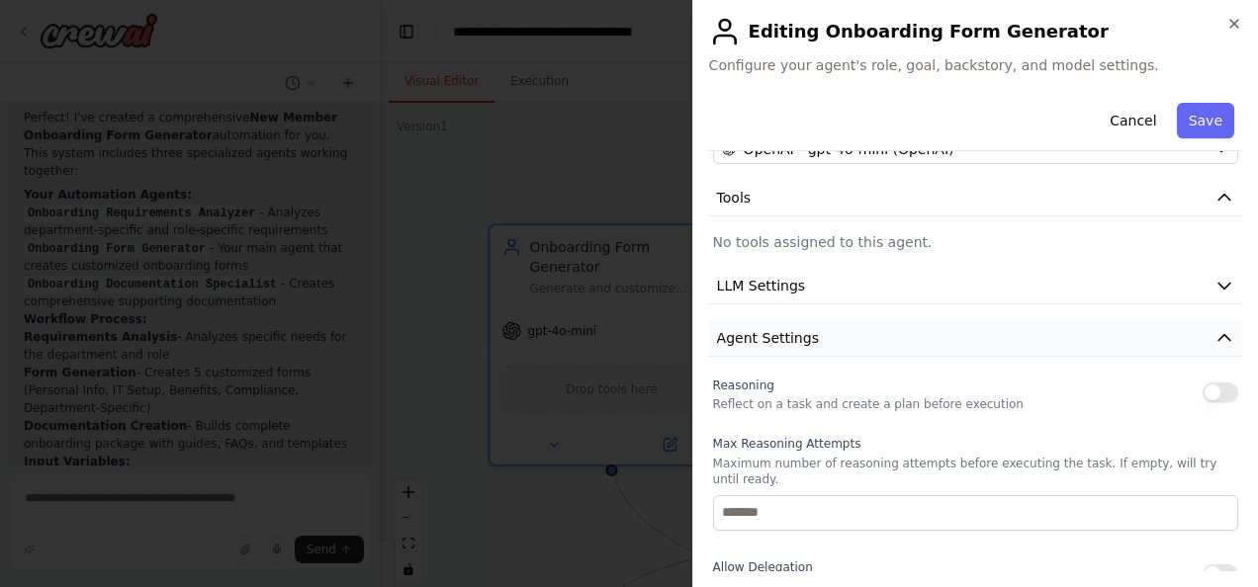
click at [1214, 340] on icon "button" at bounding box center [1224, 338] width 20 height 20
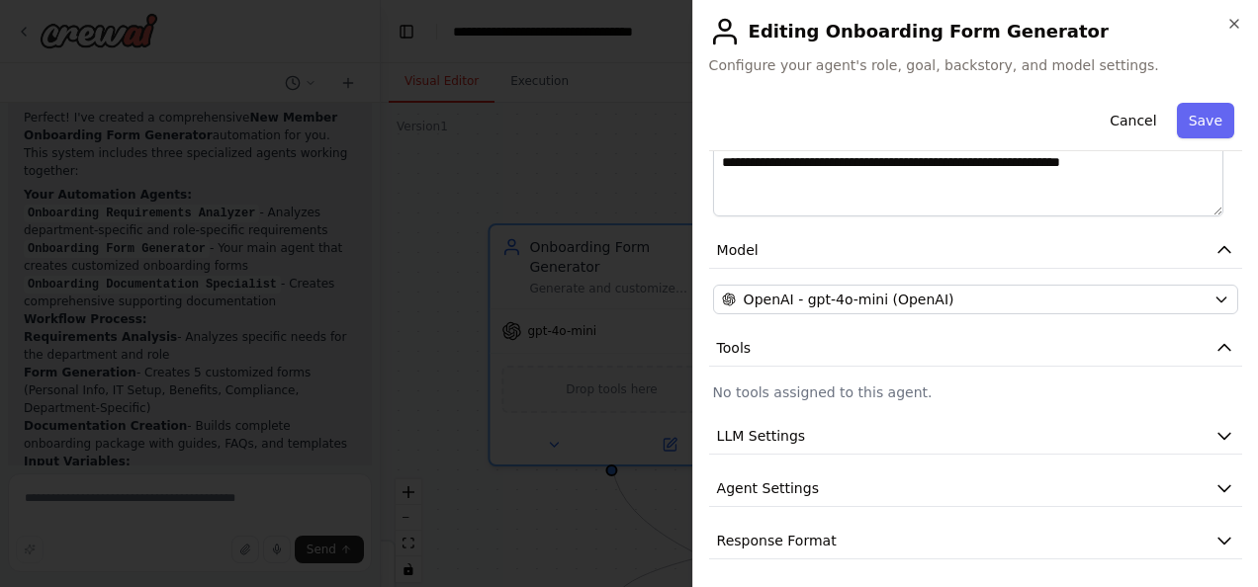
scroll to position [0, 0]
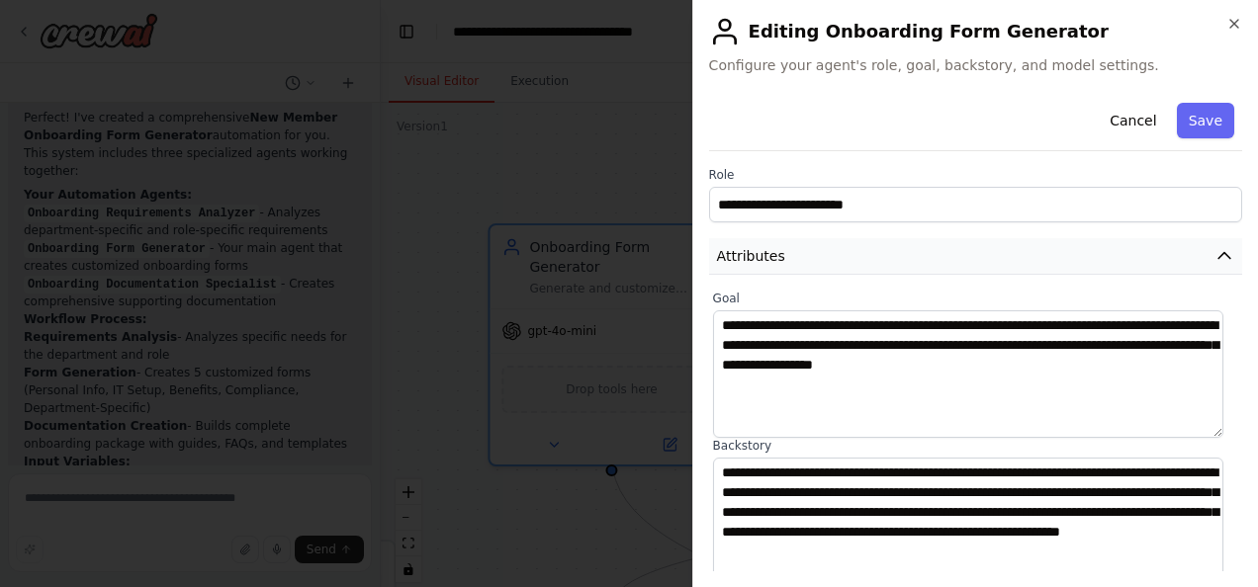
click at [1218, 253] on icon "button" at bounding box center [1224, 256] width 12 height 6
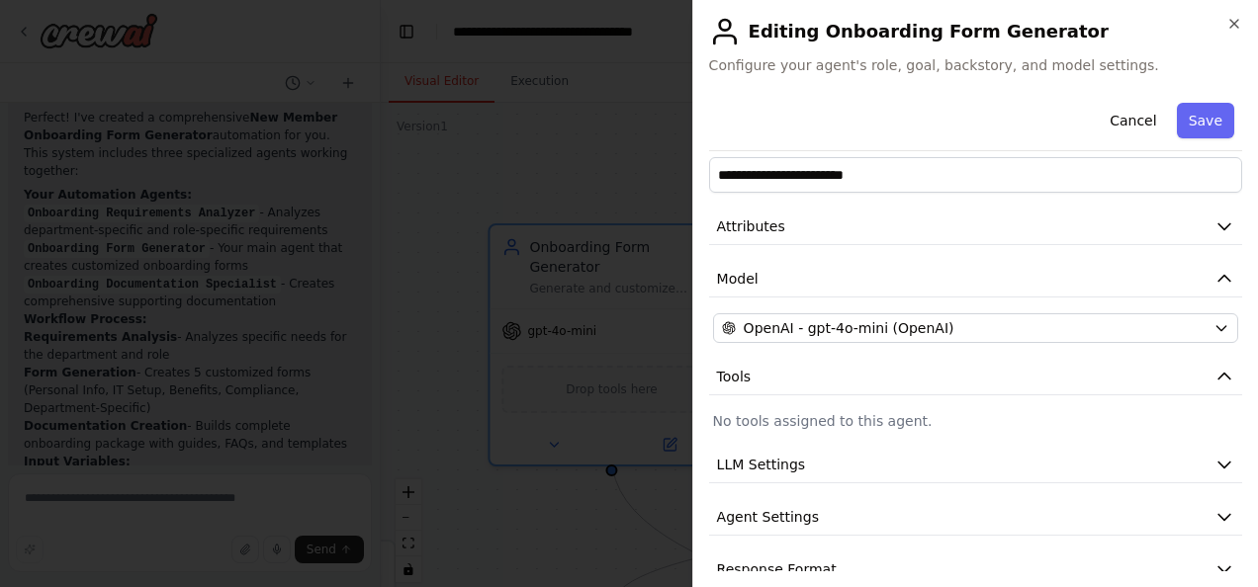
scroll to position [30, 0]
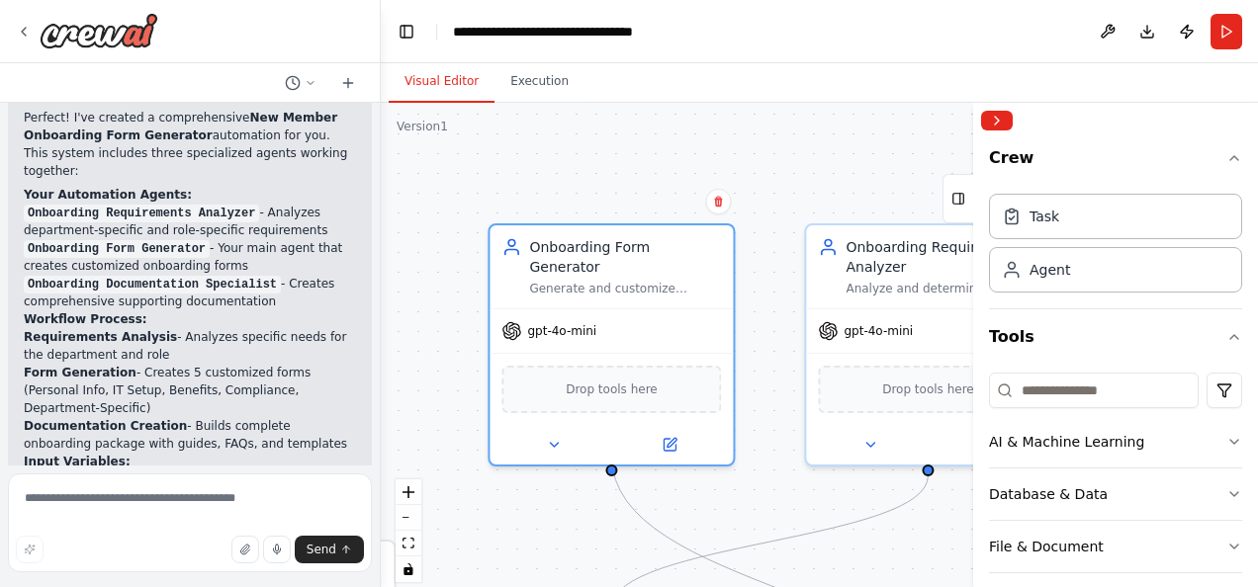
click at [423, 337] on div ".deletable-edge-delete-btn { width: 20px; height: 20px; border: 0px solid #ffff…" at bounding box center [819, 350] width 877 height 494
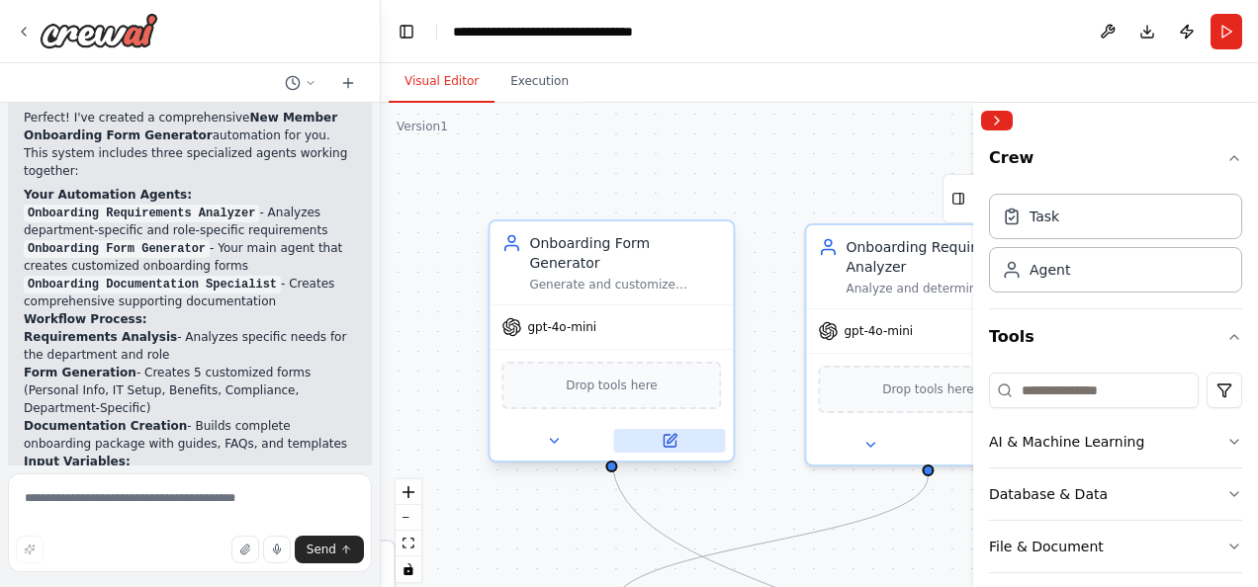
click at [672, 434] on icon at bounding box center [670, 438] width 9 height 9
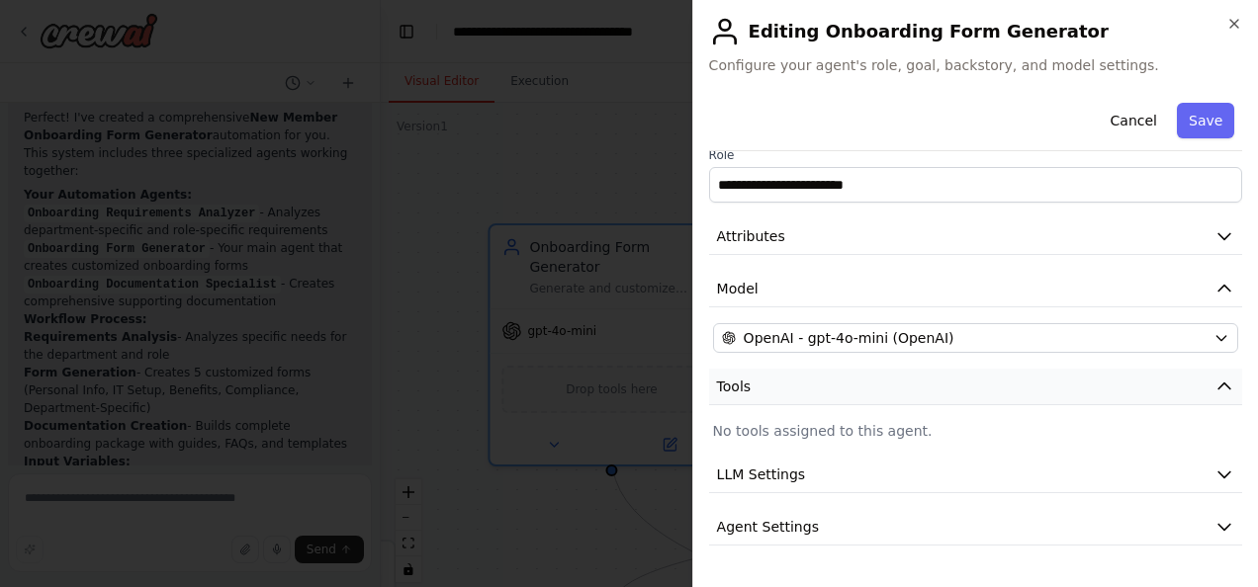
scroll to position [0, 0]
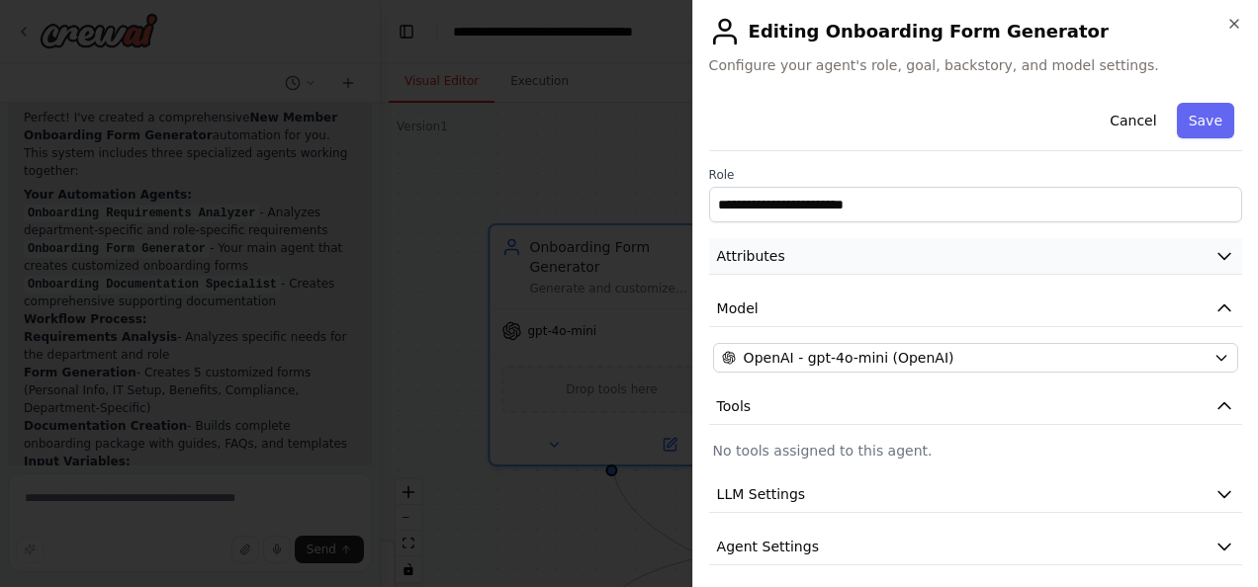
click at [992, 247] on button "Attributes" at bounding box center [975, 256] width 533 height 37
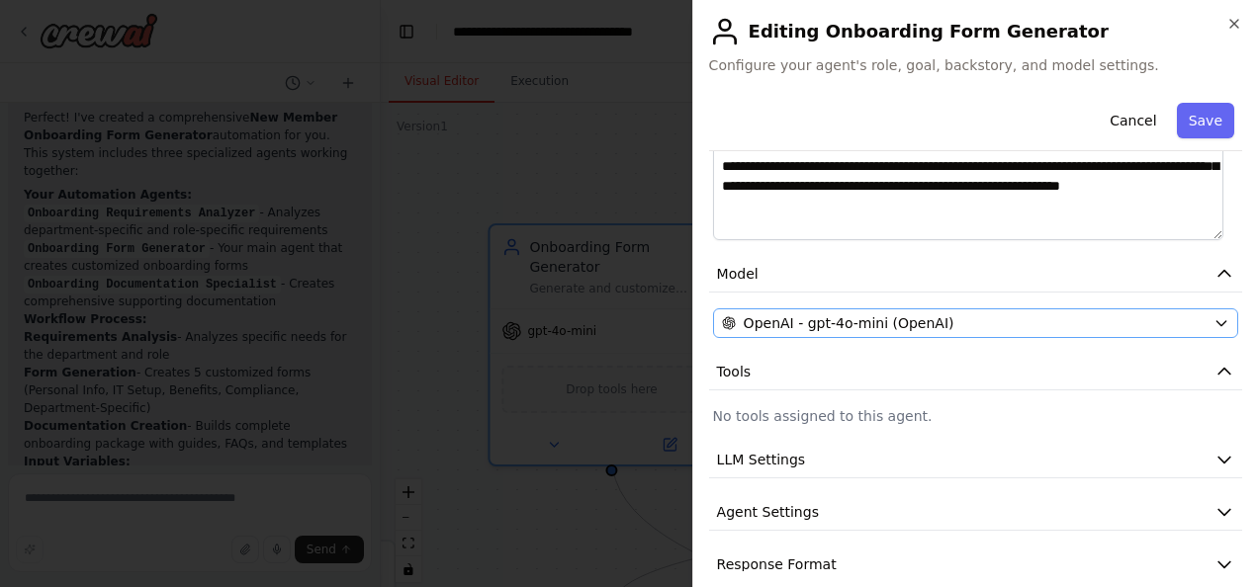
scroll to position [370, 0]
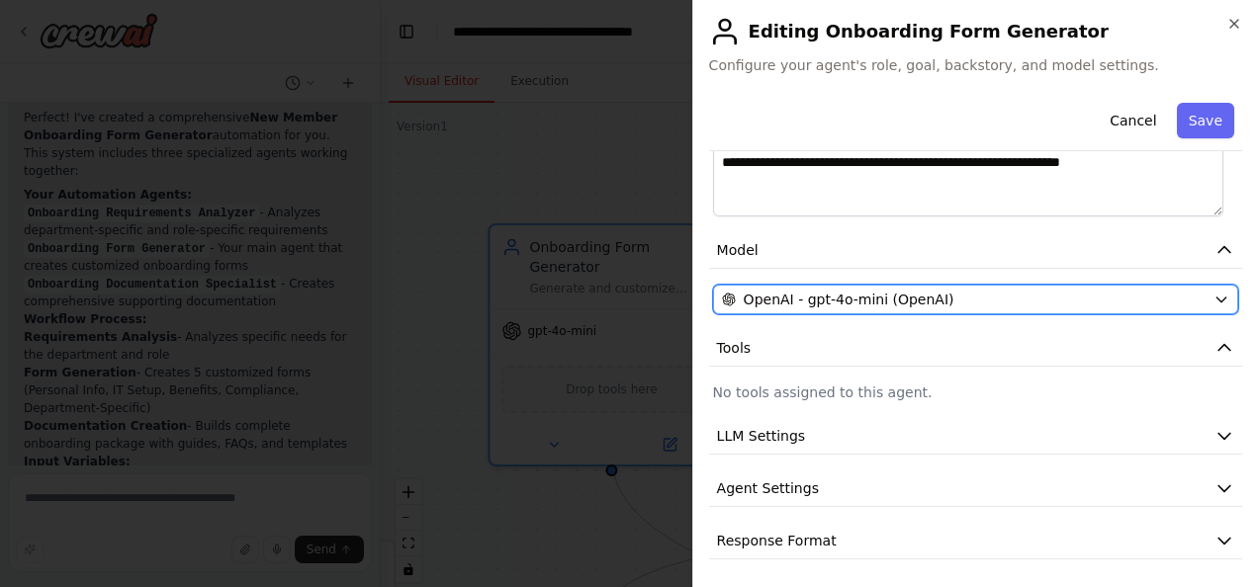
click at [1213, 297] on icon "button" at bounding box center [1221, 300] width 16 height 16
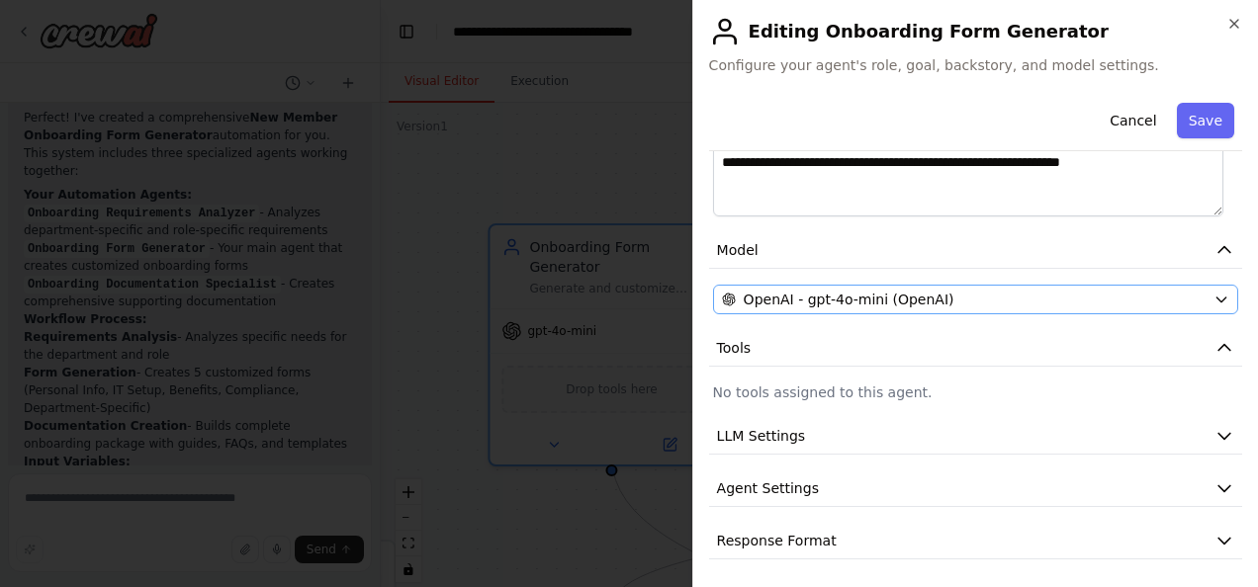
scroll to position [0, 0]
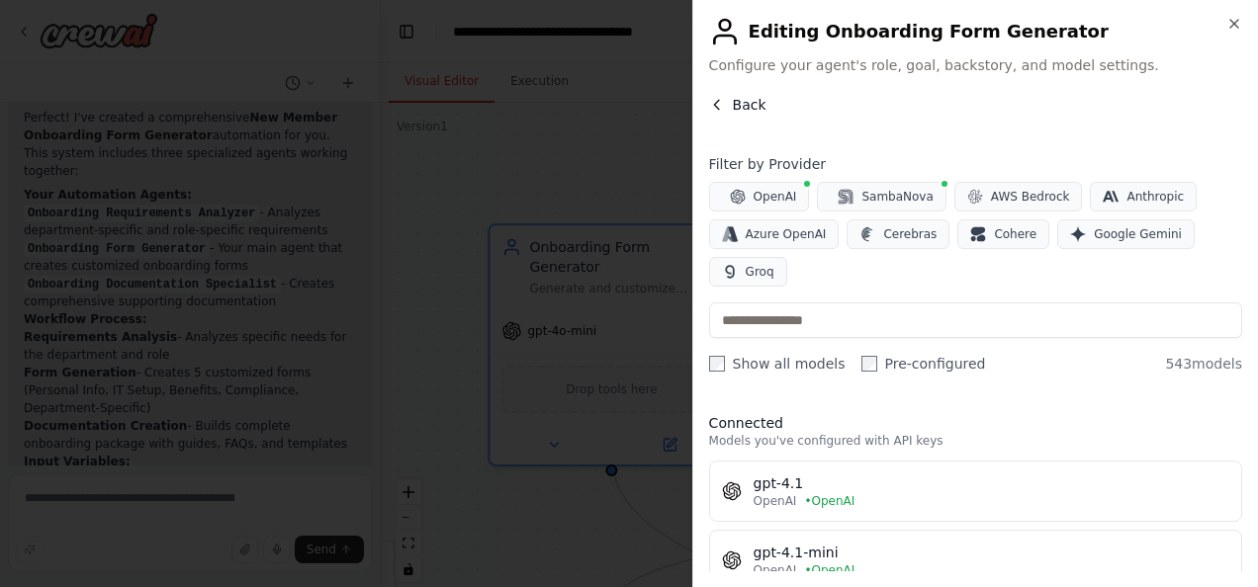
click at [722, 105] on icon "button" at bounding box center [717, 105] width 16 height 16
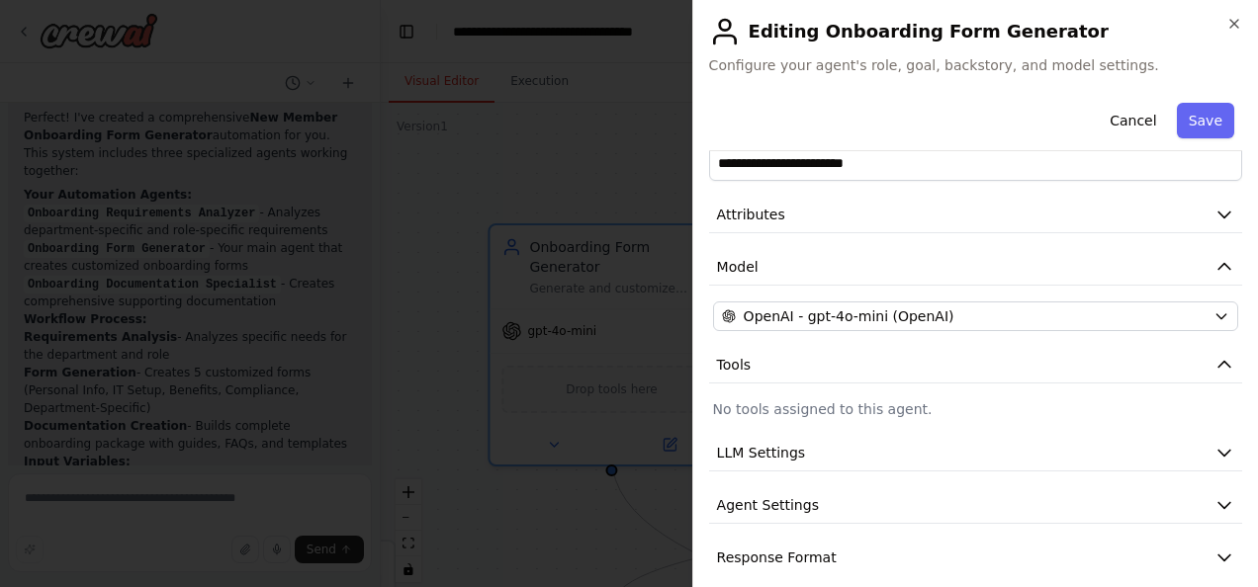
scroll to position [59, 0]
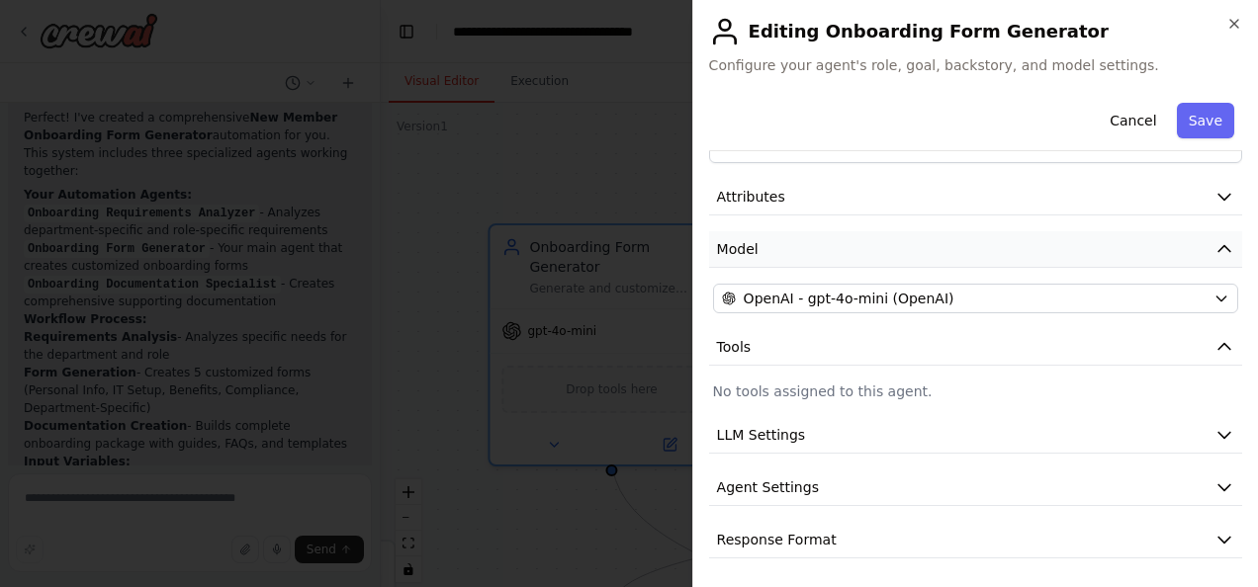
click at [1214, 245] on icon "button" at bounding box center [1224, 249] width 20 height 20
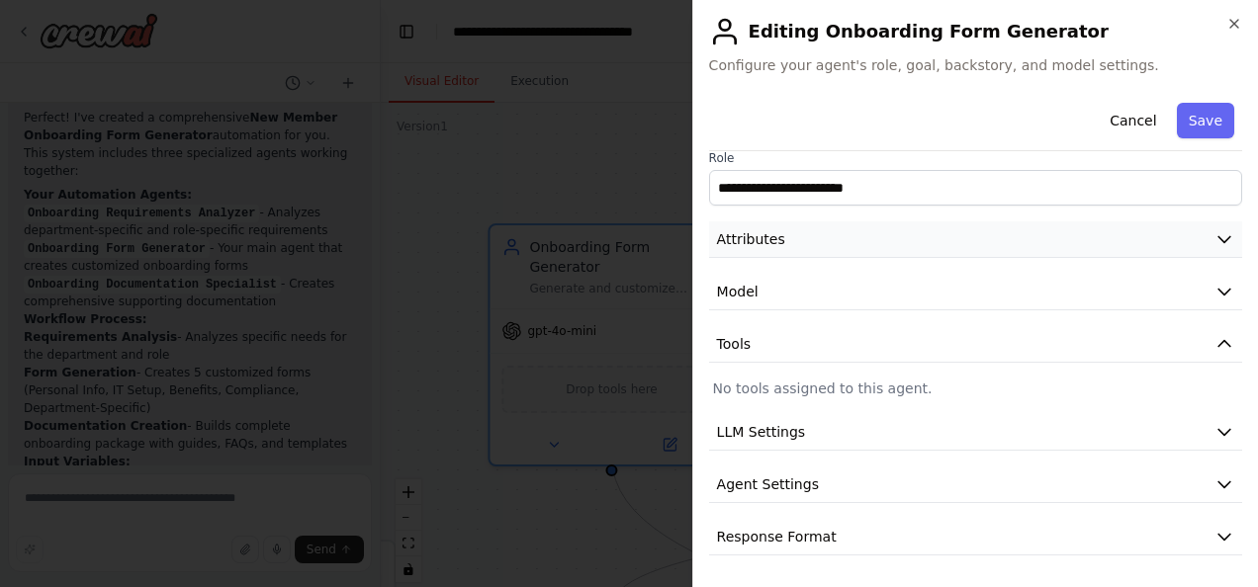
scroll to position [14, 0]
click at [941, 479] on button "Agent Settings" at bounding box center [975, 488] width 533 height 37
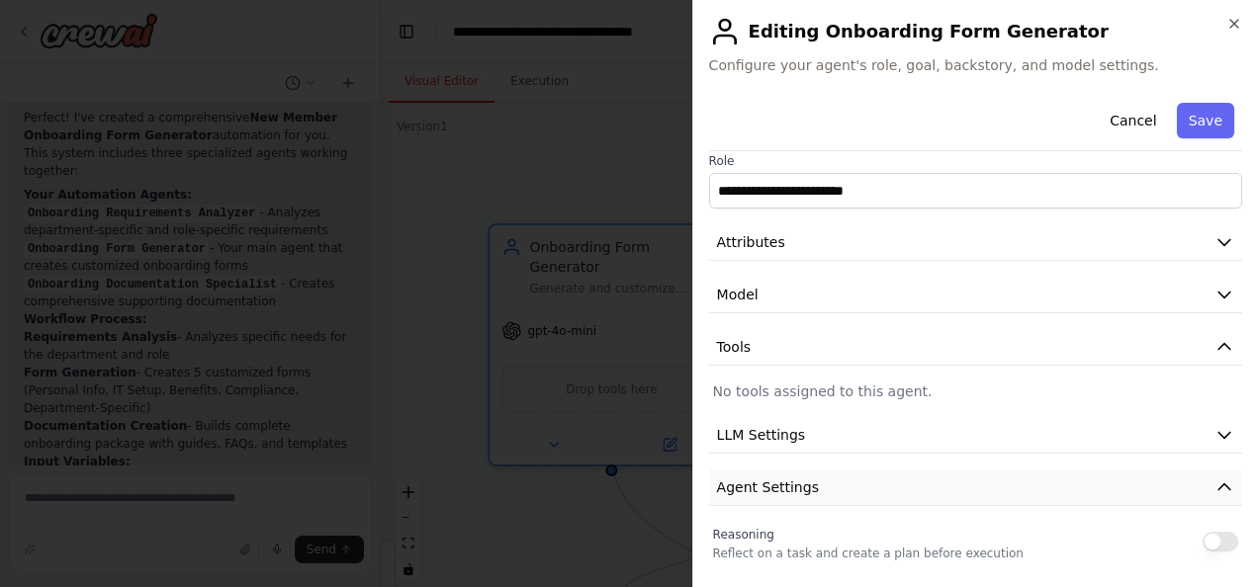
click at [947, 479] on button "Agent Settings" at bounding box center [975, 488] width 533 height 37
click at [937, 433] on button "LLM Settings" at bounding box center [975, 435] width 533 height 37
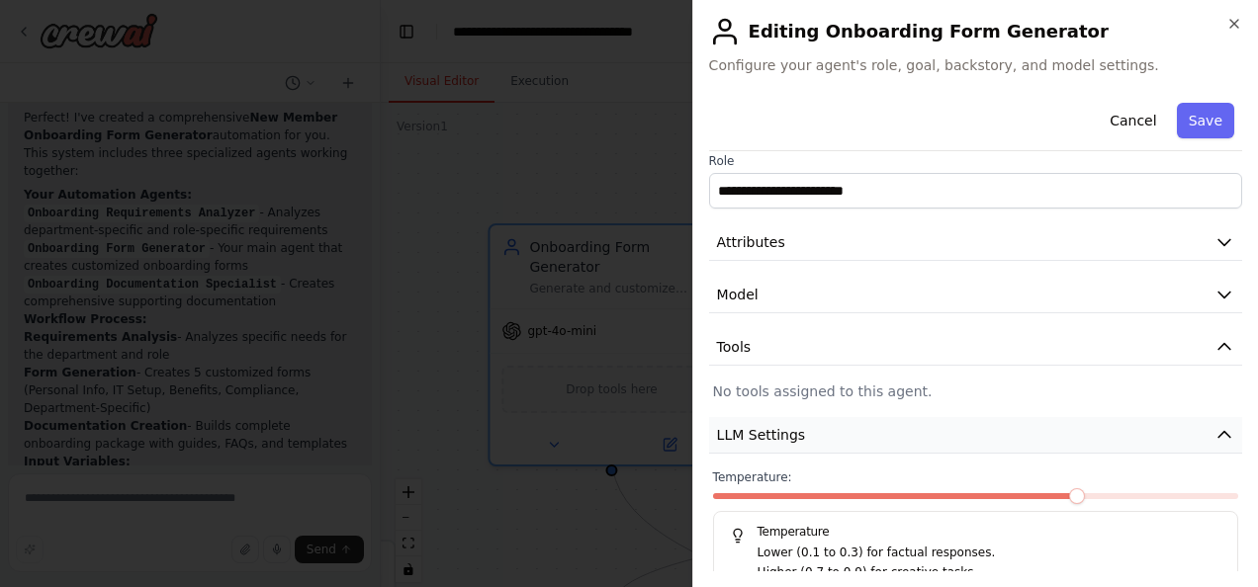
click at [935, 431] on button "LLM Settings" at bounding box center [975, 435] width 533 height 37
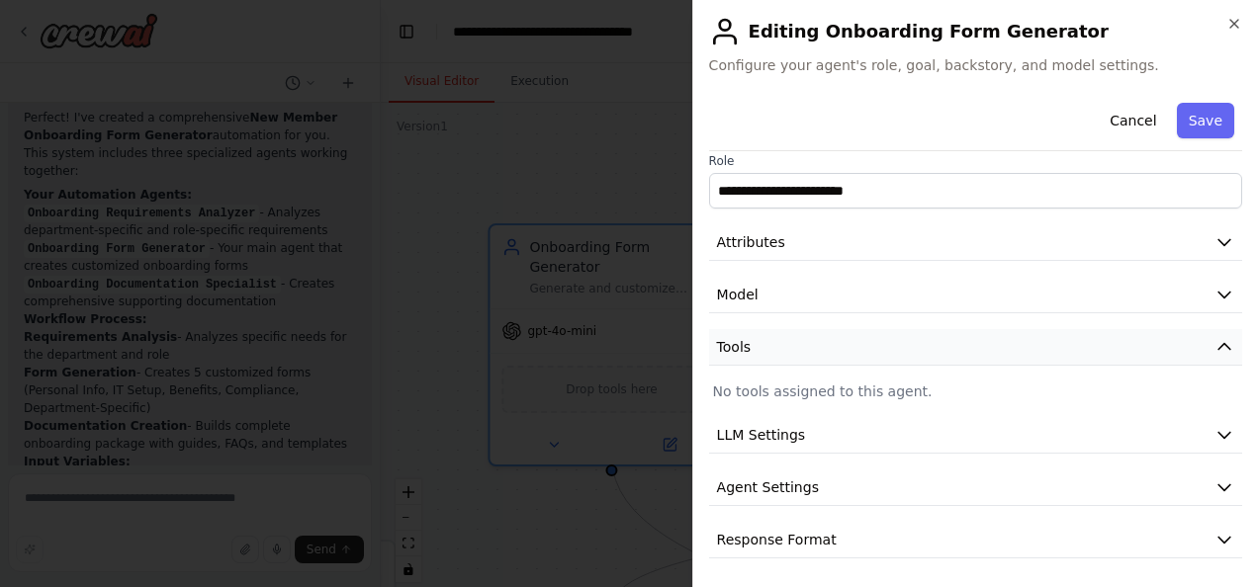
click at [1077, 340] on button "Tools" at bounding box center [975, 347] width 533 height 37
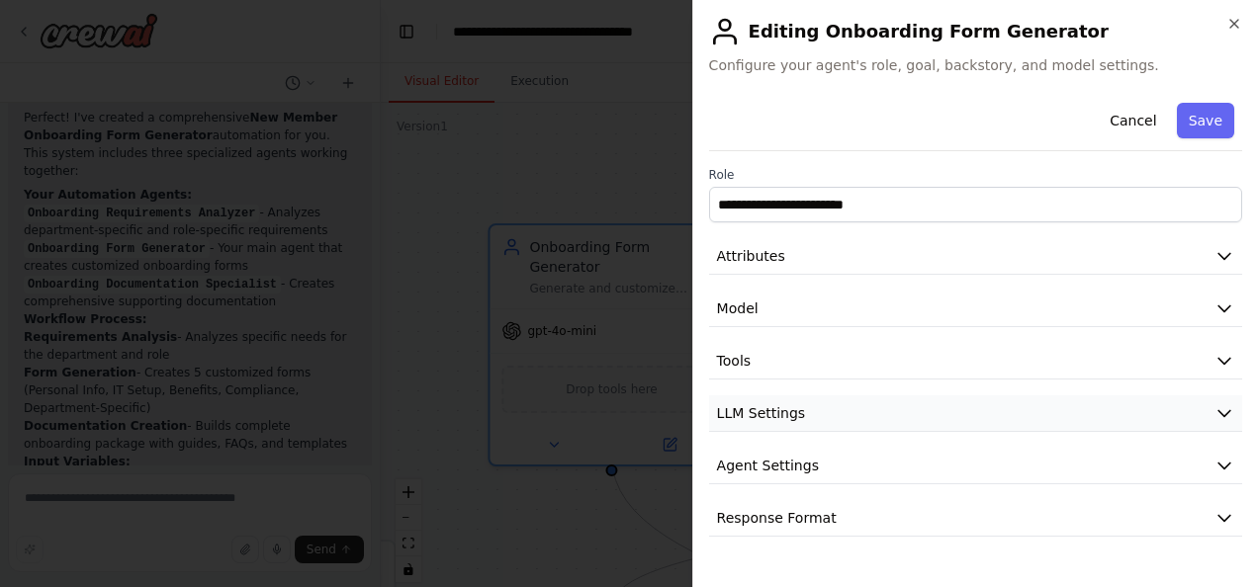
click at [1080, 407] on button "LLM Settings" at bounding box center [975, 414] width 533 height 37
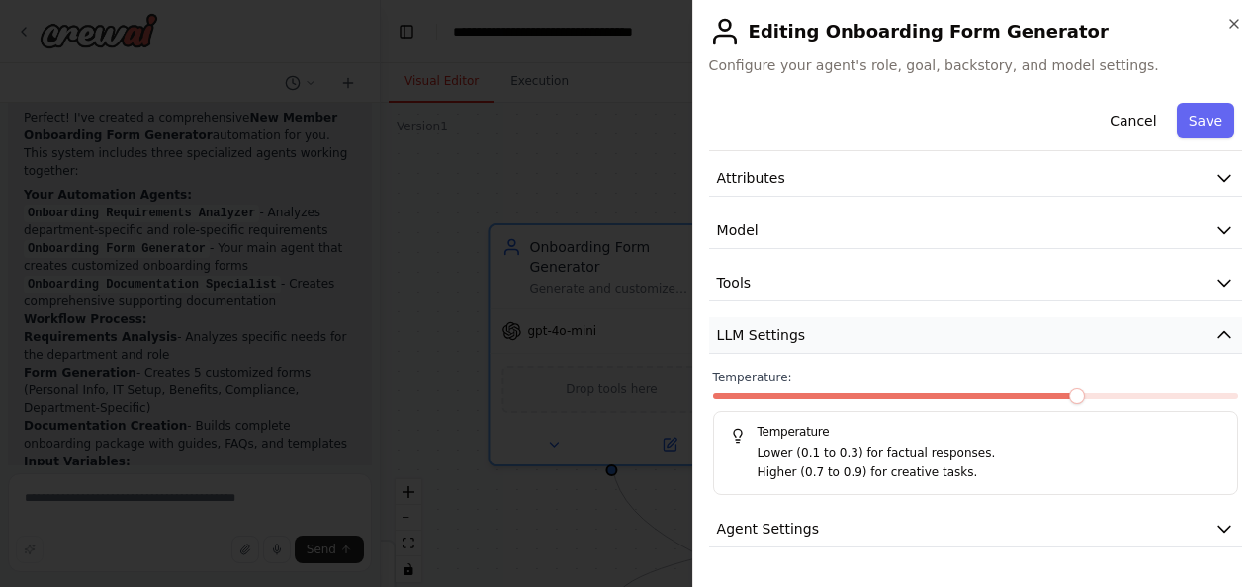
scroll to position [120, 0]
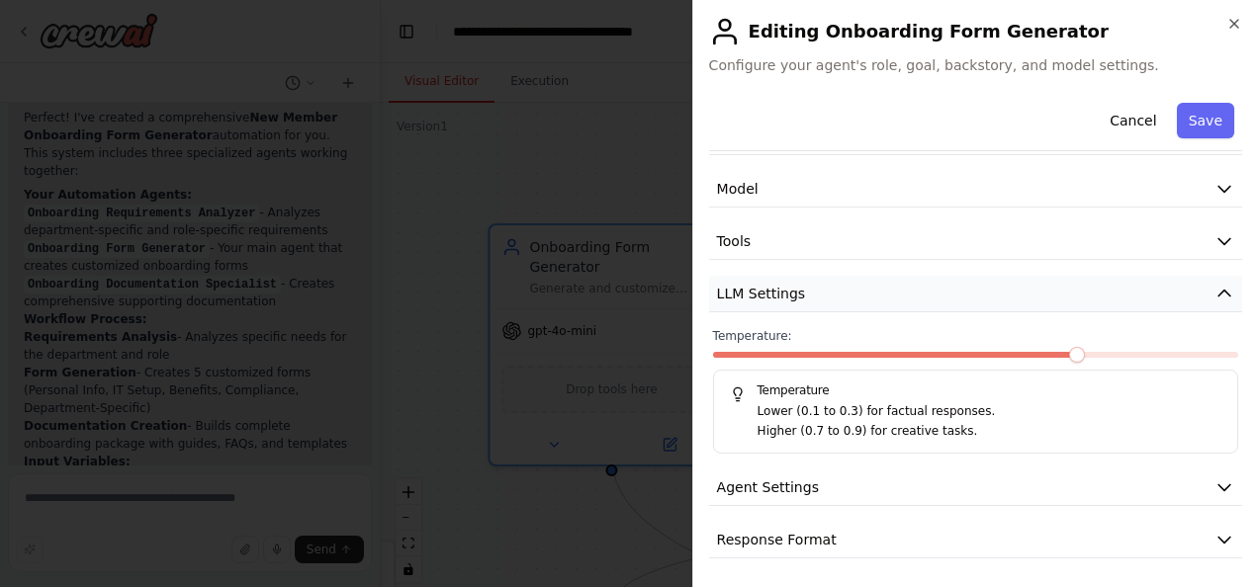
click at [1214, 294] on icon "button" at bounding box center [1224, 294] width 20 height 20
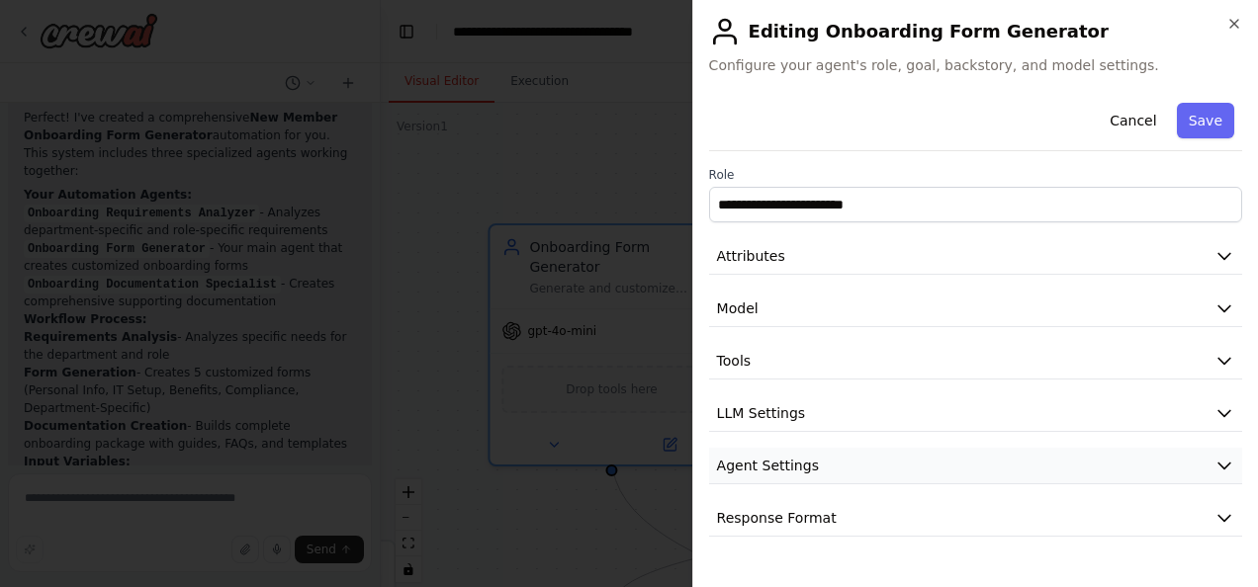
click at [1215, 456] on icon "button" at bounding box center [1224, 466] width 20 height 20
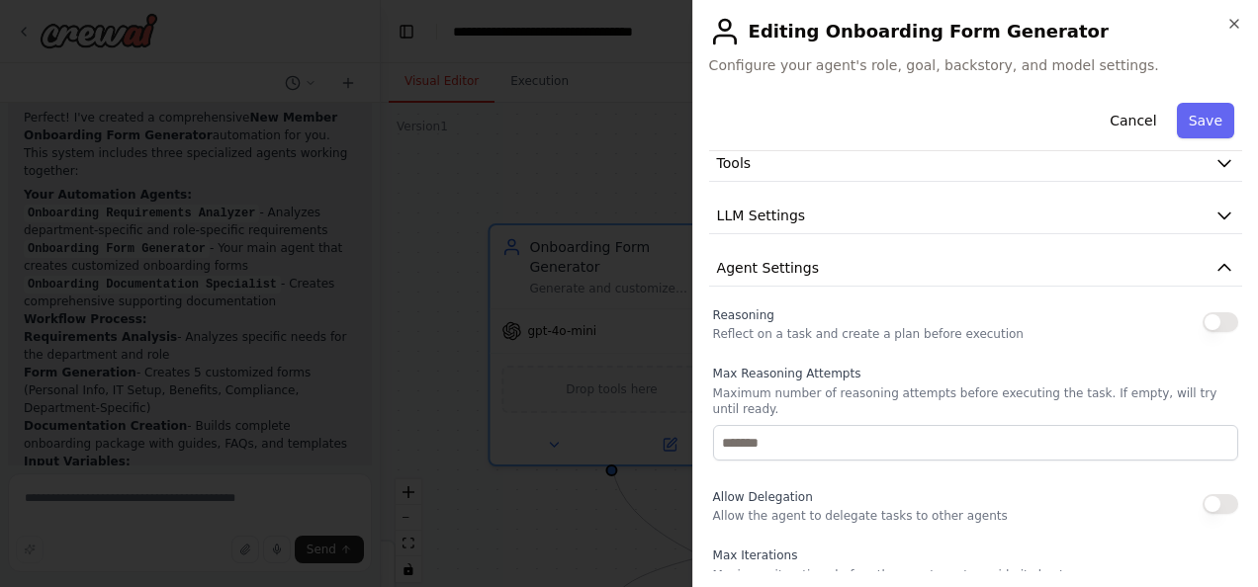
scroll to position [297, 0]
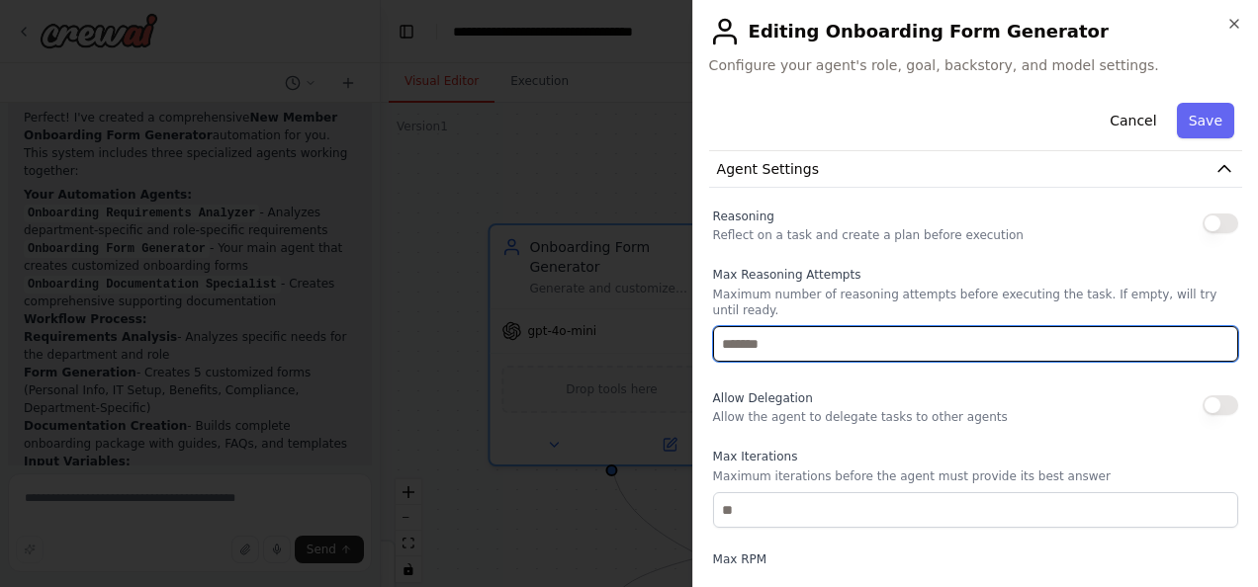
click at [1141, 338] on input "number" at bounding box center [975, 344] width 525 height 36
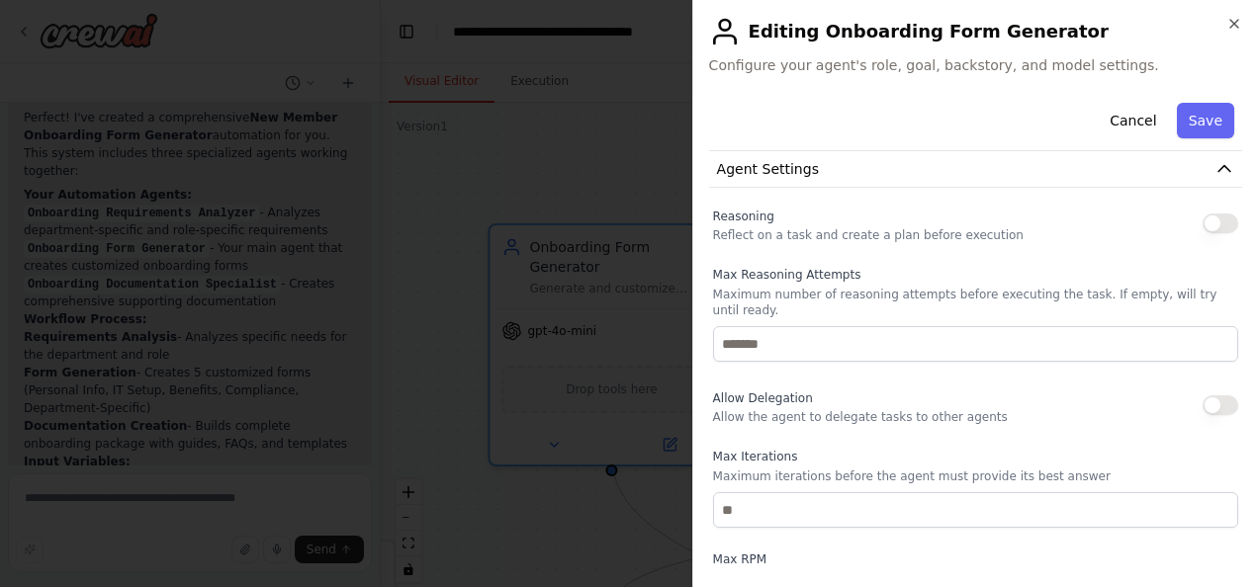
click at [1088, 394] on div "Allow Delegation Allow the agent to delegate tasks to other agents" at bounding box center [975, 406] width 525 height 40
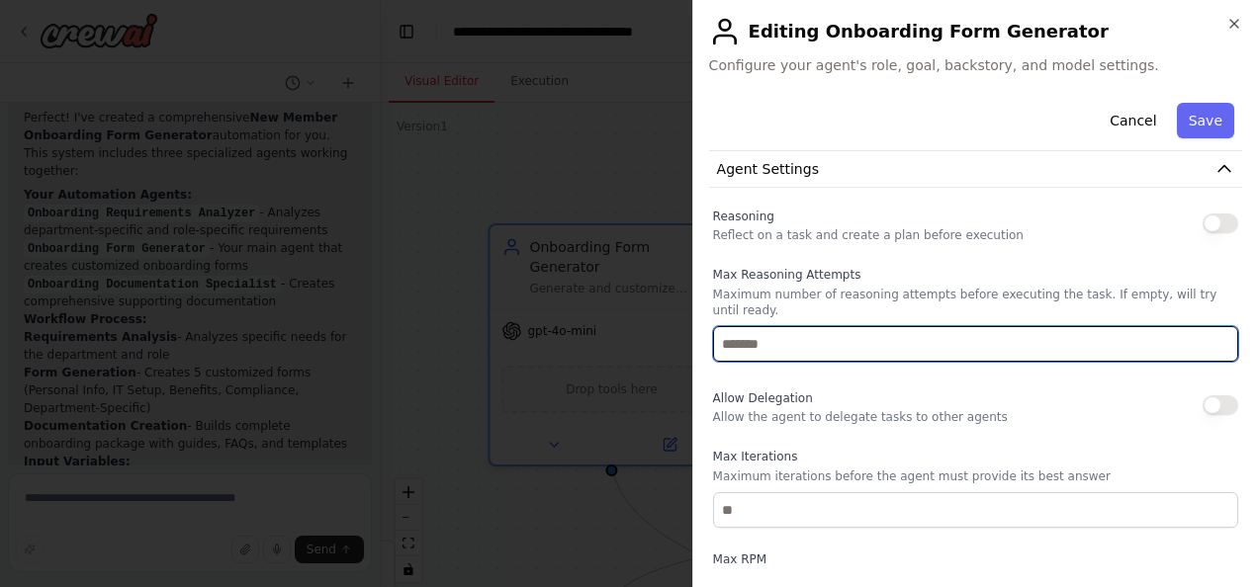
click at [1117, 326] on input "number" at bounding box center [975, 344] width 525 height 36
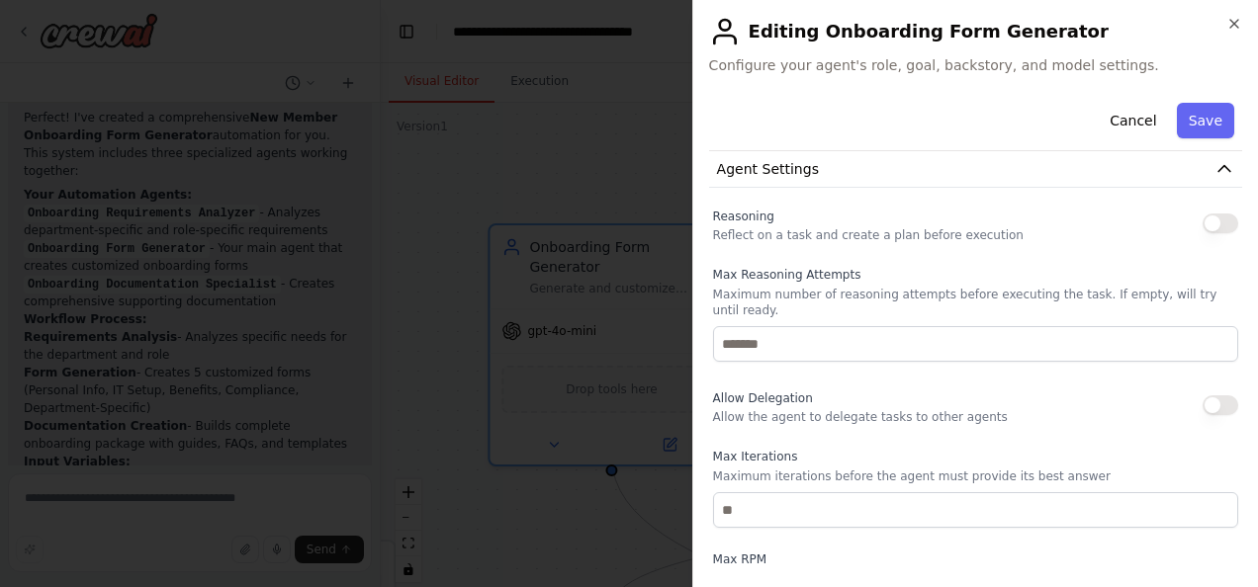
click at [1021, 293] on p "Maximum number of reasoning attempts before executing the task. If empty, will …" at bounding box center [975, 303] width 525 height 32
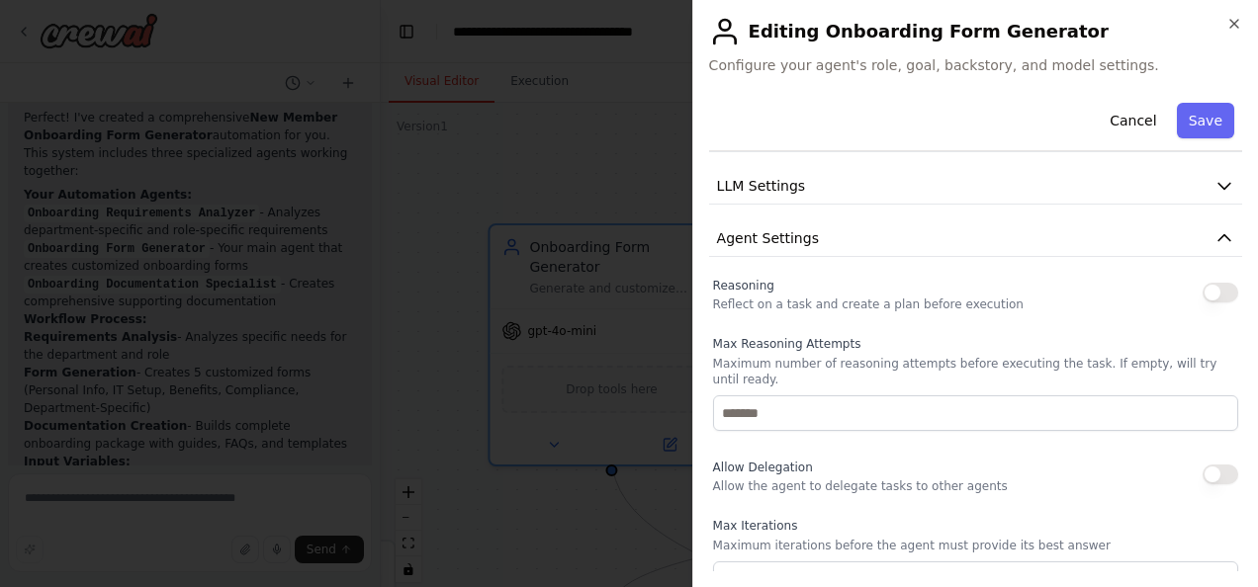
scroll to position [326, 0]
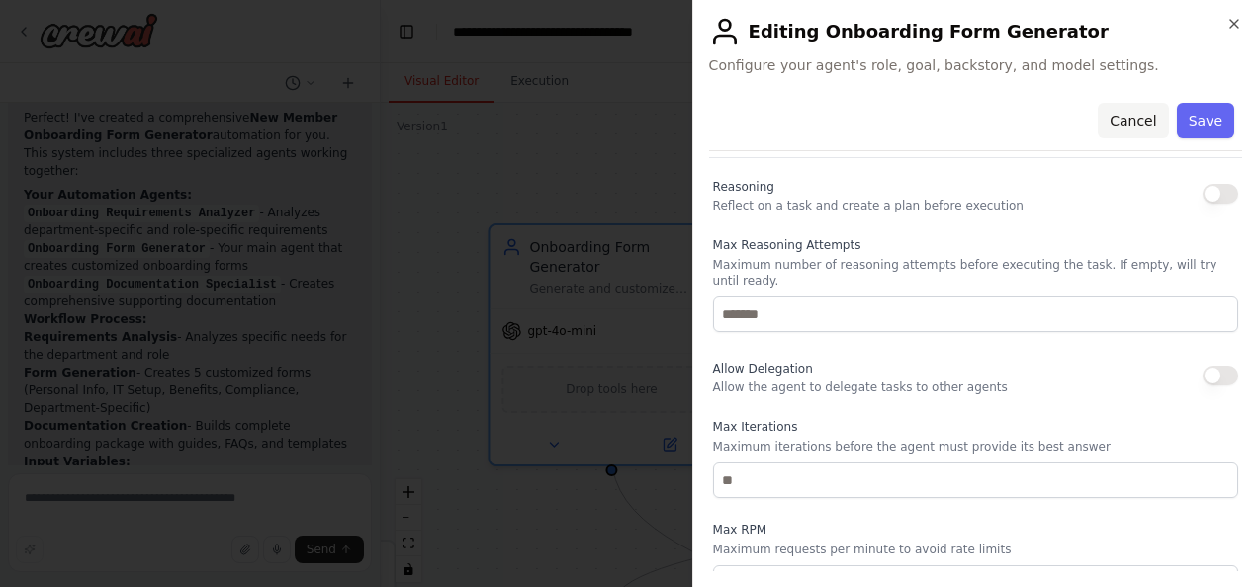
click at [1113, 114] on button "Cancel" at bounding box center [1133, 121] width 70 height 36
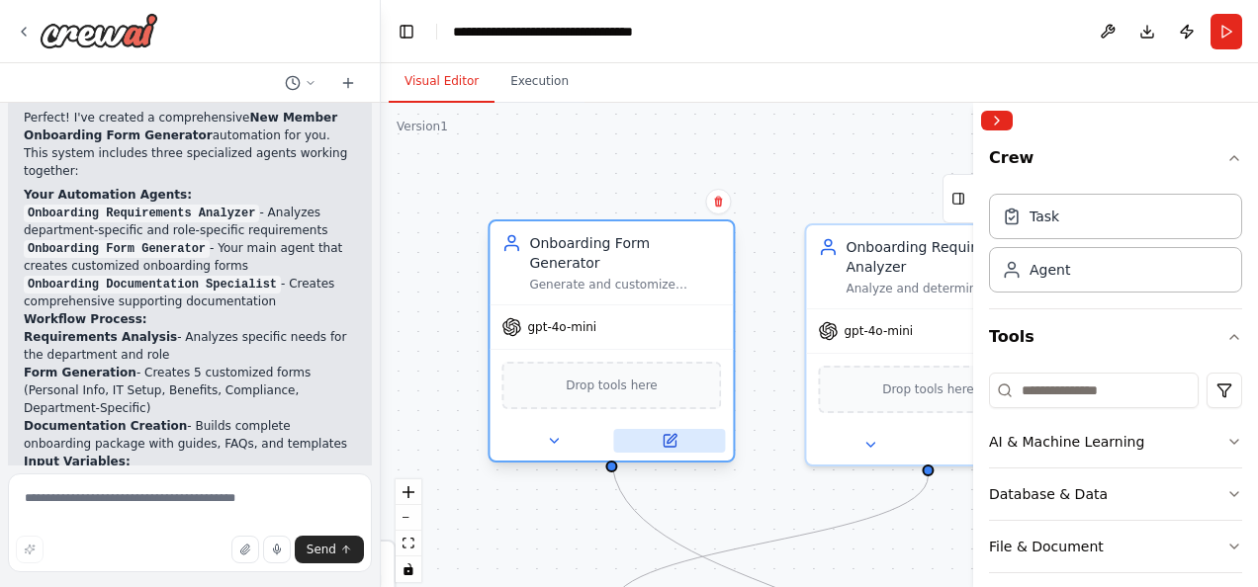
click at [680, 429] on button at bounding box center [669, 441] width 112 height 24
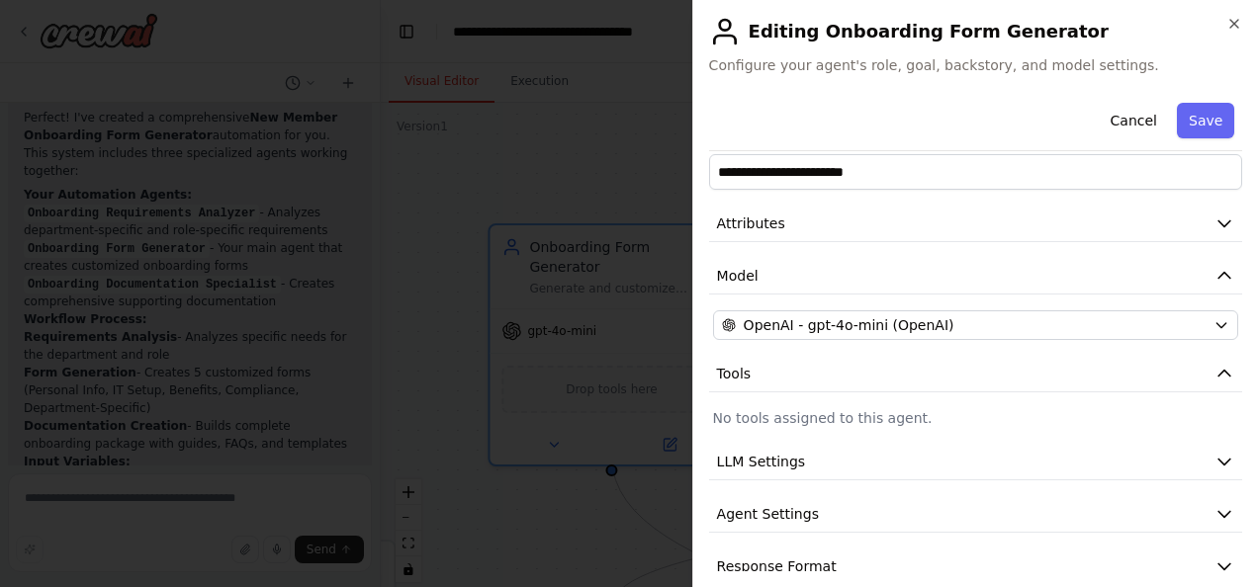
scroll to position [59, 0]
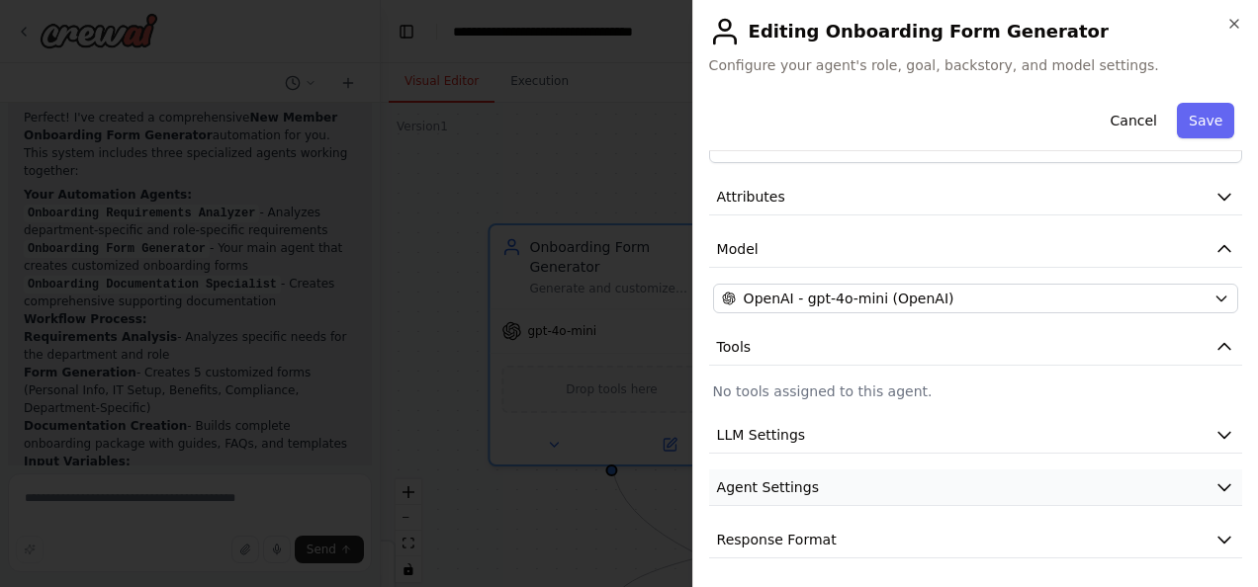
click at [997, 476] on button "Agent Settings" at bounding box center [975, 488] width 533 height 37
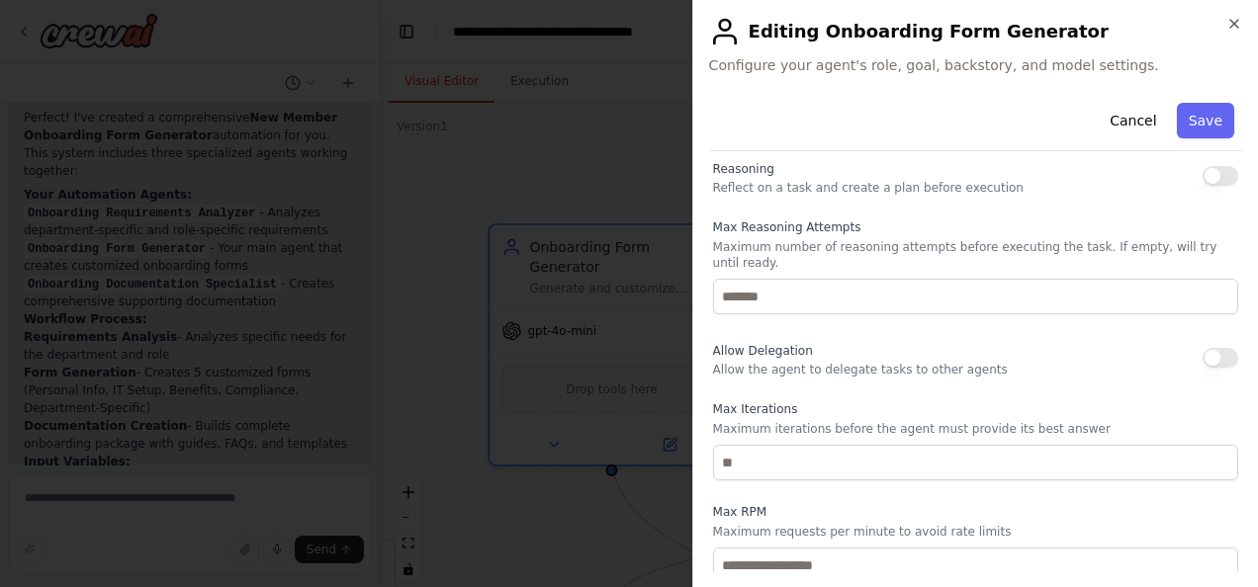
scroll to position [432, 0]
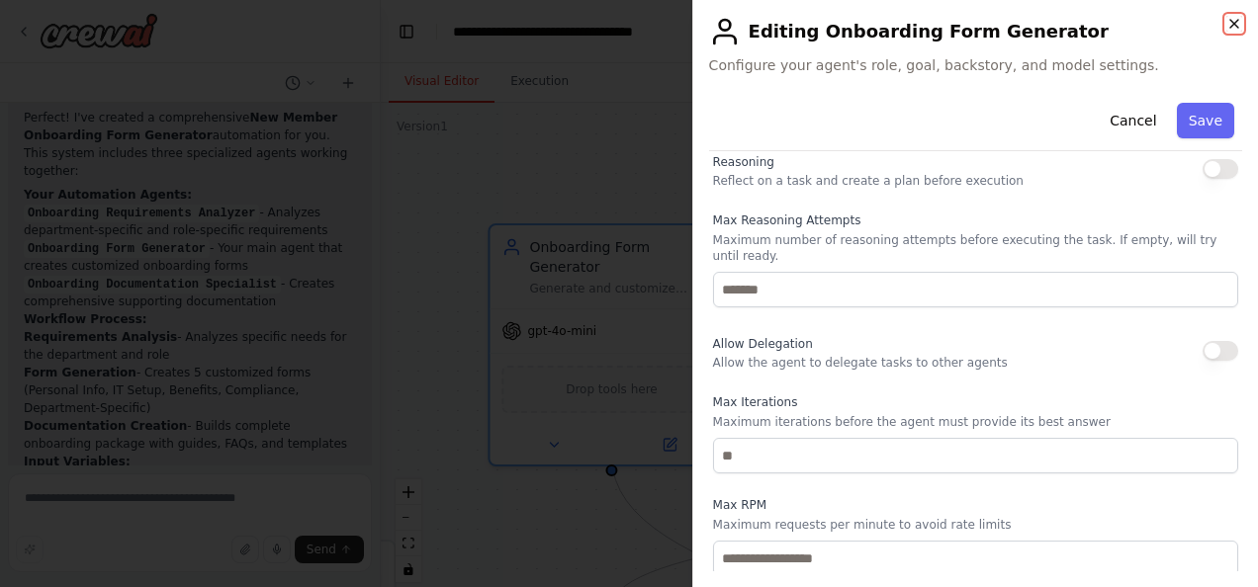
click at [1234, 28] on icon "button" at bounding box center [1234, 24] width 16 height 16
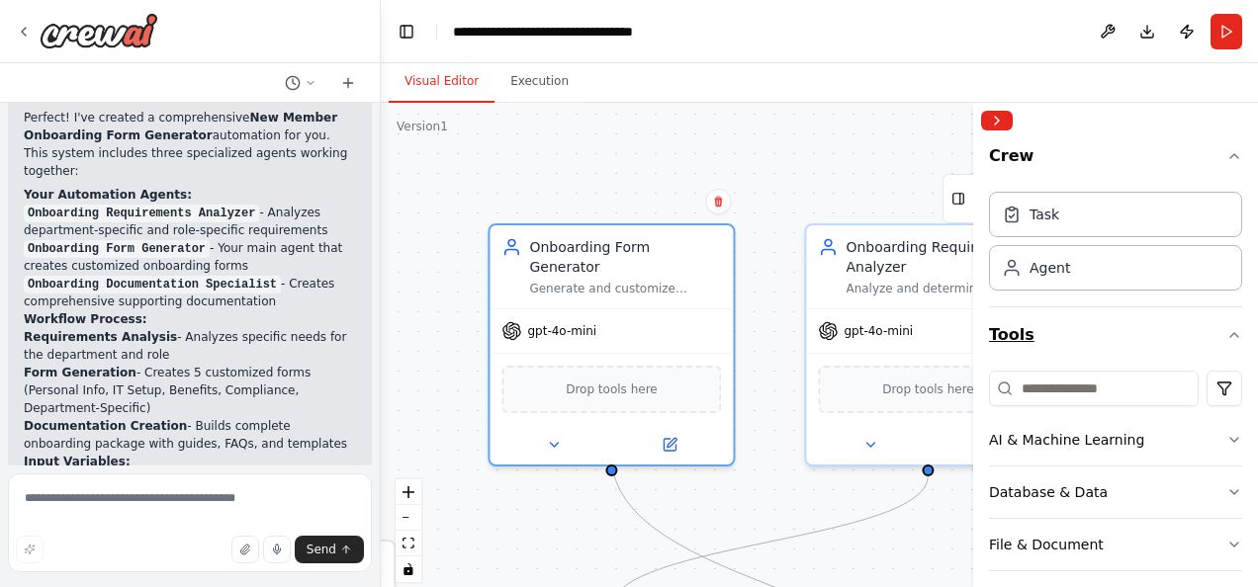
scroll to position [0, 0]
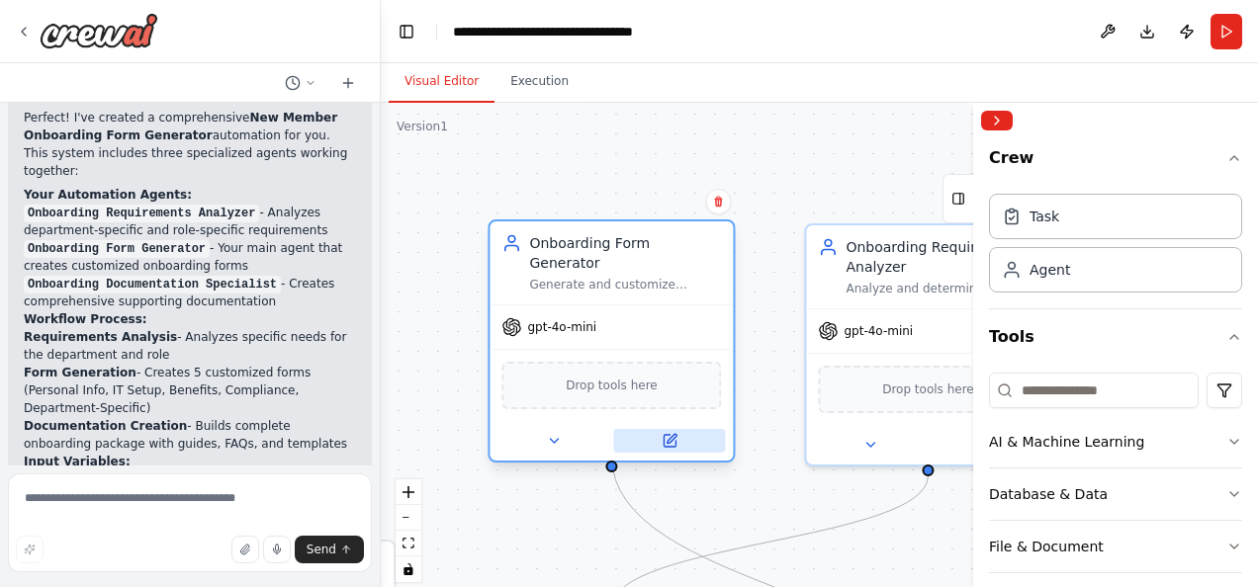
click at [676, 433] on icon at bounding box center [670, 441] width 16 height 16
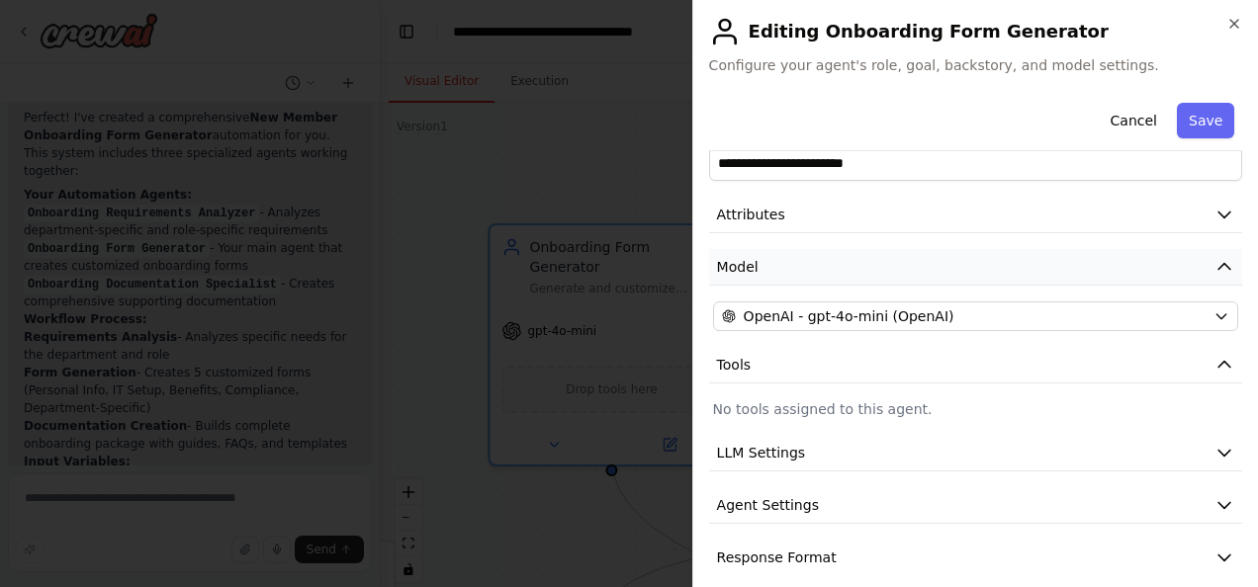
scroll to position [59, 0]
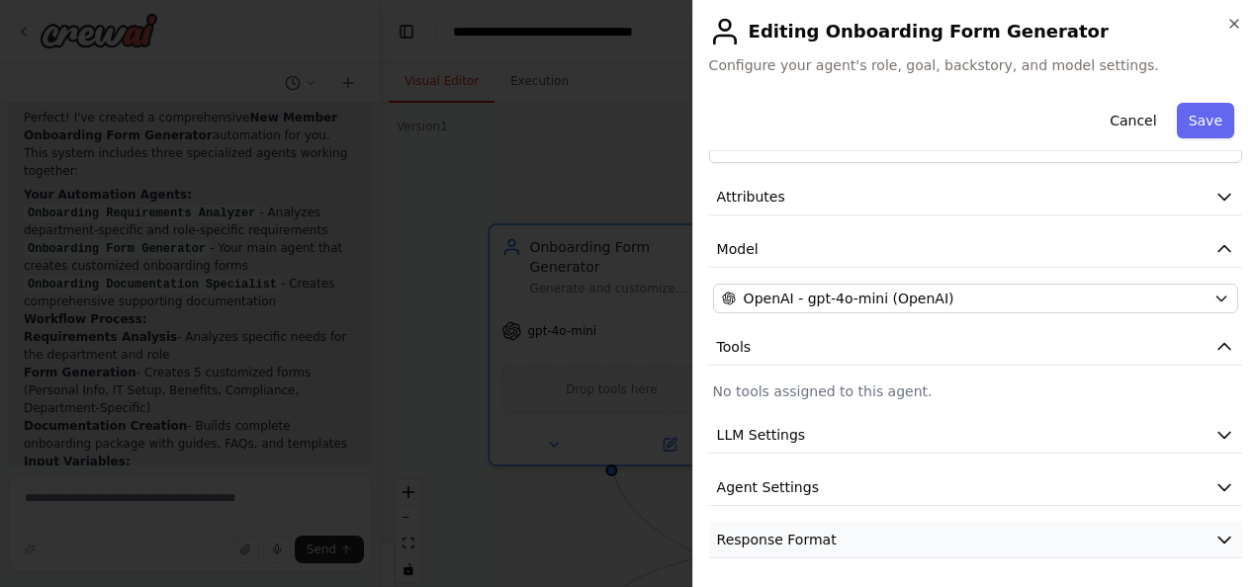
click at [1102, 539] on button "Response Format" at bounding box center [975, 540] width 533 height 37
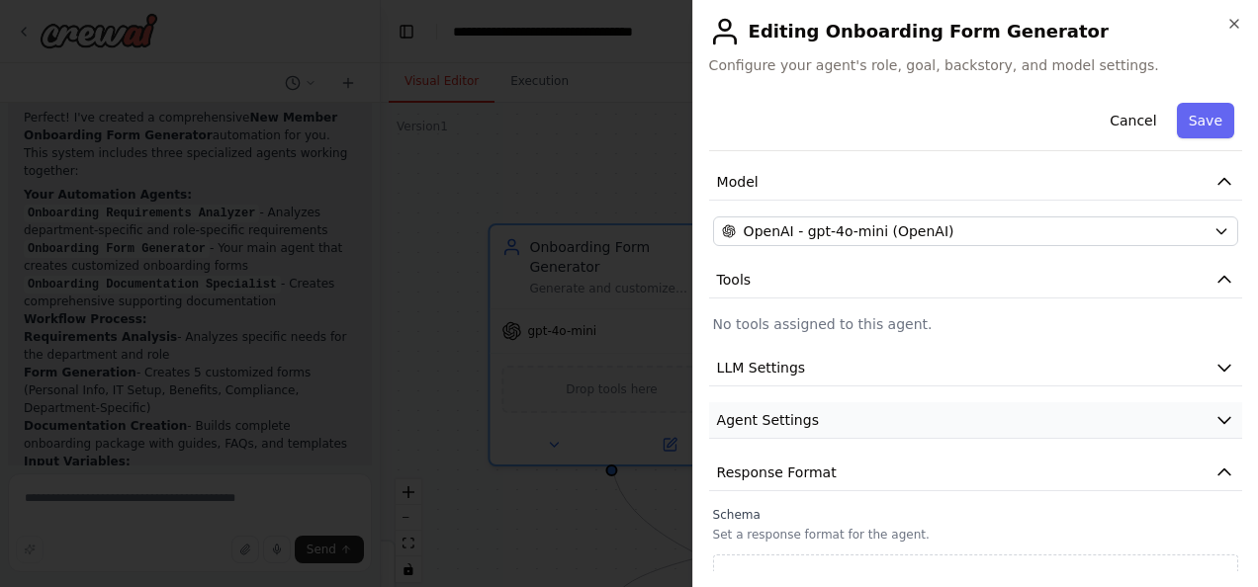
scroll to position [151, 0]
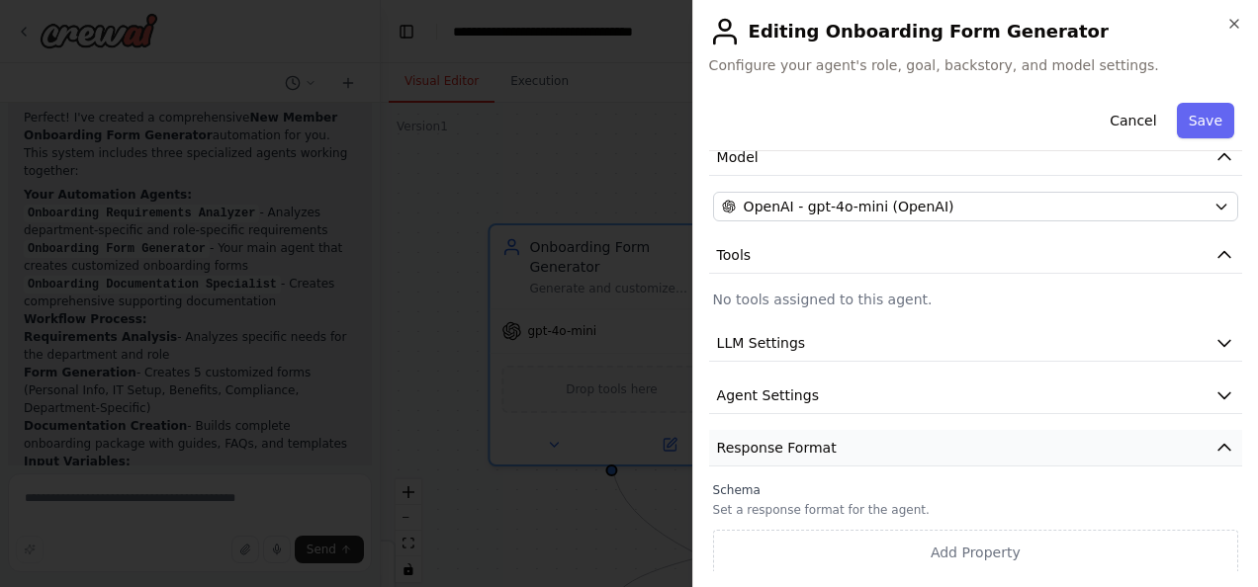
click at [1056, 444] on button "Response Format" at bounding box center [975, 448] width 533 height 37
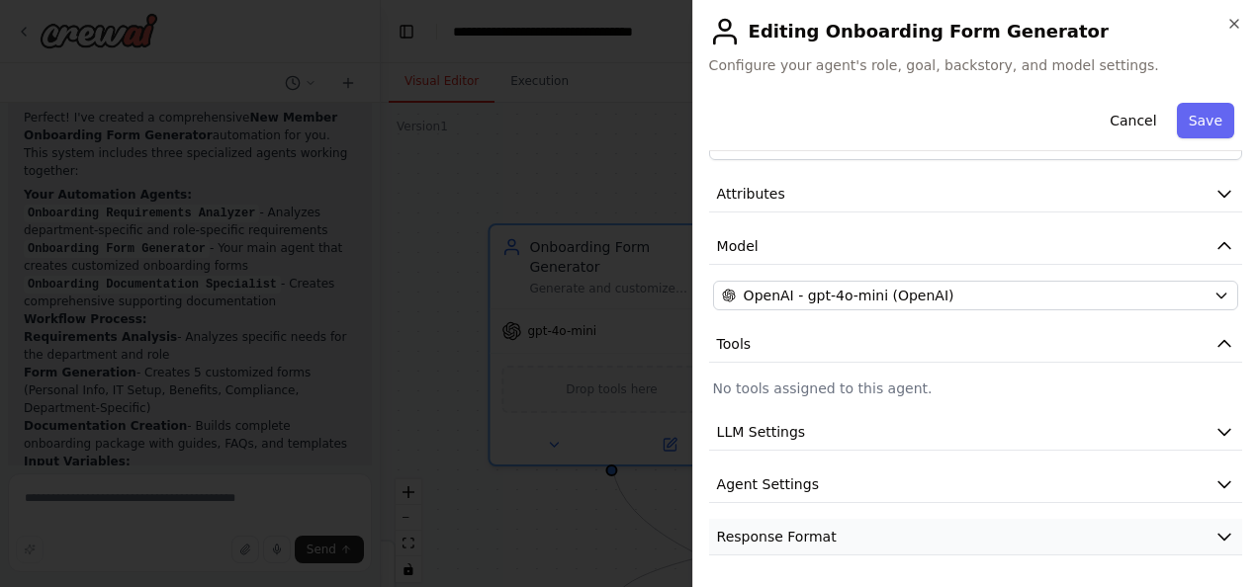
scroll to position [59, 0]
click at [1236, 23] on icon "button" at bounding box center [1234, 24] width 16 height 16
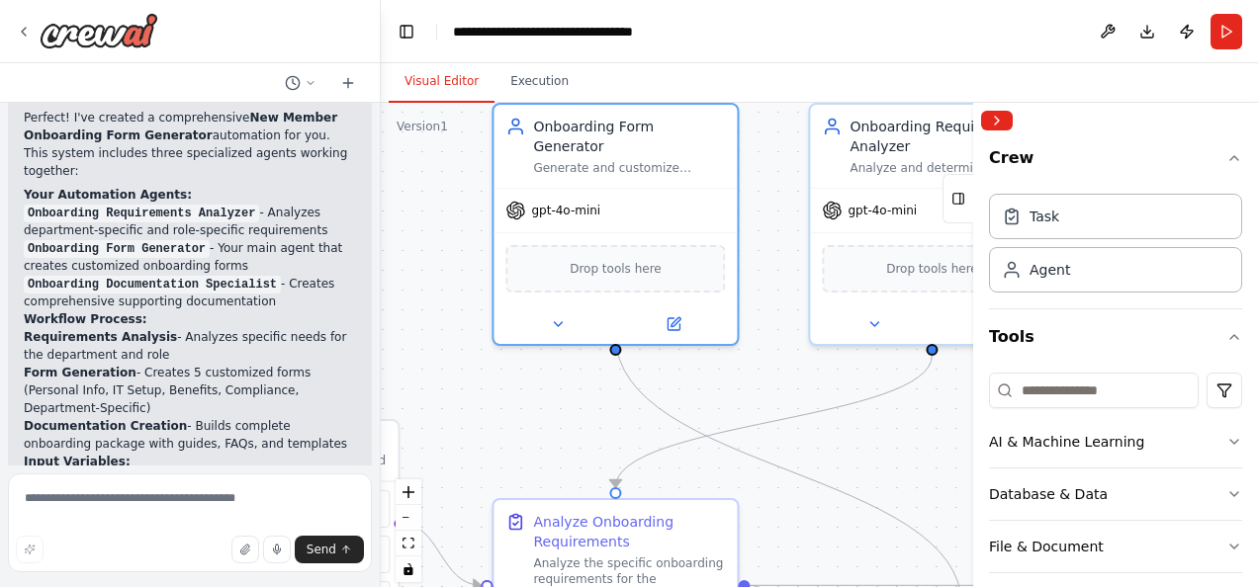
drag, startPoint x: 765, startPoint y: 474, endPoint x: 769, endPoint y: 353, distance: 120.7
click at [769, 353] on div ".deletable-edge-delete-btn { width: 20px; height: 20px; border: 0px solid #ffff…" at bounding box center [819, 350] width 877 height 494
click at [617, 340] on div at bounding box center [615, 346] width 12 height 12
drag, startPoint x: 615, startPoint y: 327, endPoint x: 649, endPoint y: 376, distance: 59.0
click at [639, 378] on div ".deletable-edge-delete-btn { width: 20px; height: 20px; border: 0px solid #ffff…" at bounding box center [534, 251] width 877 height 494
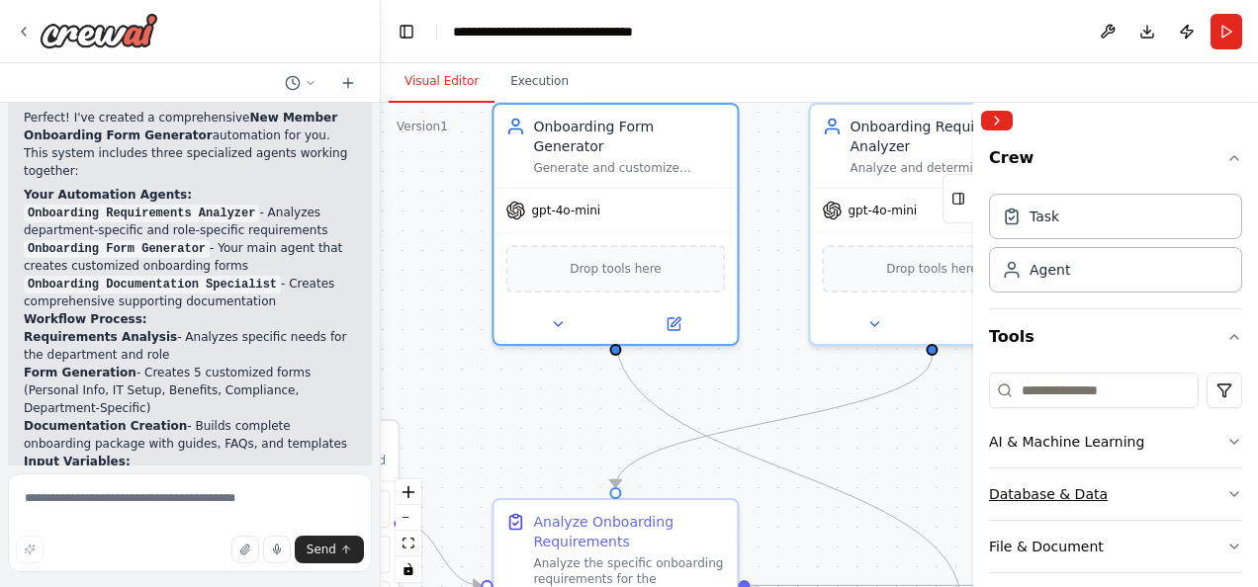
scroll to position [99, 0]
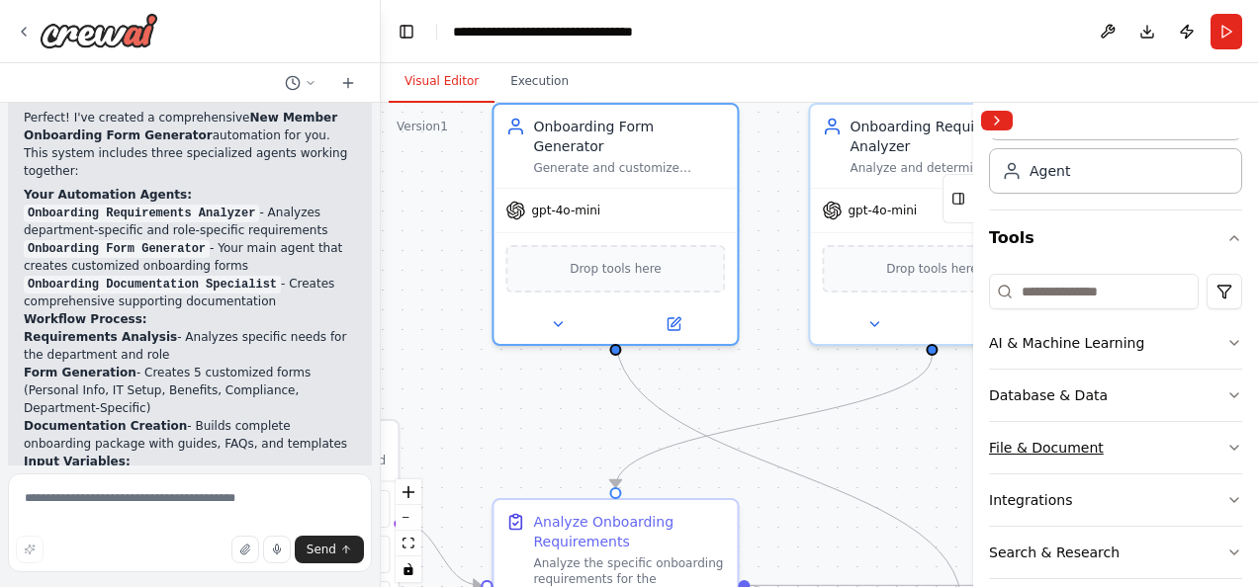
click at [1164, 449] on button "File & Document" at bounding box center [1115, 447] width 253 height 51
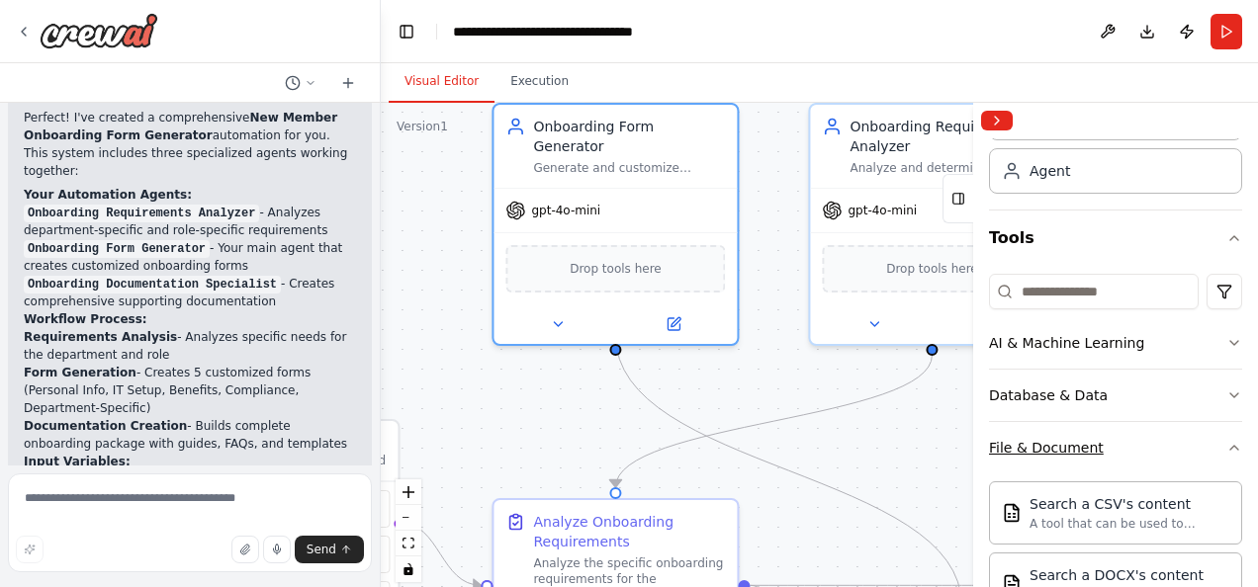
click at [1164, 449] on button "File & Document" at bounding box center [1115, 447] width 253 height 51
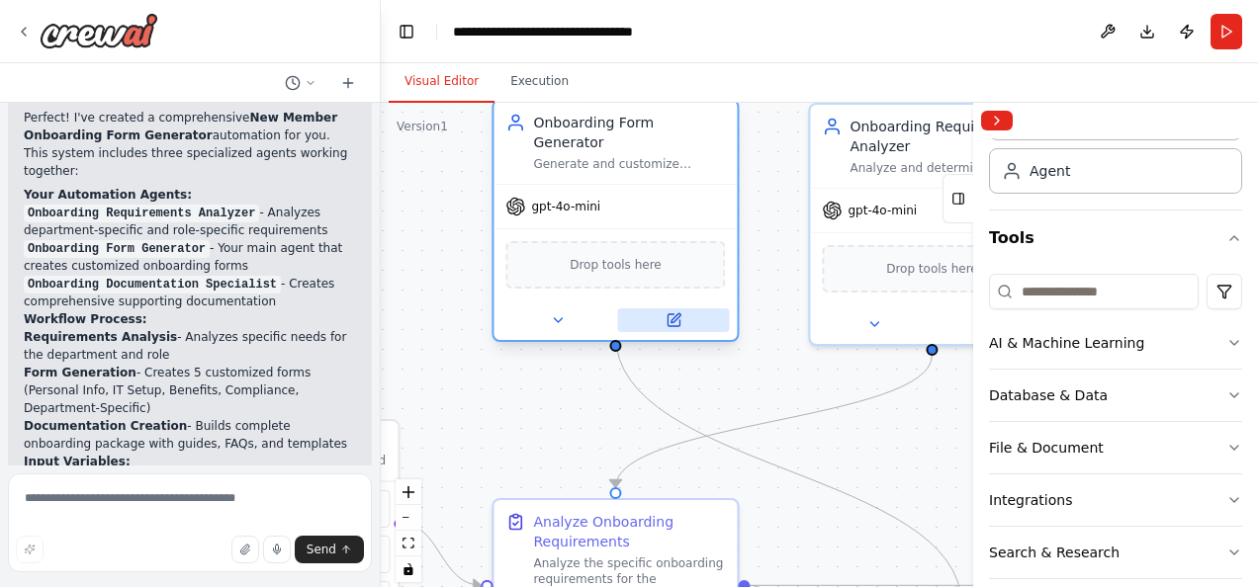
click at [698, 309] on button at bounding box center [673, 321] width 112 height 24
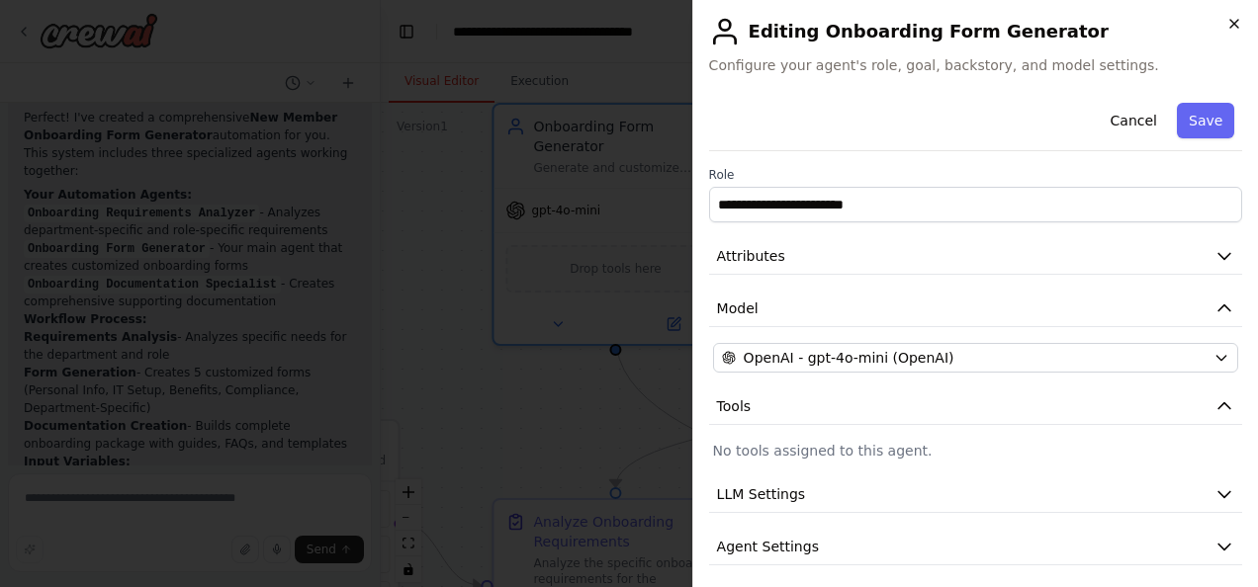
click at [1232, 22] on icon "button" at bounding box center [1234, 24] width 8 height 8
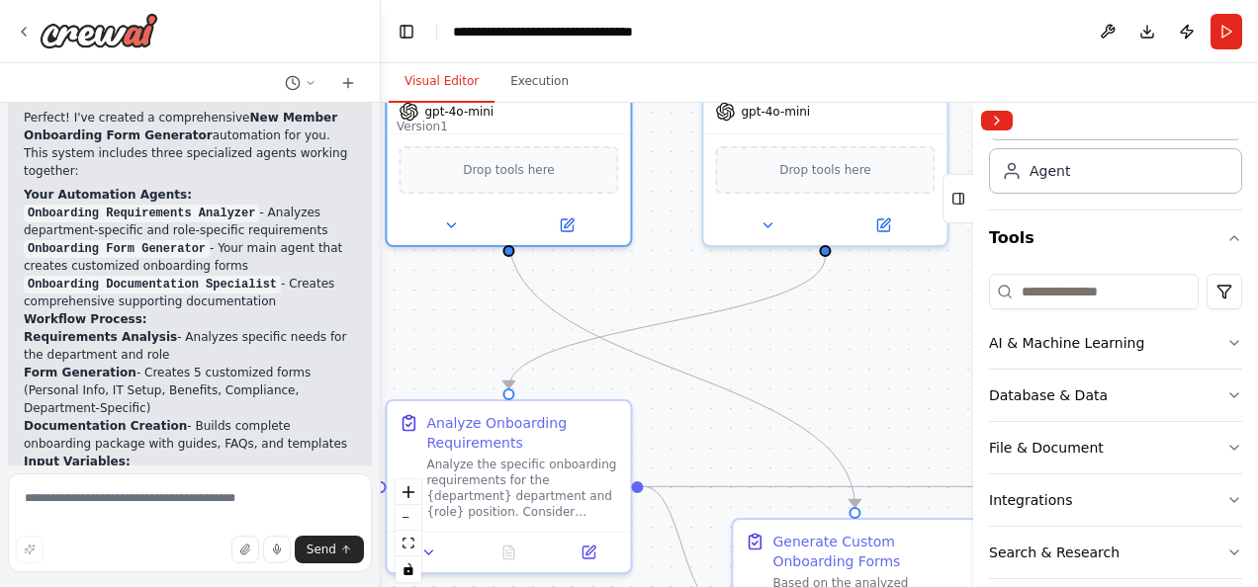
drag, startPoint x: 735, startPoint y: 378, endPoint x: 647, endPoint y: 291, distance: 123.8
click at [647, 291] on div ".deletable-edge-delete-btn { width: 20px; height: 20px; border: 0px solid #ffff…" at bounding box center [819, 350] width 877 height 494
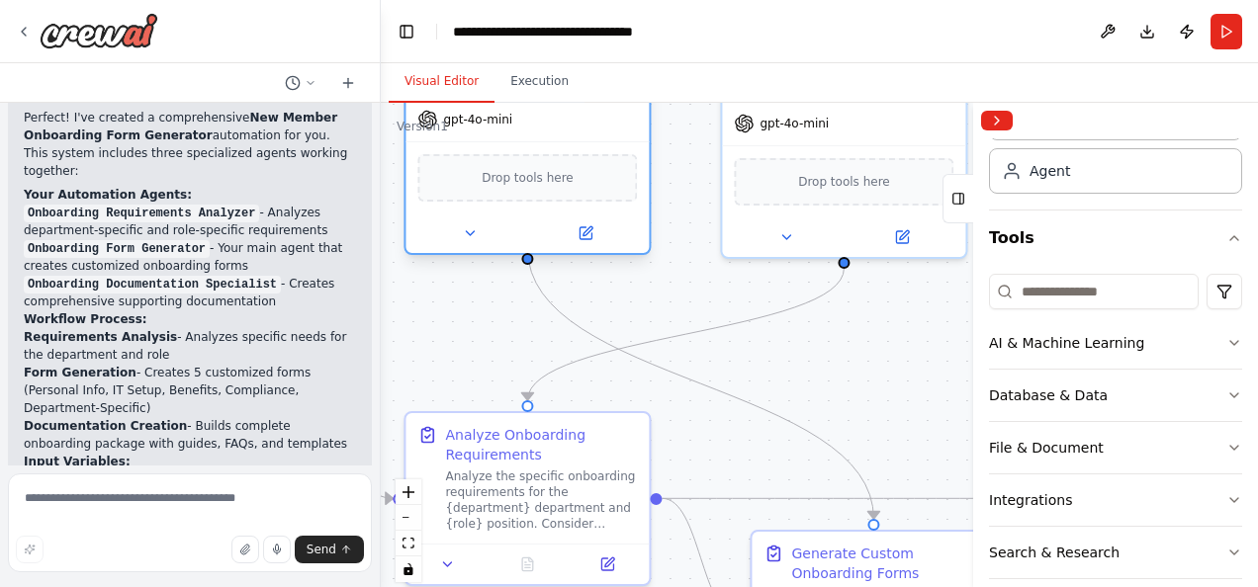
click at [526, 246] on div ".deletable-edge-delete-btn { width: 20px; height: 20px; border: 0px solid #ffff…" at bounding box center [819, 350] width 877 height 494
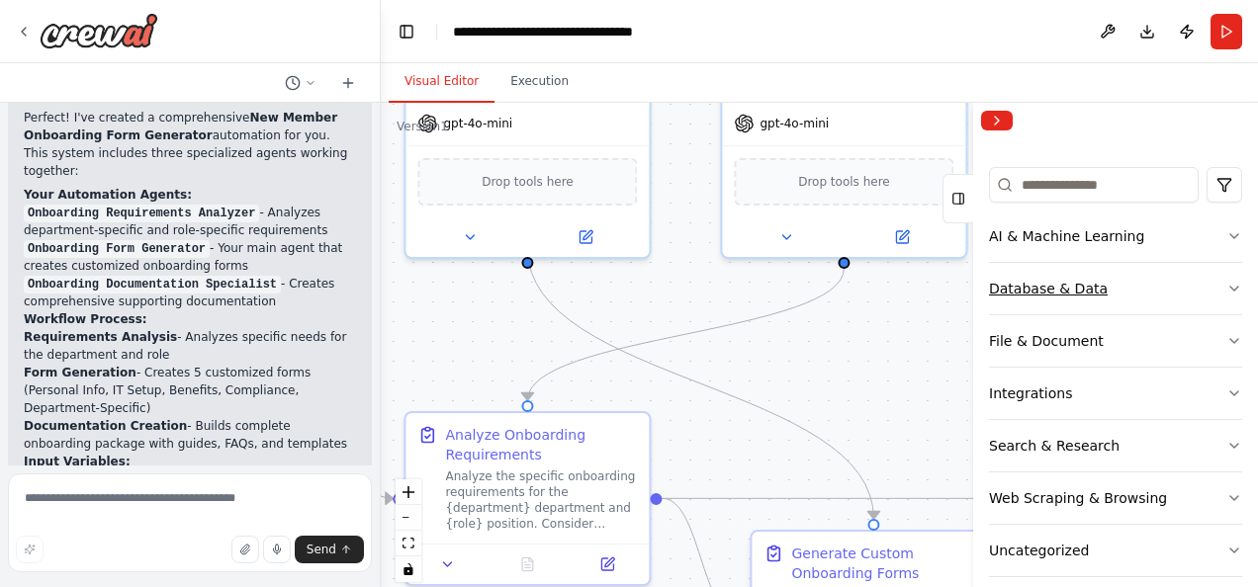
scroll to position [180, 0]
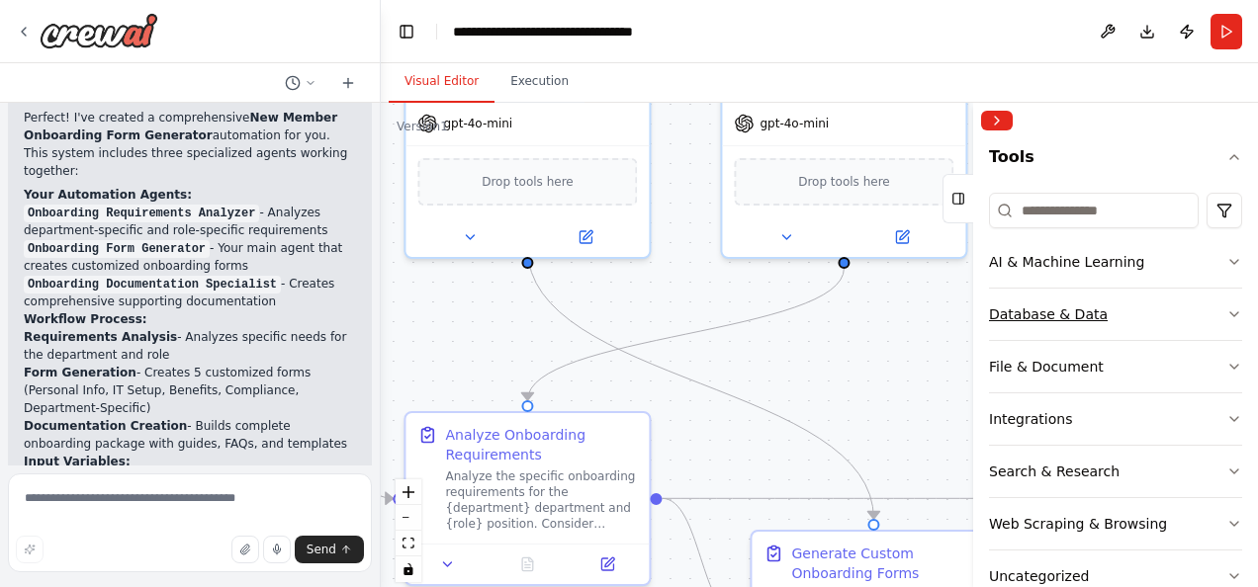
click at [1092, 301] on button "Database & Data" at bounding box center [1115, 314] width 253 height 51
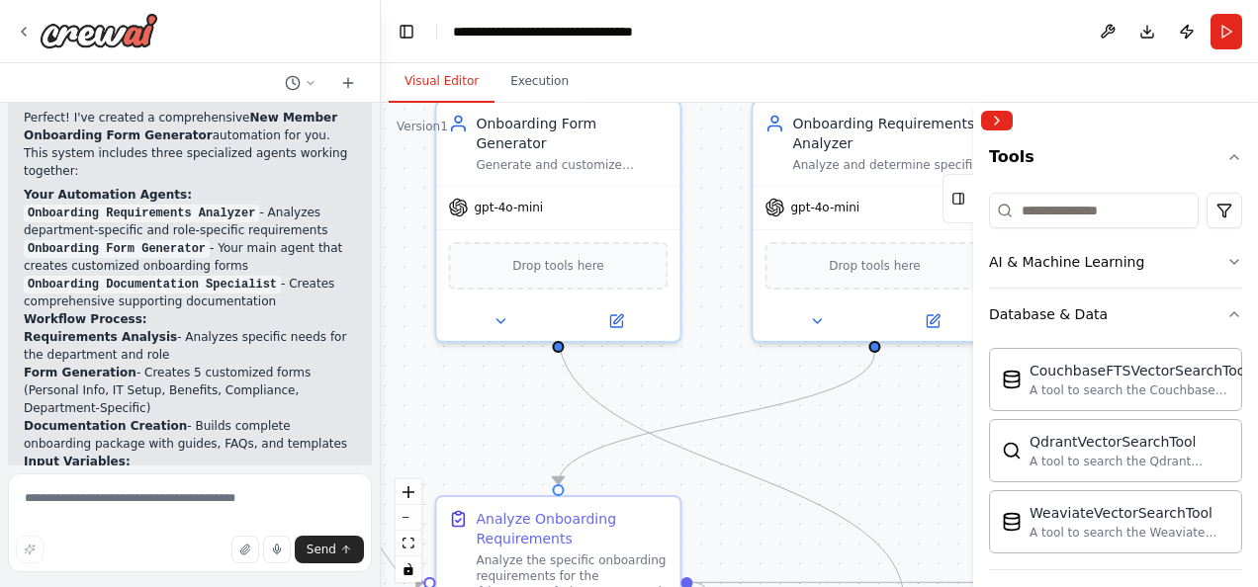
drag, startPoint x: 695, startPoint y: 311, endPoint x: 720, endPoint y: 376, distance: 69.8
click at [720, 376] on div ".deletable-edge-delete-btn { width: 20px; height: 20px; border: 0px solid #ffff…" at bounding box center [819, 350] width 877 height 494
click at [1226, 313] on icon "button" at bounding box center [1234, 315] width 16 height 16
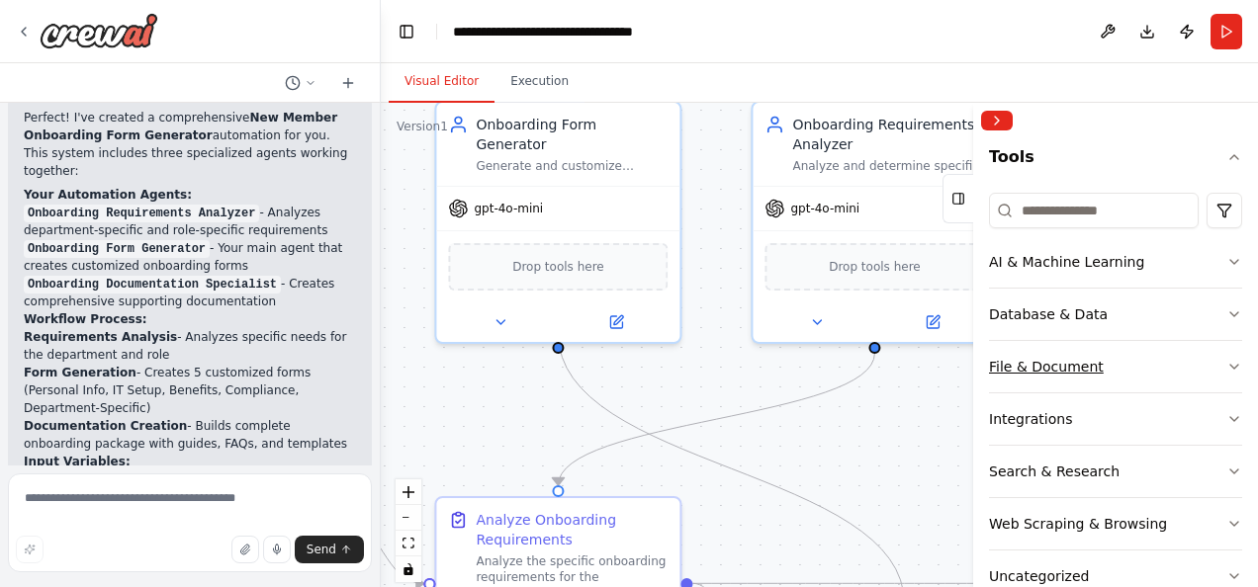
click at [1212, 351] on button "File & Document" at bounding box center [1115, 366] width 253 height 51
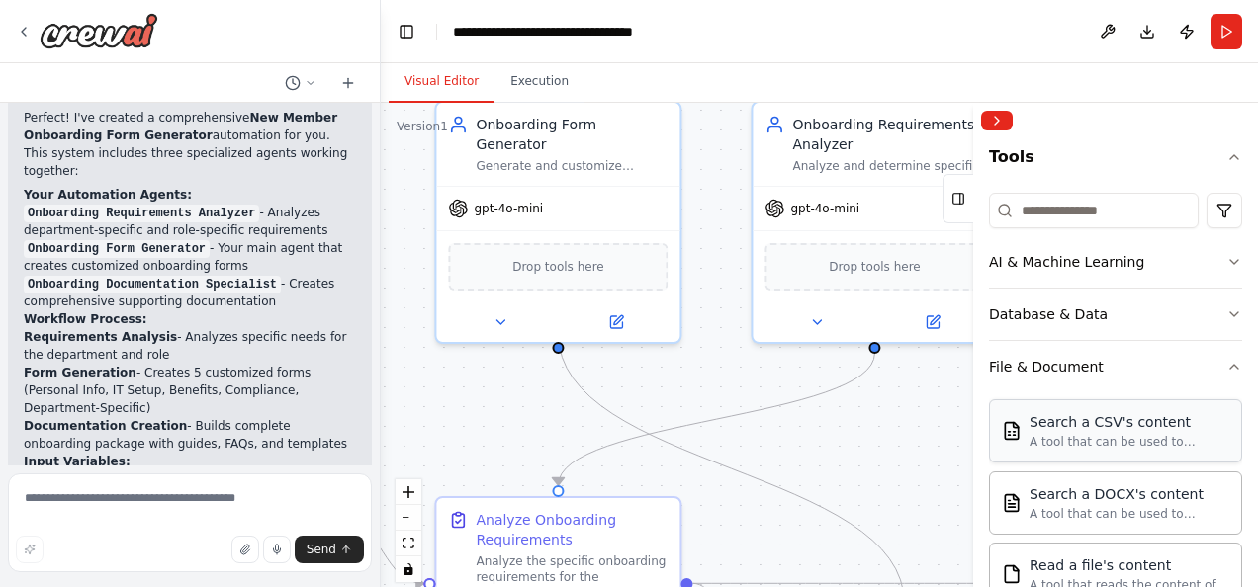
scroll to position [279, 0]
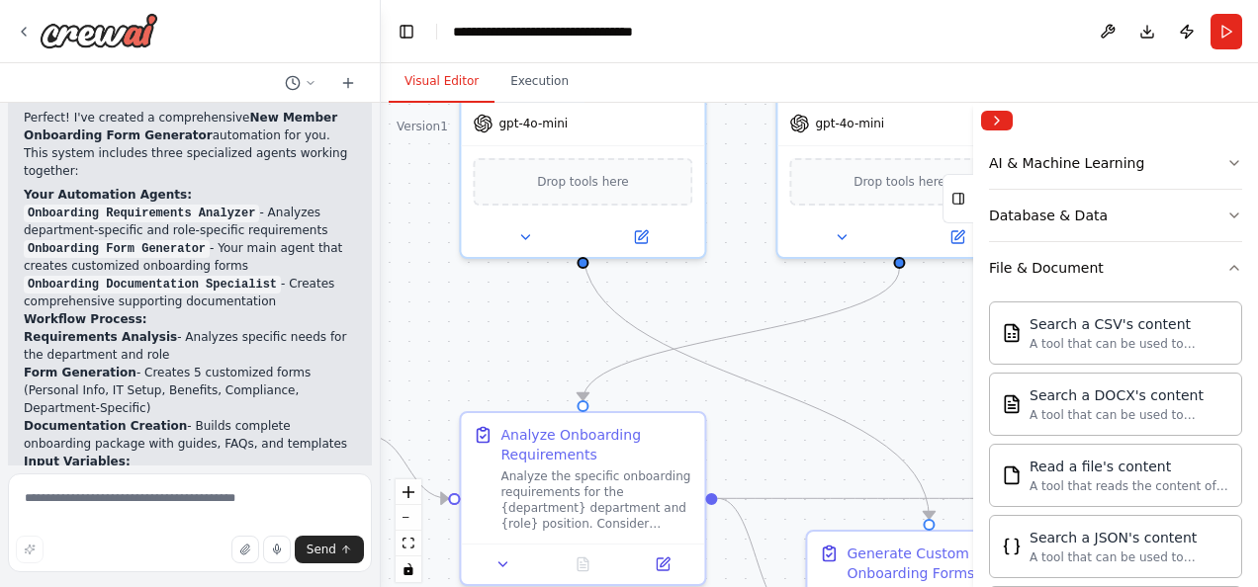
drag, startPoint x: 711, startPoint y: 348, endPoint x: 736, endPoint y: 263, distance: 88.6
click at [736, 263] on div ".deletable-edge-delete-btn { width: 20px; height: 20px; border: 0px solid #ffff…" at bounding box center [819, 350] width 877 height 494
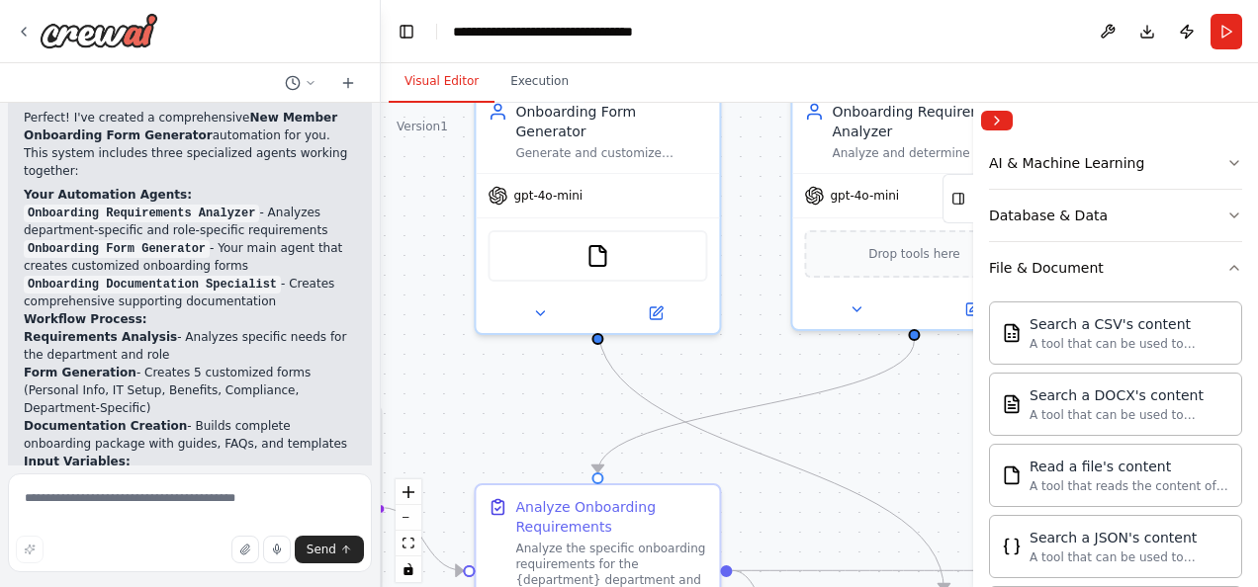
drag, startPoint x: 736, startPoint y: 276, endPoint x: 763, endPoint y: 387, distance: 114.2
click at [763, 387] on div ".deletable-edge-delete-btn { width: 20px; height: 20px; border: 0px solid #ffff…" at bounding box center [819, 350] width 877 height 494
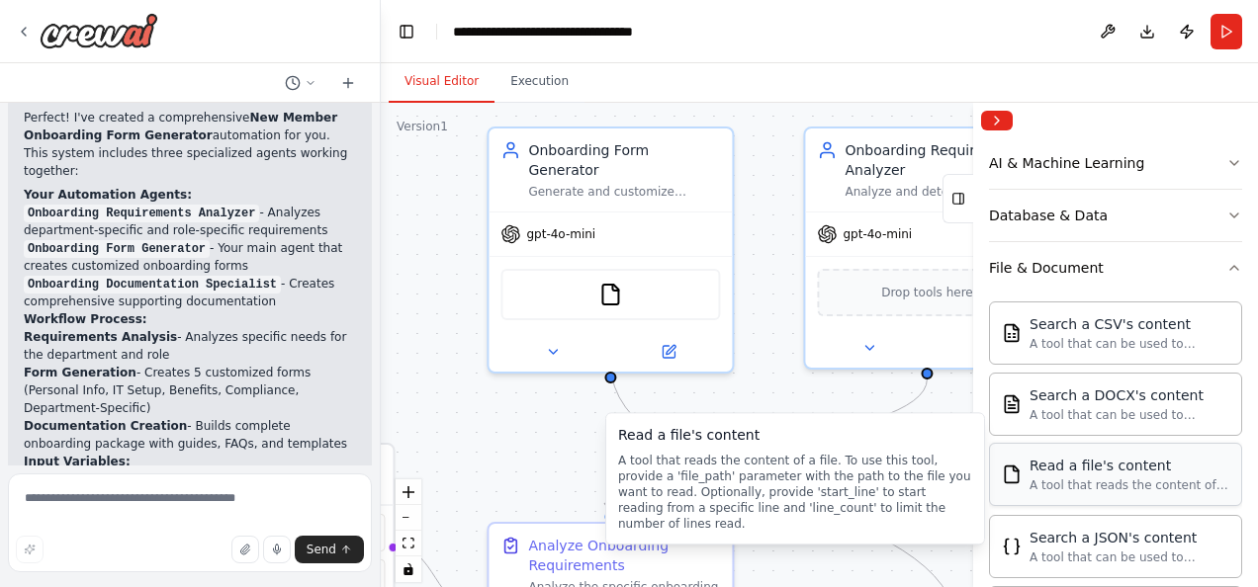
drag, startPoint x: 1100, startPoint y: 472, endPoint x: 1092, endPoint y: 483, distance: 13.5
click at [1092, 483] on div "A tool that reads the content of a file. To use this tool, provide a 'file_path…" at bounding box center [1129, 486] width 200 height 16
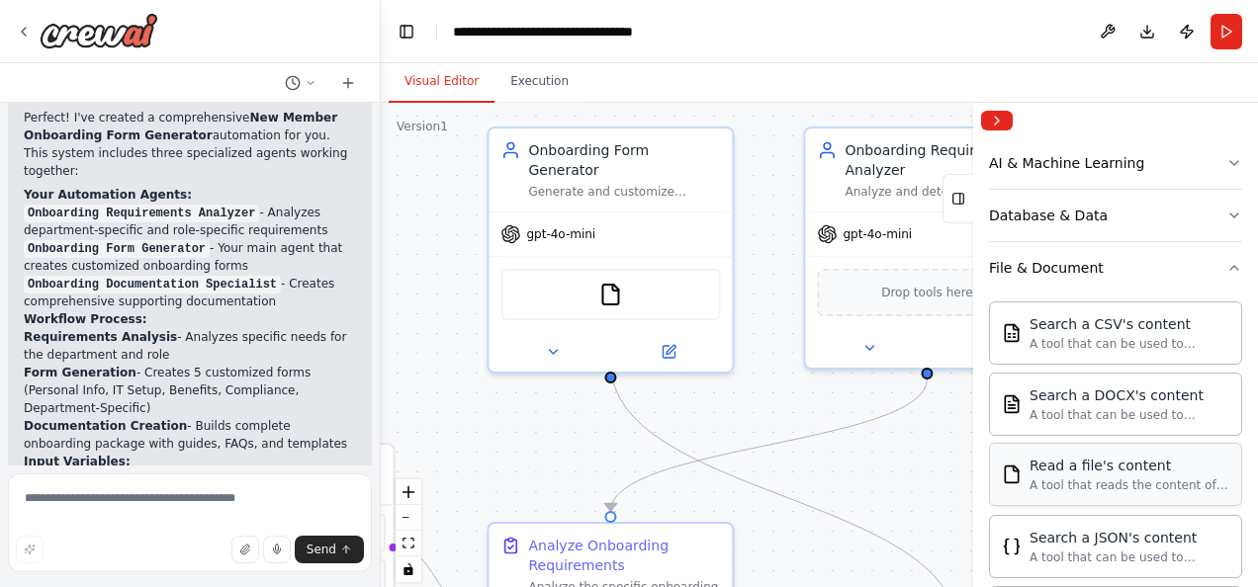
click at [1112, 478] on div "A tool that reads the content of a file. To use this tool, provide a 'file_path…" at bounding box center [1129, 486] width 200 height 16
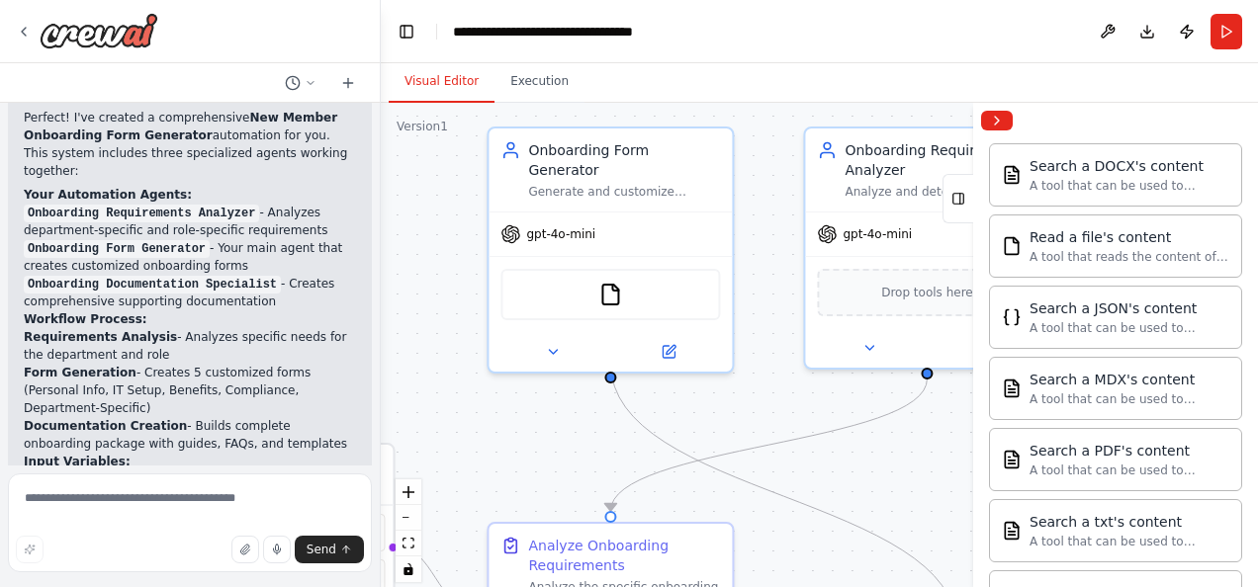
scroll to position [477, 0]
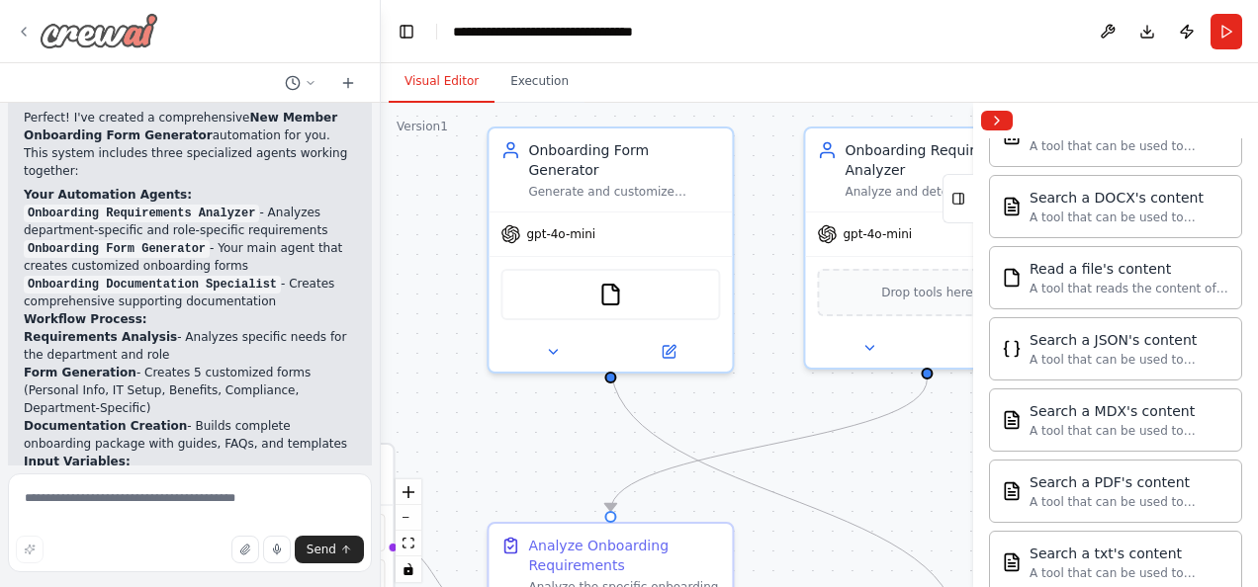
click at [26, 24] on icon at bounding box center [24, 32] width 16 height 16
